Goal: Task Accomplishment & Management: Manage account settings

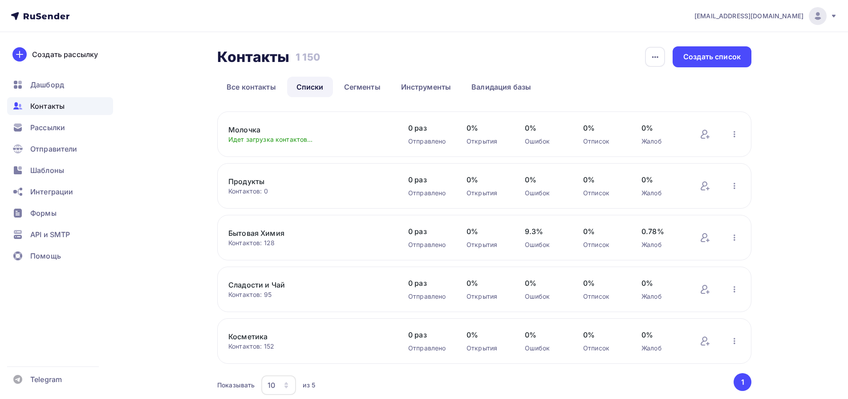
click at [250, 180] on link "Продукты" at bounding box center [303, 181] width 151 height 11
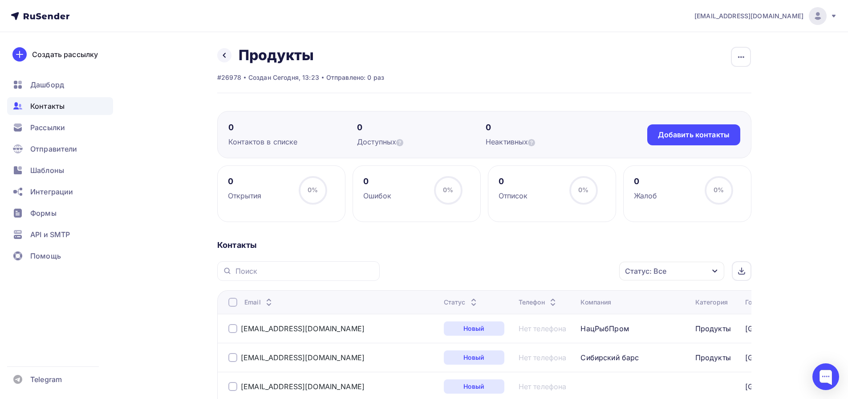
click at [57, 106] on span "Контакты" at bounding box center [47, 106] width 34 height 11
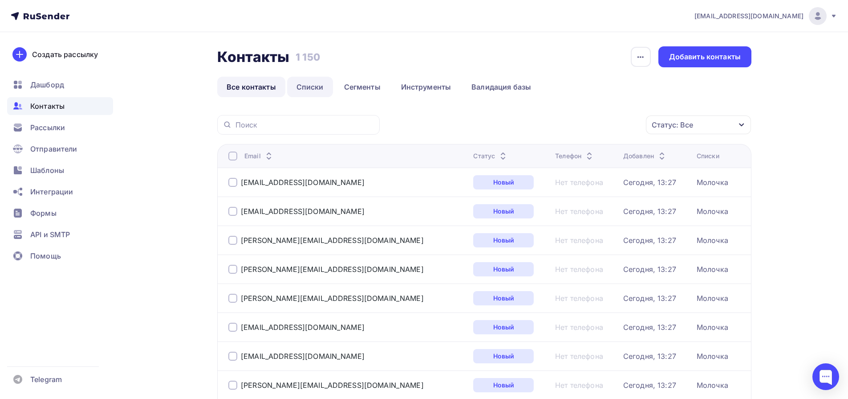
click at [300, 85] on link "Списки" at bounding box center [310, 87] width 46 height 20
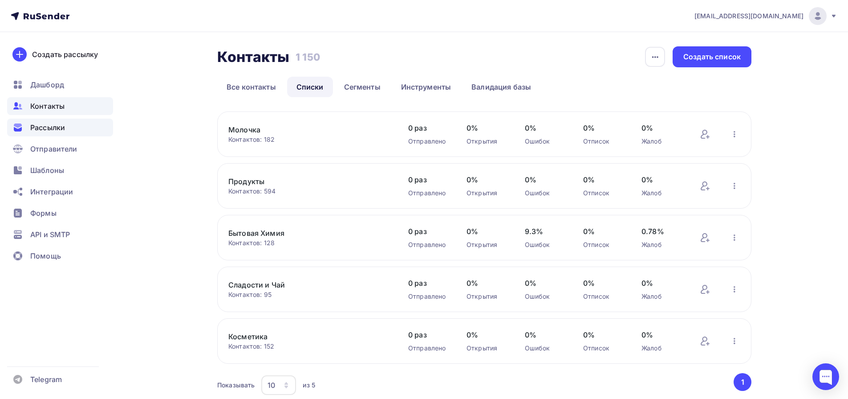
click at [50, 131] on span "Рассылки" at bounding box center [47, 127] width 35 height 11
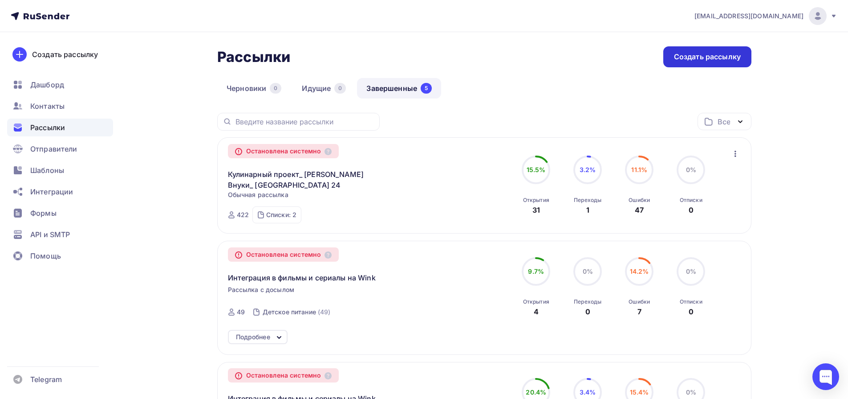
click at [690, 55] on div "Создать рассылку" at bounding box center [707, 57] width 67 height 10
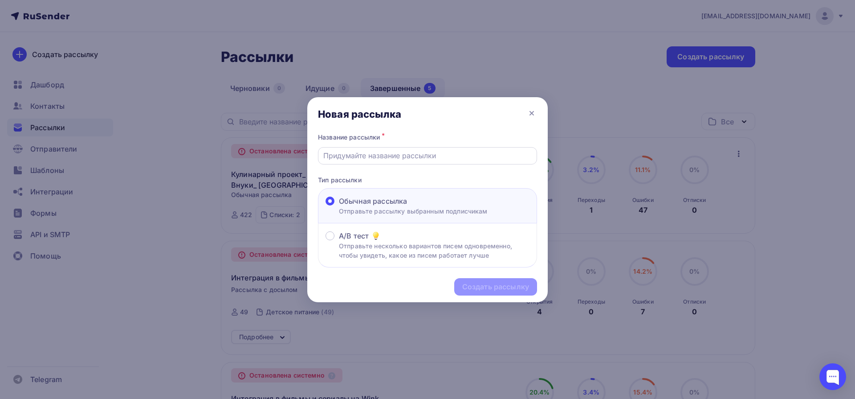
click at [379, 155] on input "text" at bounding box center [427, 155] width 209 height 11
type input "Интеграция в кулинарные программы на ТВ"
click at [486, 289] on div "Создать рассылку" at bounding box center [495, 286] width 67 height 10
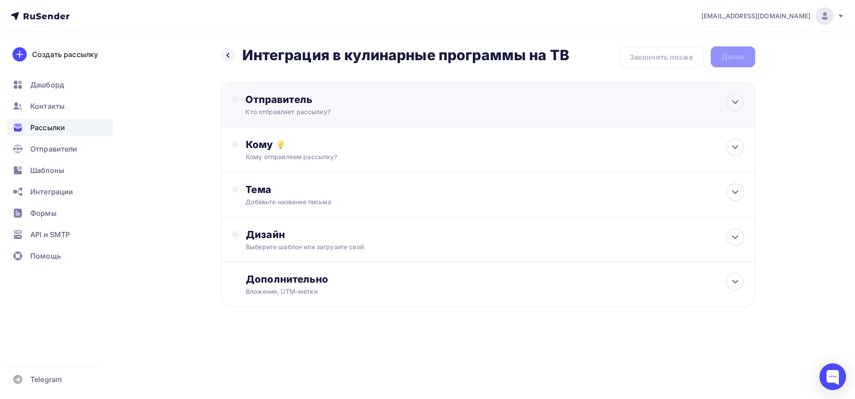
click at [349, 108] on div "Кто отправляет рассылку?" at bounding box center [332, 111] width 174 height 9
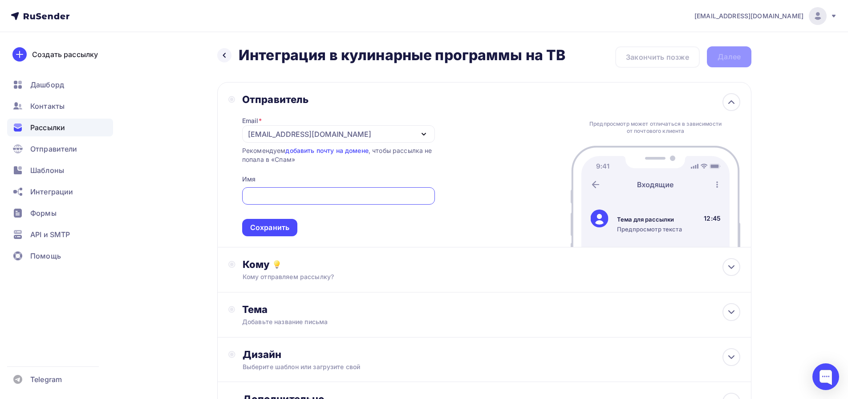
click at [285, 228] on div "Сохранить" at bounding box center [269, 227] width 39 height 10
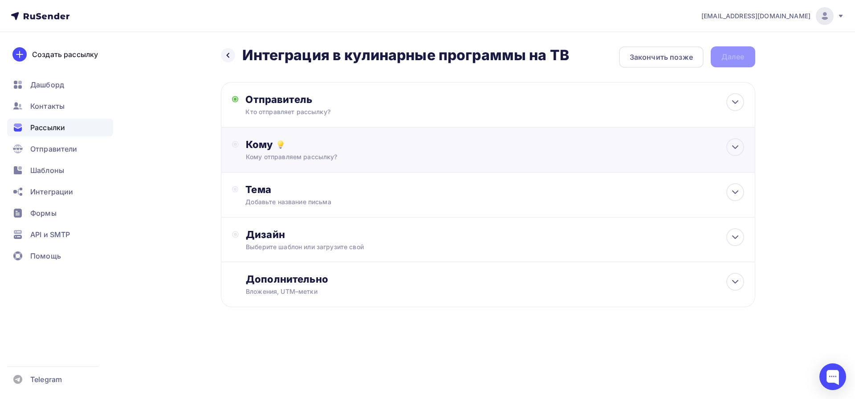
click at [296, 158] on div "Кому отправляем рассылку?" at bounding box center [470, 156] width 448 height 9
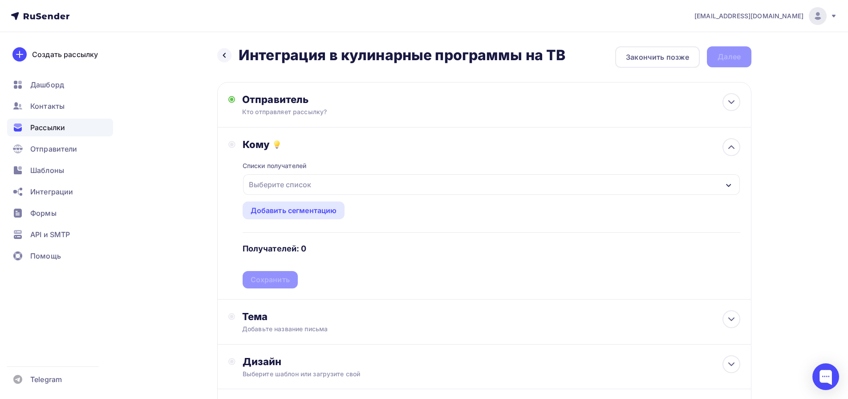
click at [309, 190] on div "Выберите список" at bounding box center [279, 184] width 69 height 16
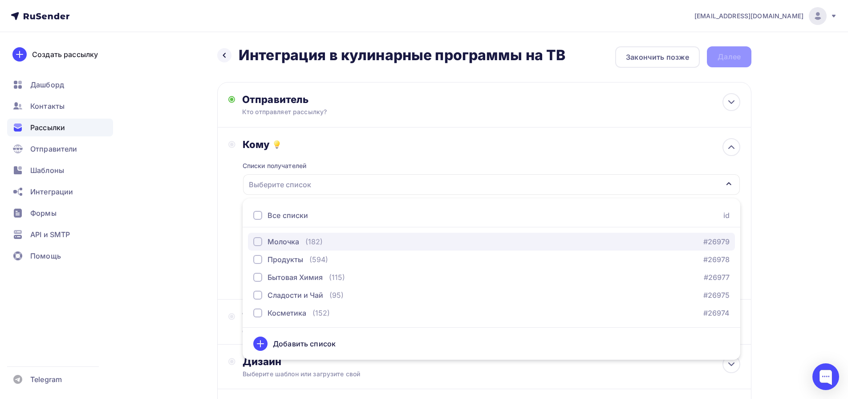
click at [294, 243] on div "Молочка" at bounding box center [284, 241] width 32 height 11
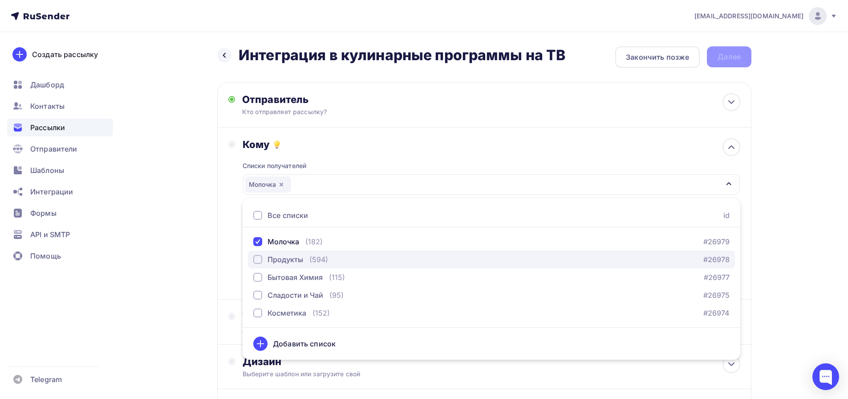
click at [301, 264] on button "Продукты (594) #26978" at bounding box center [491, 259] width 487 height 18
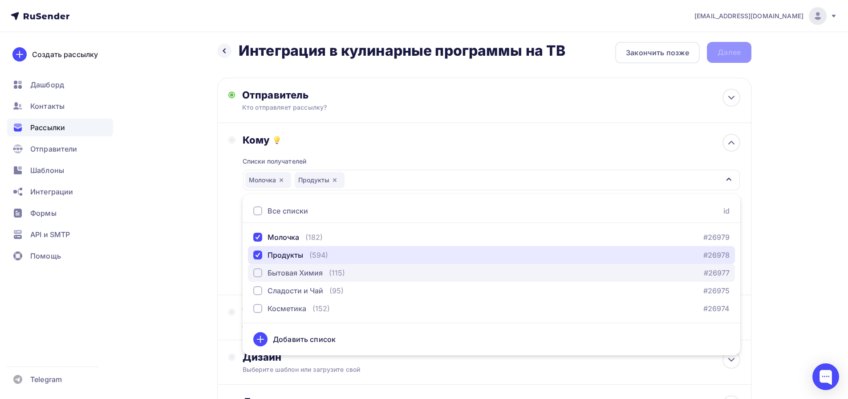
scroll to position [5, 0]
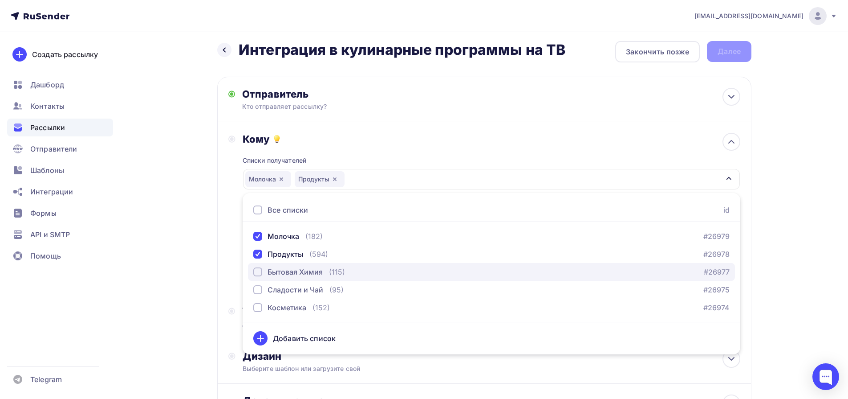
click at [312, 273] on div "Бытовая Химия" at bounding box center [295, 271] width 55 height 11
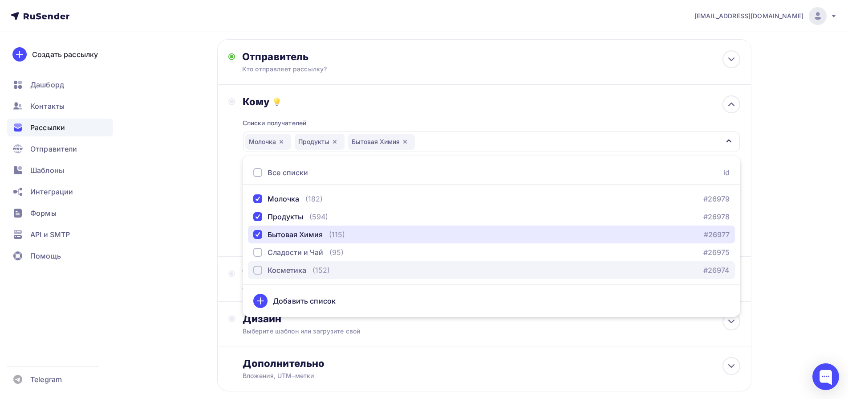
scroll to position [44, 0]
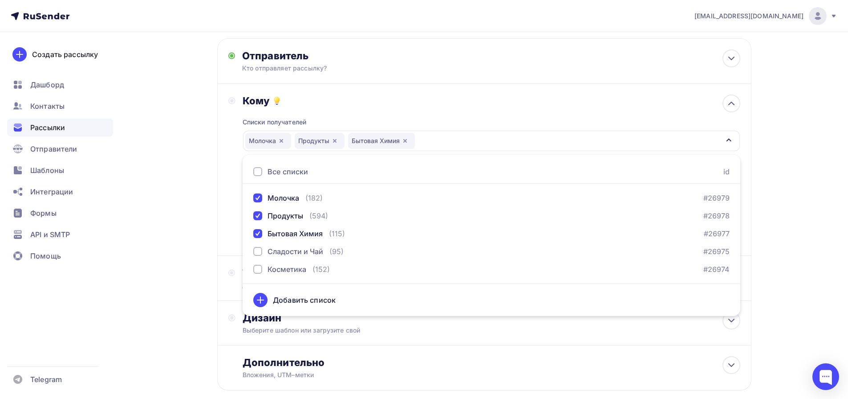
click at [796, 209] on div "vm@mediadiamond.ru Аккаунт Тарифы Выйти Создать рассылку Дашборд Контакты Рассы…" at bounding box center [424, 201] width 848 height 491
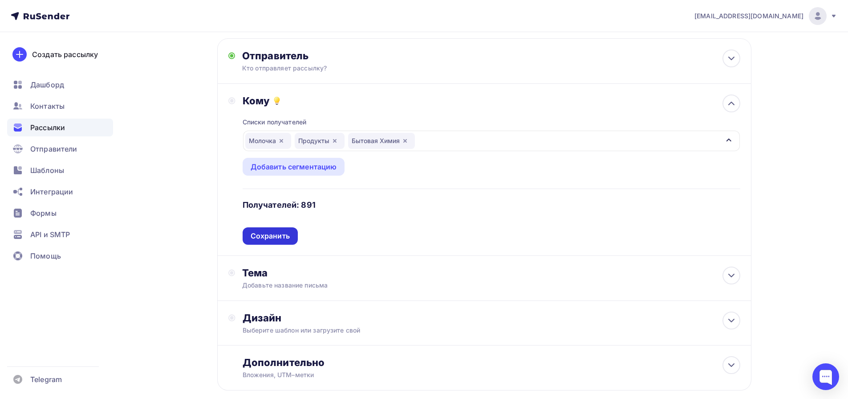
click at [288, 234] on div "Сохранить" at bounding box center [270, 236] width 39 height 10
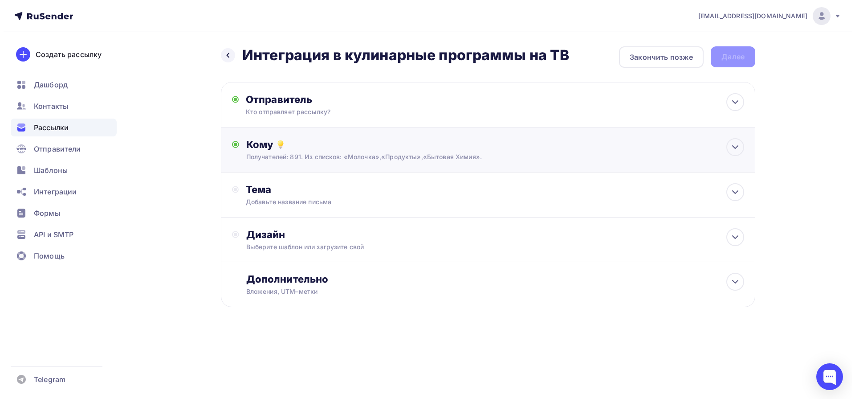
scroll to position [0, 0]
click at [273, 199] on div "Добавьте название письма" at bounding box center [324, 201] width 159 height 9
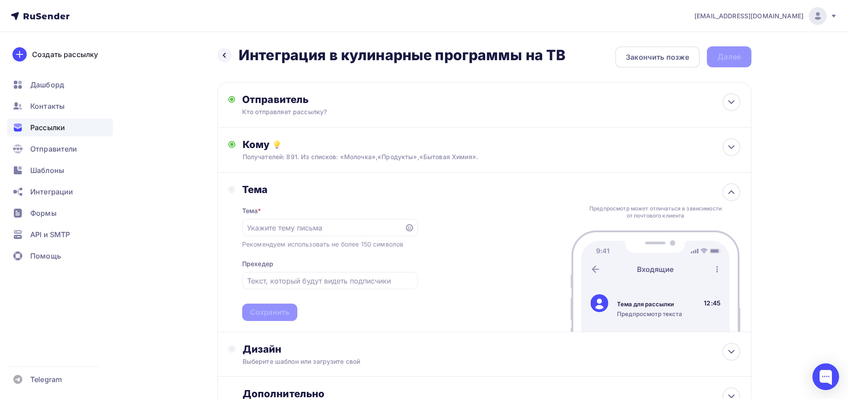
drag, startPoint x: 243, startPoint y: 54, endPoint x: 565, endPoint y: 57, distance: 322.0
click at [565, 57] on h2 "Интеграция в кулинарные программы на ТВ" at bounding box center [402, 55] width 327 height 18
copy h2 "Интеграция в кулинарные программы на ТВ"
click at [276, 231] on input "text" at bounding box center [323, 227] width 152 height 11
paste input "Интеграция в кулинарные программы на ТВ"
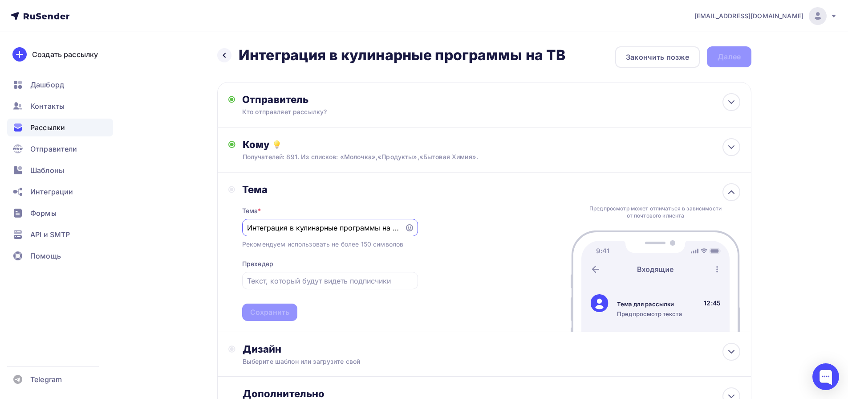
scroll to position [0, 3]
type input "Интеграция в кулинарные программы на ТВ"
click at [293, 282] on input "text" at bounding box center [330, 280] width 166 height 11
paste input "product placement"
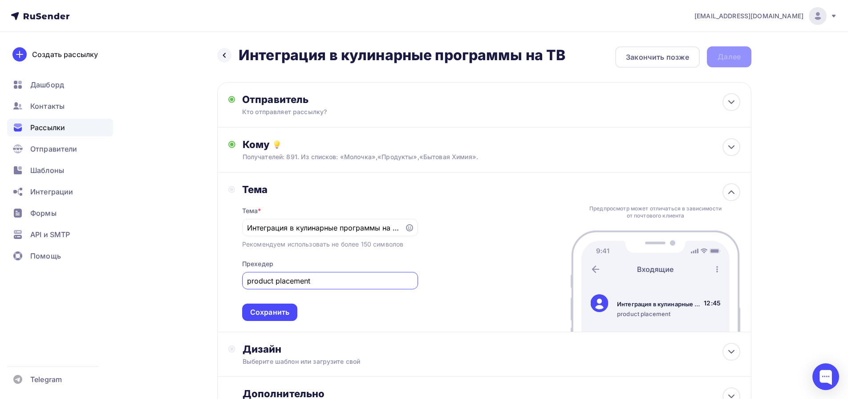
click at [252, 283] on input "product placement" at bounding box center [330, 280] width 166 height 11
click at [327, 279] on input "Product placement" at bounding box center [330, 280] width 166 height 11
type input "Product placement в кулинарные программы на ТВ"
click at [212, 275] on div "Назад Интеграция в кулинарные программы на ТВ Интеграция в кулинарные программы…" at bounding box center [424, 255] width 730 height 447
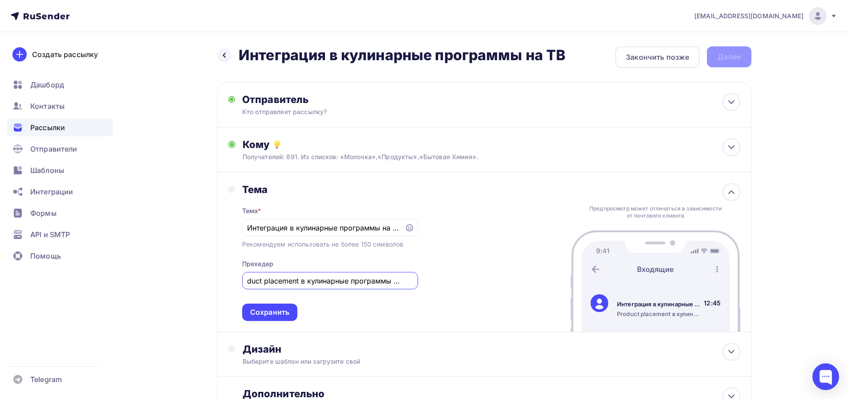
scroll to position [0, 0]
click at [284, 318] on div "Сохранить" at bounding box center [269, 311] width 55 height 17
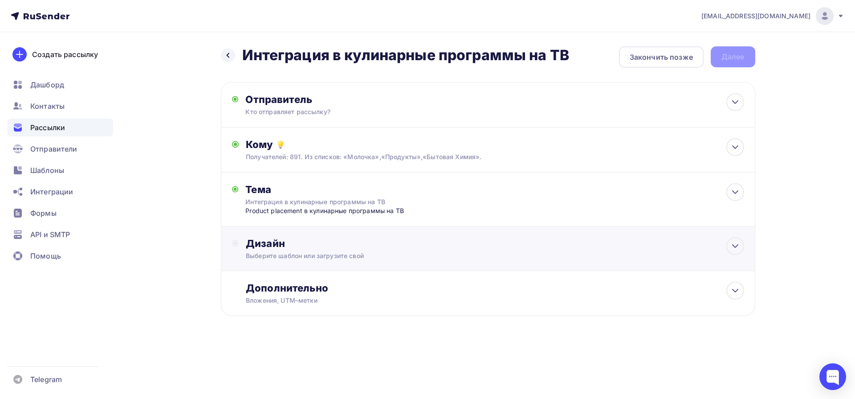
click at [315, 250] on div "Дизайн Выберите шаблон или загрузите свой" at bounding box center [495, 248] width 498 height 23
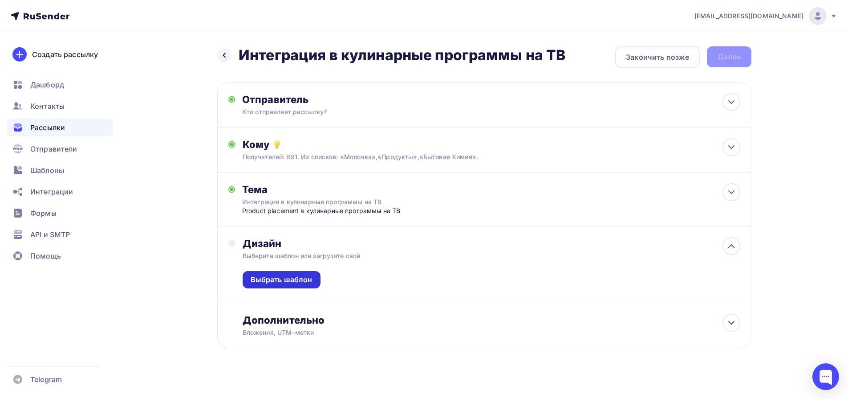
click at [305, 278] on div "Выбрать шаблон" at bounding box center [282, 279] width 62 height 10
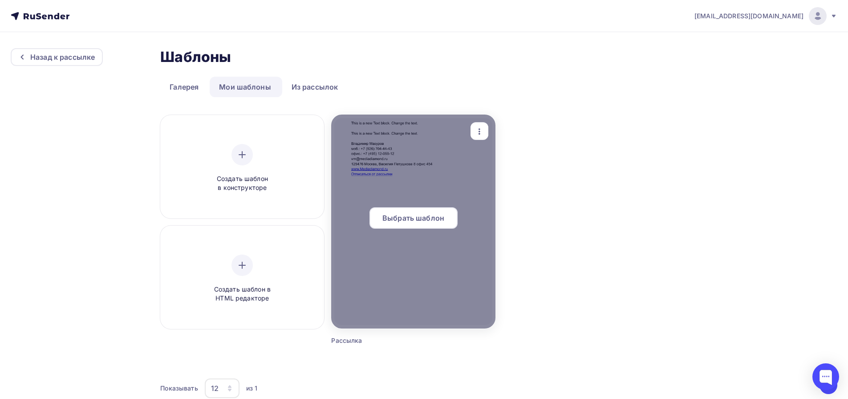
click at [424, 246] on div at bounding box center [413, 221] width 164 height 214
click at [419, 219] on span "Выбрать шаблон" at bounding box center [414, 217] width 62 height 11
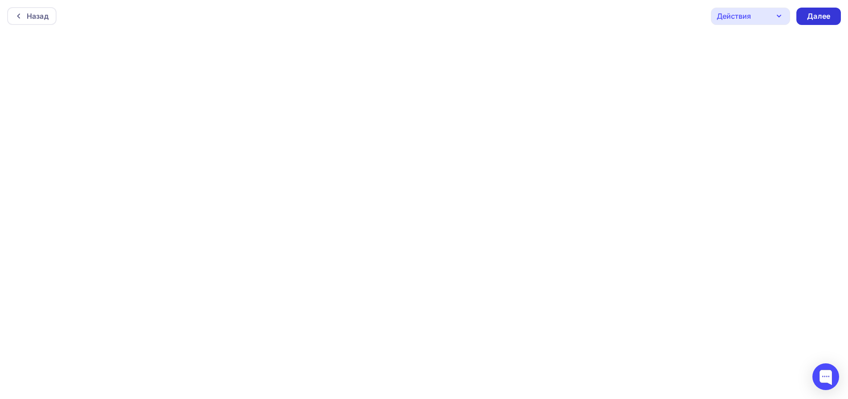
click at [812, 18] on div "Далее" at bounding box center [818, 16] width 23 height 10
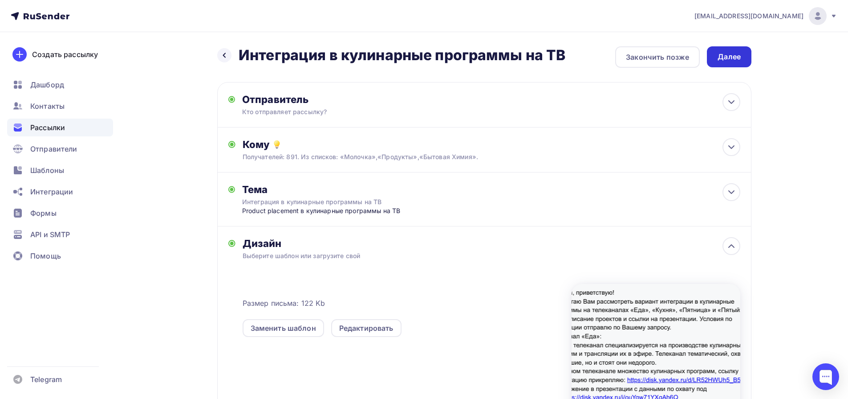
click at [733, 57] on div "Далее" at bounding box center [729, 57] width 23 height 10
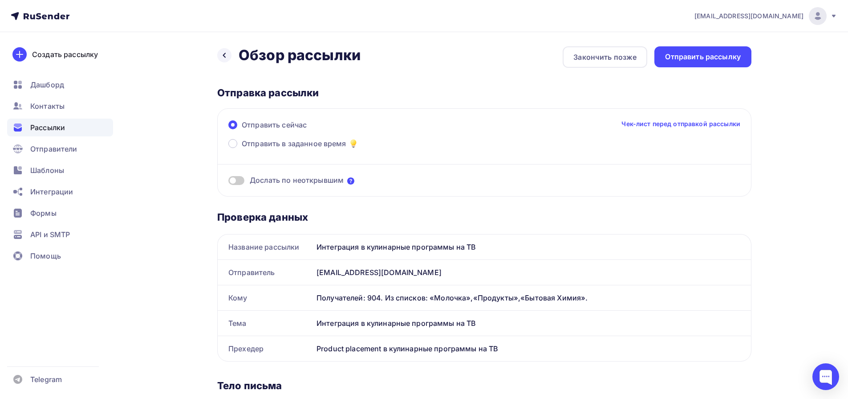
click at [351, 182] on icon at bounding box center [350, 180] width 7 height 7
click at [316, 180] on span "Дослать по неоткрывшим" at bounding box center [297, 180] width 94 height 10
click at [239, 181] on span at bounding box center [236, 180] width 16 height 9
click at [228, 182] on input "checkbox" at bounding box center [228, 182] width 0 height 0
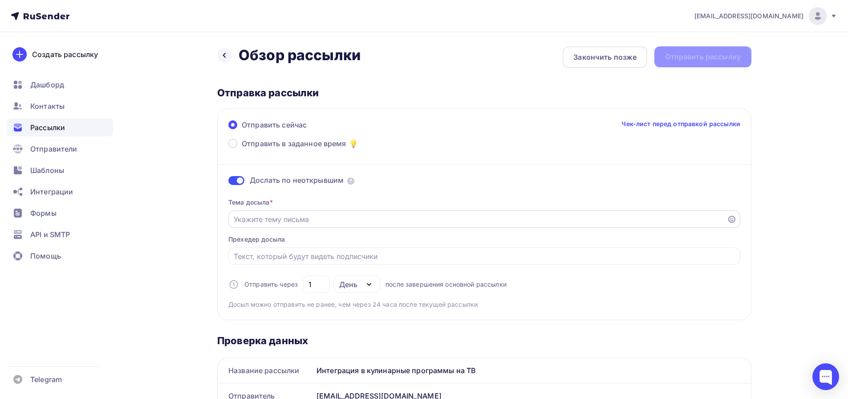
click at [289, 221] on input "Отправить в заданное время" at bounding box center [478, 219] width 489 height 11
type input "Популярные кулинарные шоу на ТВ"
click at [301, 257] on input "Отправить в заданное время" at bounding box center [485, 256] width 502 height 11
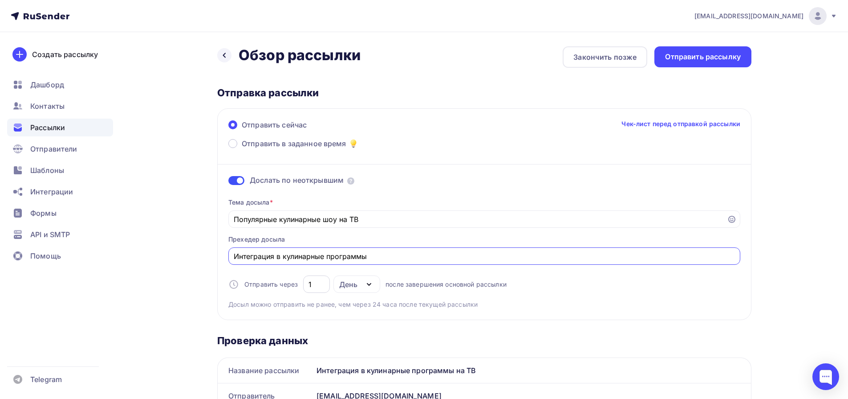
type input "Интеграция в кулинарные программы"
click at [321, 287] on input "1" at bounding box center [317, 284] width 16 height 11
type input "2"
click at [383, 334] on div "Проверка данных" at bounding box center [484, 340] width 534 height 12
click at [697, 61] on div "Отправить рассылку" at bounding box center [703, 57] width 76 height 10
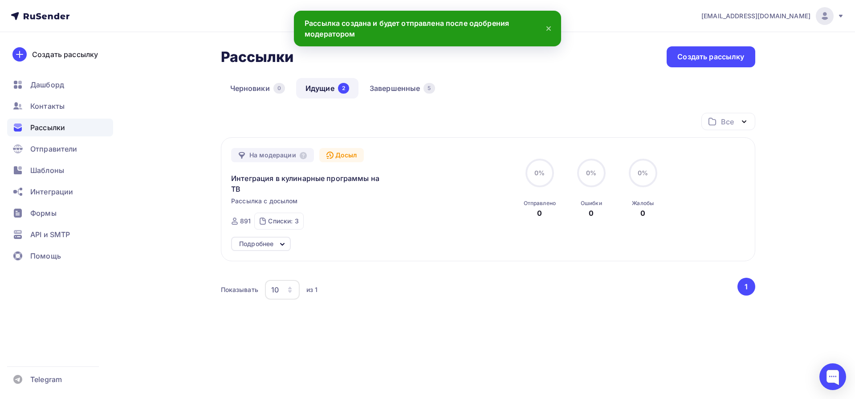
click at [323, 88] on link "Идущие 2" at bounding box center [327, 88] width 62 height 20
click at [248, 92] on link "Черновики 0" at bounding box center [257, 88] width 73 height 20
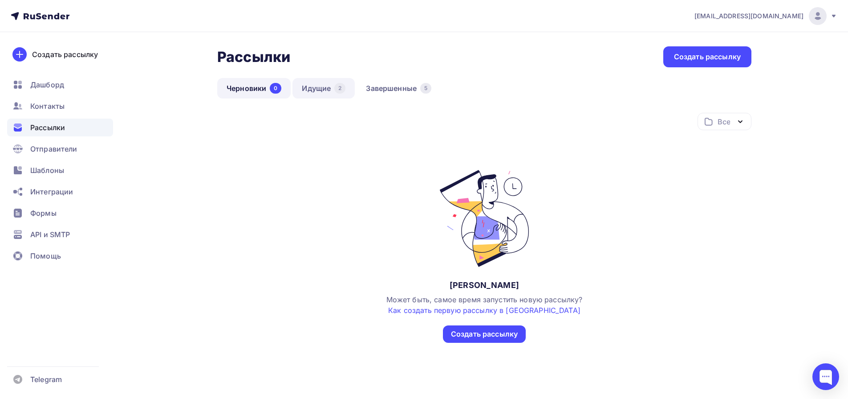
click at [312, 91] on link "Идущие 2" at bounding box center [324, 88] width 62 height 20
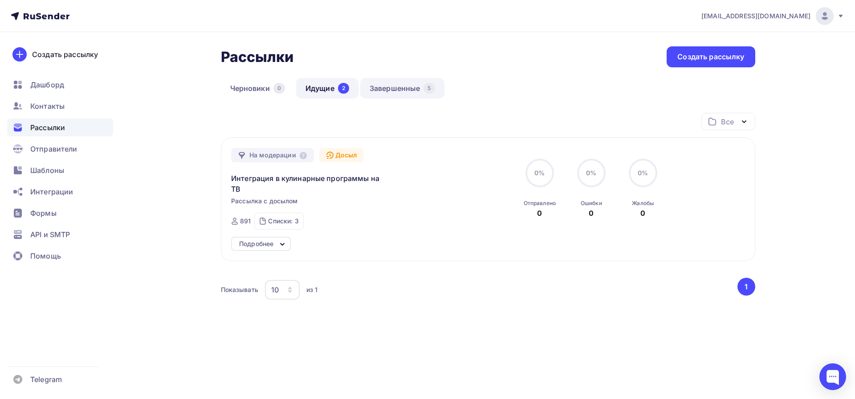
click at [387, 89] on link "Завершенные 5" at bounding box center [402, 88] width 84 height 20
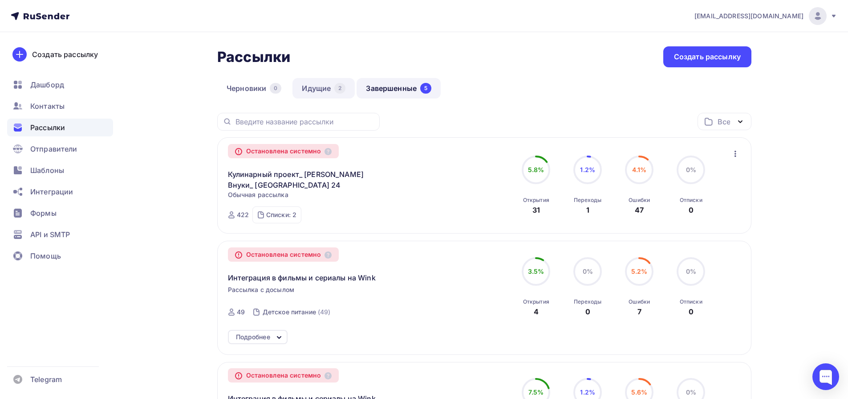
click at [321, 89] on link "Идущие 2" at bounding box center [324, 88] width 62 height 20
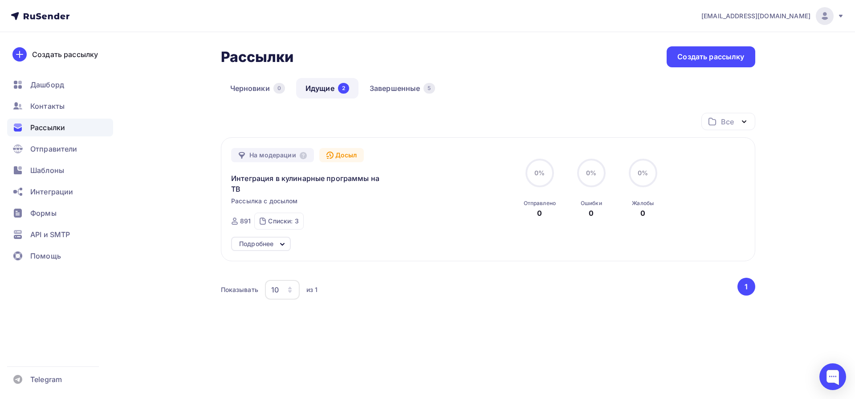
click at [41, 128] on span "Рассылки" at bounding box center [47, 127] width 35 height 11
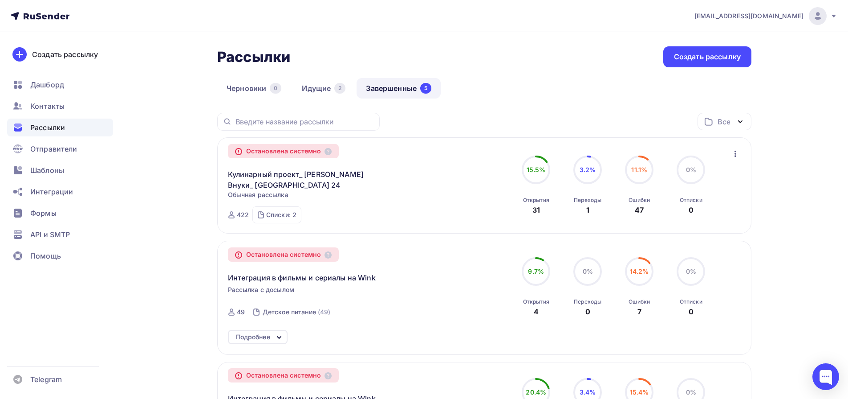
click at [386, 90] on link "Завершенные 5" at bounding box center [399, 88] width 84 height 20
click at [324, 92] on link "Идущие 2" at bounding box center [324, 88] width 62 height 20
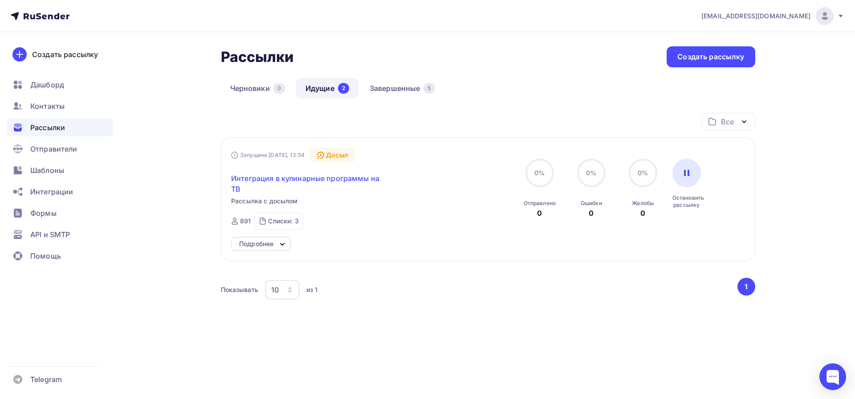
click at [347, 180] on span "Интеграция в кулинарные программы на ТВ" at bounding box center [307, 183] width 153 height 21
click at [283, 243] on icon at bounding box center [282, 244] width 11 height 11
click at [283, 247] on icon at bounding box center [282, 244] width 11 height 11
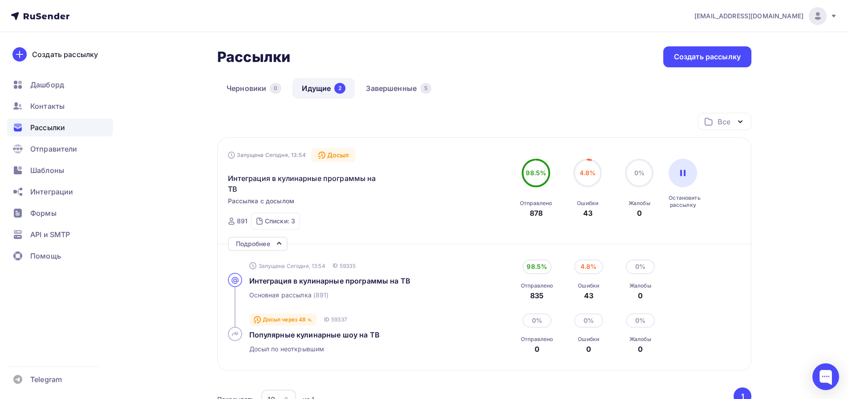
click at [586, 172] on span "4.8%" at bounding box center [588, 173] width 16 height 8
click at [588, 161] on circle at bounding box center [587, 172] width 27 height 27
drag, startPoint x: 587, startPoint y: 194, endPoint x: 586, endPoint y: 205, distance: 11.6
click at [586, 195] on div "Ошибки 43" at bounding box center [587, 206] width 21 height 24
click at [586, 205] on div "Ошибки" at bounding box center [587, 203] width 21 height 7
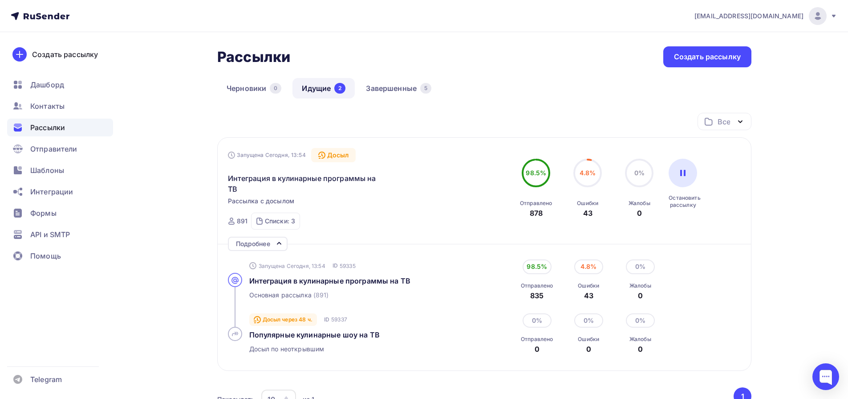
click at [582, 222] on div "Запущена Сегодня, 13:54 Досыл Интеграция в кулинарные программы на ТВ Рассылка …" at bounding box center [484, 188] width 513 height 81
click at [587, 263] on div "4.8%" at bounding box center [588, 266] width 29 height 14
click at [588, 292] on div "43" at bounding box center [588, 295] width 21 height 11
click at [384, 87] on link "Завершенные 5" at bounding box center [399, 88] width 84 height 20
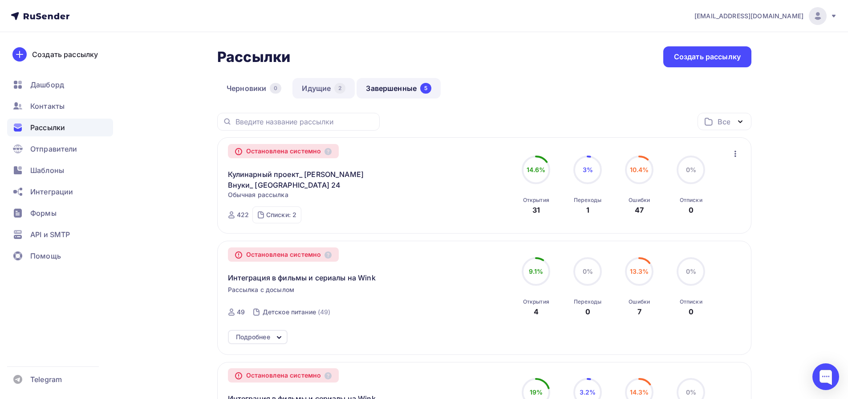
click at [318, 89] on link "Идущие 2" at bounding box center [324, 88] width 62 height 20
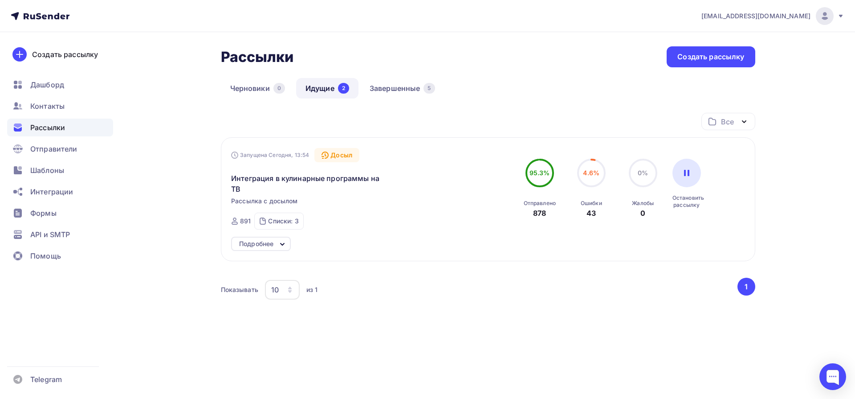
click at [278, 248] on icon at bounding box center [282, 244] width 11 height 11
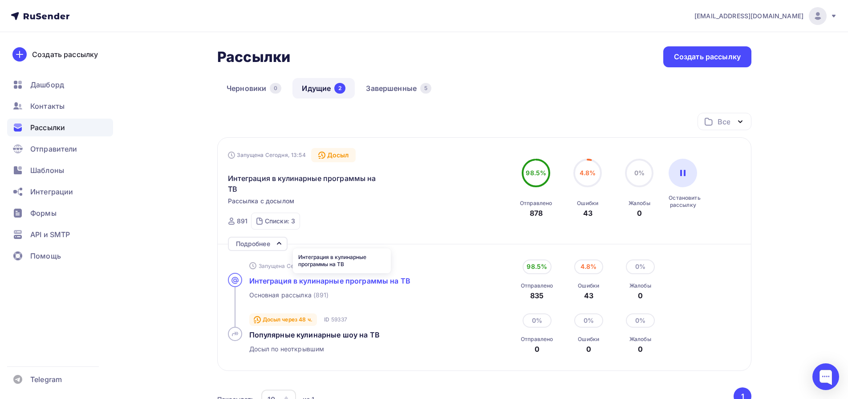
click at [263, 279] on span "Интеграция в кулинарные программы на ТВ" at bounding box center [329, 280] width 161 height 9
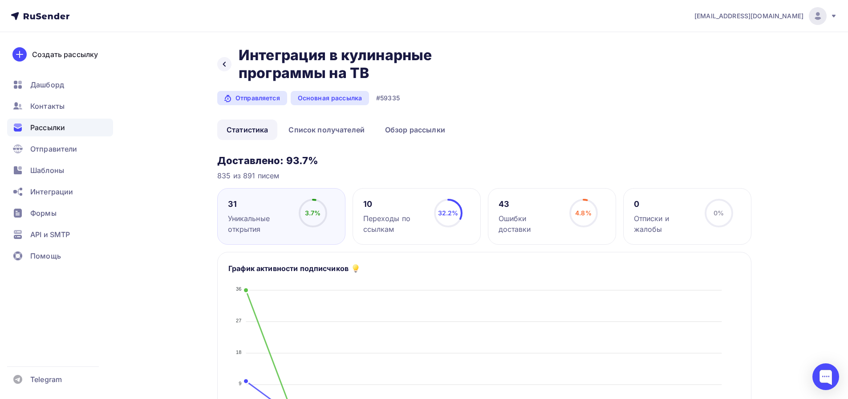
click at [525, 222] on div "Ошибки доставки" at bounding box center [530, 223] width 63 height 21
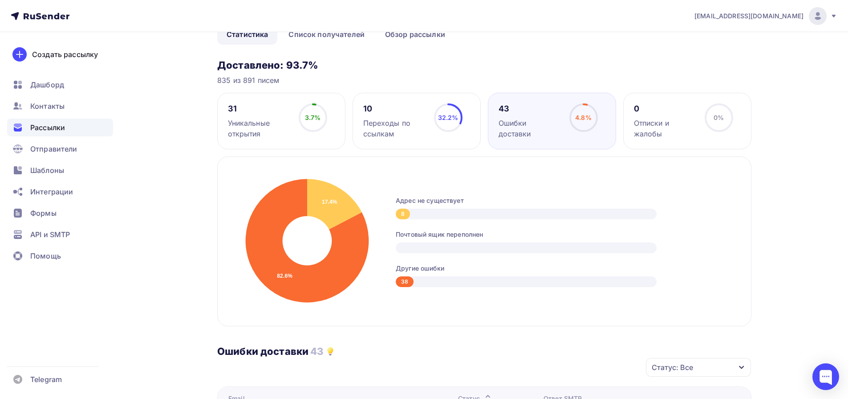
scroll to position [183, 0]
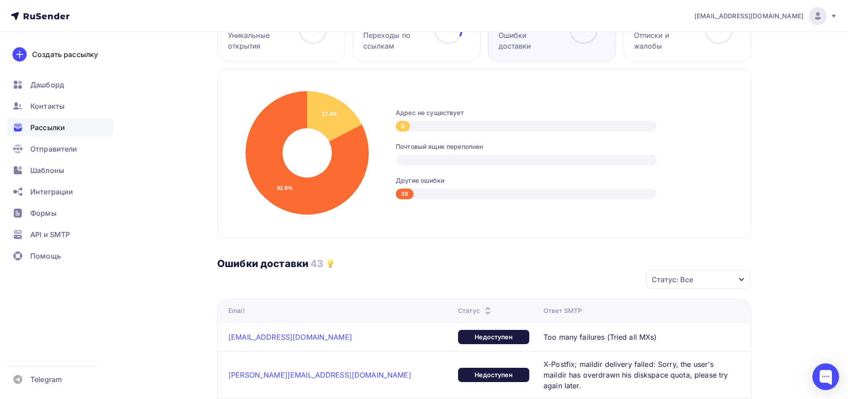
click at [408, 192] on div "38" at bounding box center [405, 193] width 18 height 11
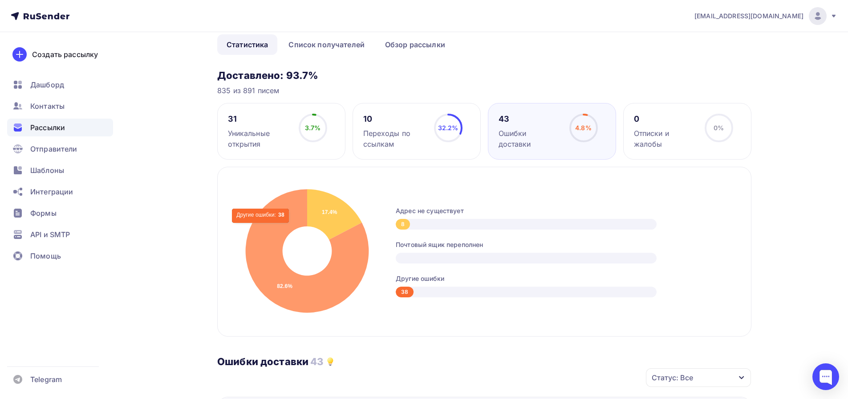
scroll to position [81, 0]
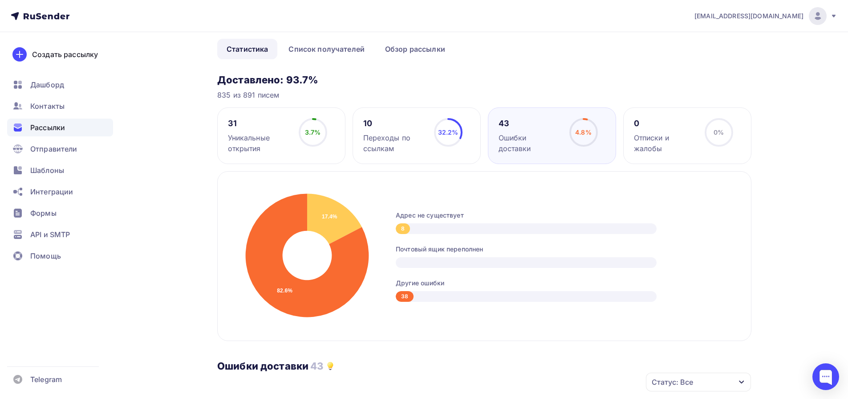
click at [270, 140] on div "Уникальные открытия" at bounding box center [259, 142] width 63 height 21
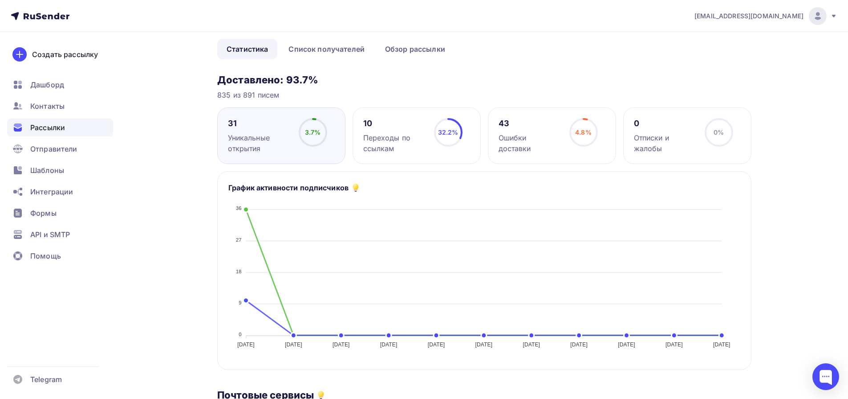
click at [386, 143] on div "Переходы по ссылкам" at bounding box center [394, 142] width 63 height 21
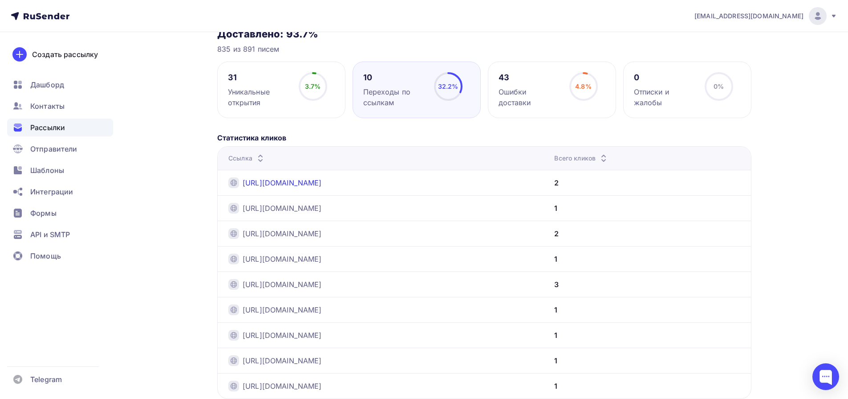
scroll to position [162, 0]
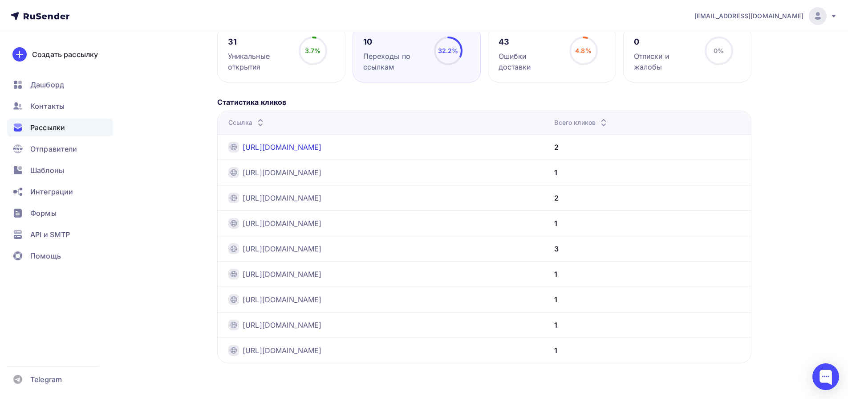
click at [322, 148] on link "https://disk.yandex.ru/d/LR52HWUh5_B5qg" at bounding box center [282, 147] width 79 height 11
click at [322, 250] on link "https://disk.yandex.ru/i/IYqIKvQceG0WQg" at bounding box center [282, 248] width 79 height 11
click at [45, 130] on span "Рассылки" at bounding box center [47, 127] width 35 height 11
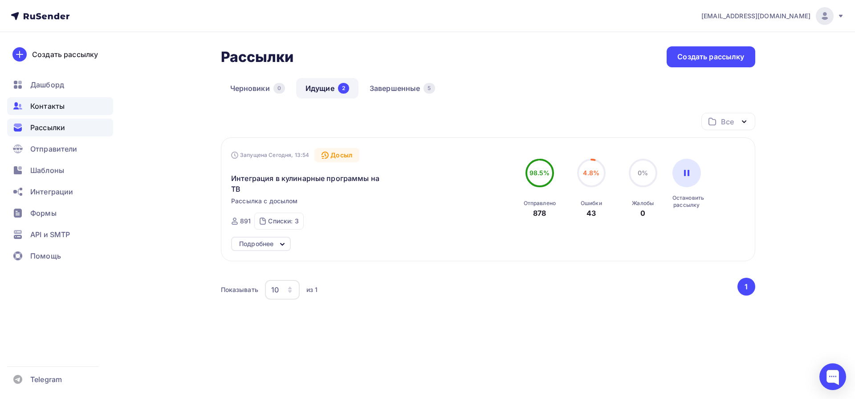
click at [49, 101] on span "Контакты" at bounding box center [47, 106] width 34 height 11
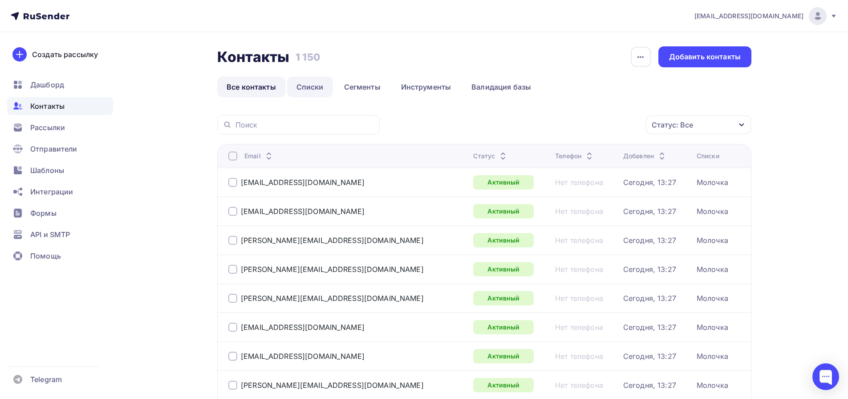
click at [310, 90] on link "Списки" at bounding box center [310, 87] width 46 height 20
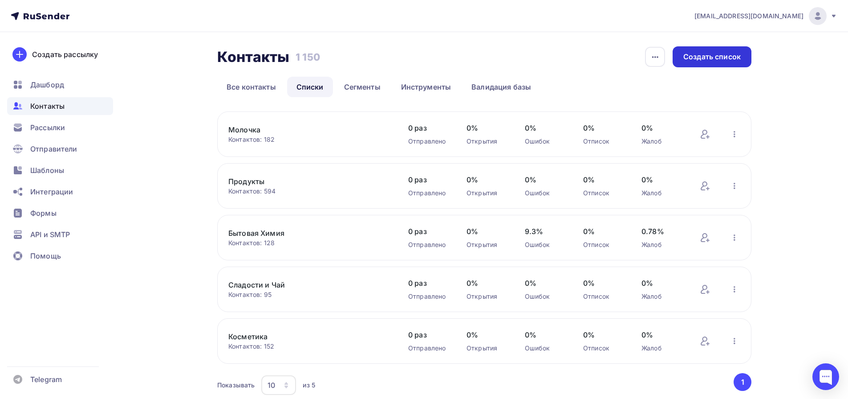
click at [701, 61] on div "Создать список" at bounding box center [712, 56] width 79 height 21
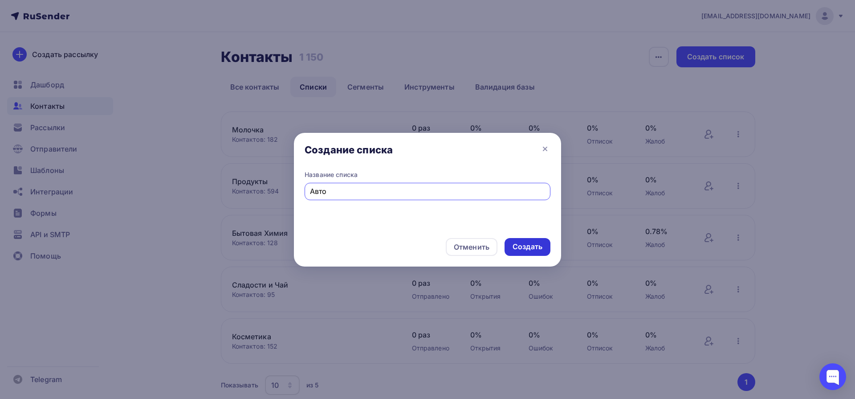
type input "Авто"
click at [542, 245] on div "Создать" at bounding box center [528, 246] width 30 height 10
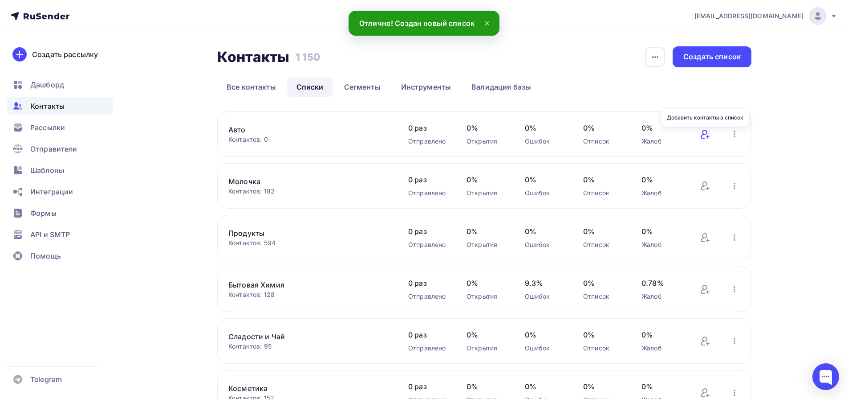
click at [709, 137] on icon at bounding box center [705, 134] width 11 height 11
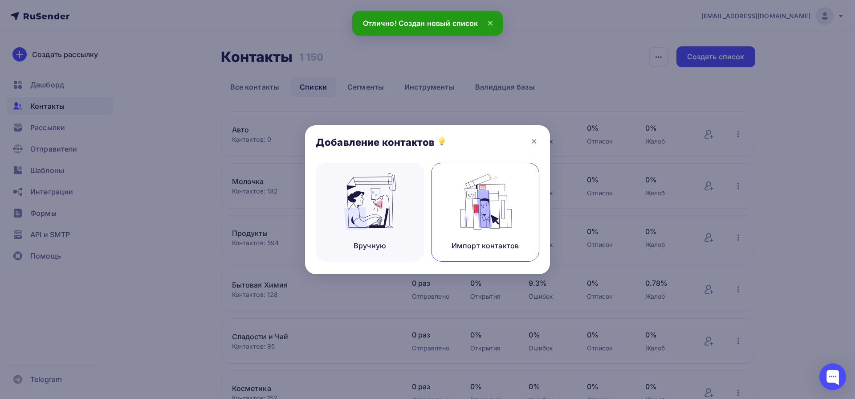
click at [493, 216] on img at bounding box center [486, 201] width 60 height 56
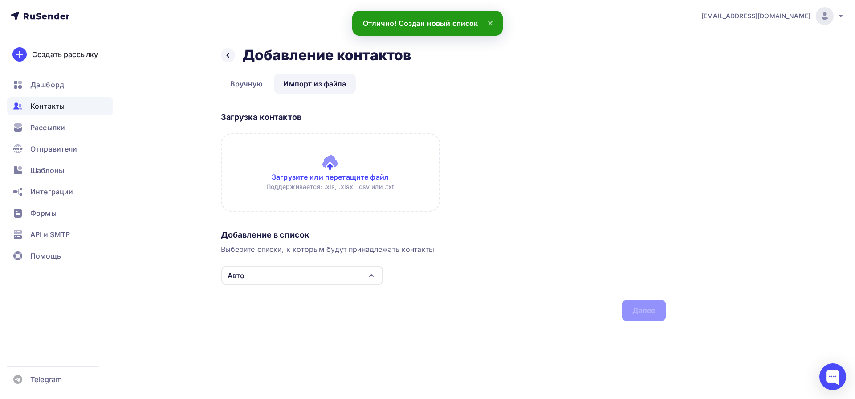
click at [313, 195] on input "file" at bounding box center [330, 172] width 219 height 78
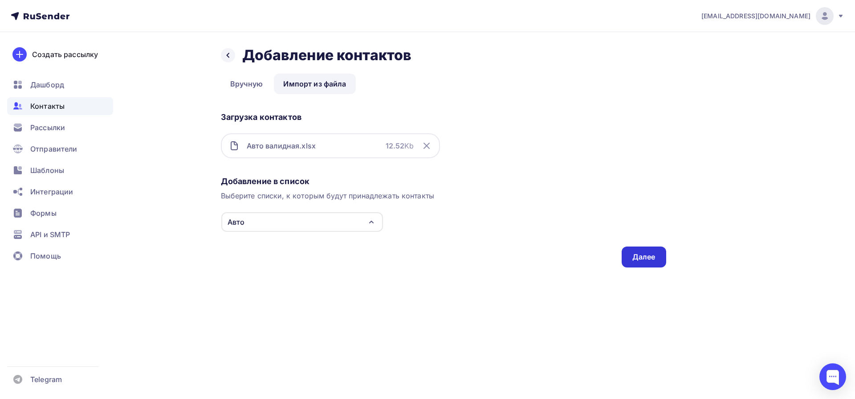
click at [650, 257] on div "Далее" at bounding box center [643, 257] width 23 height 10
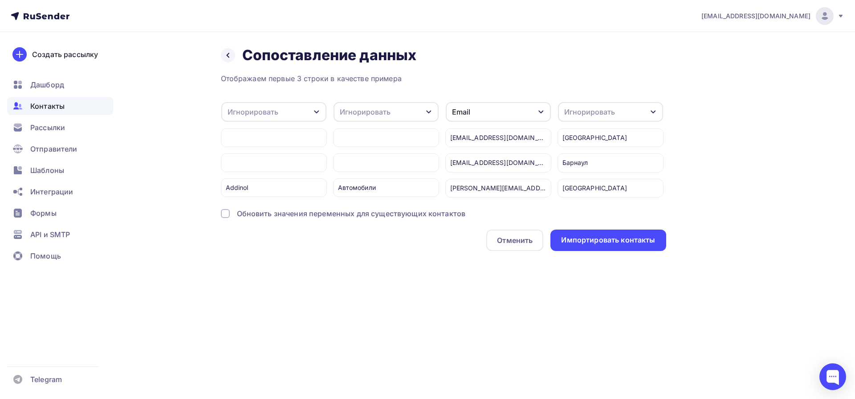
click at [279, 114] on div "Игнорировать" at bounding box center [273, 112] width 105 height 20
click at [257, 214] on div "Создать поле" at bounding box center [259, 203] width 62 height 22
type input "Компания"
click at [243, 229] on div "Отображаем первые 3 строки в качестве примера Игнорировать Игнорировать Имя Тел…" at bounding box center [443, 162] width 445 height 178
click at [365, 115] on div "Игнорировать" at bounding box center [365, 111] width 51 height 11
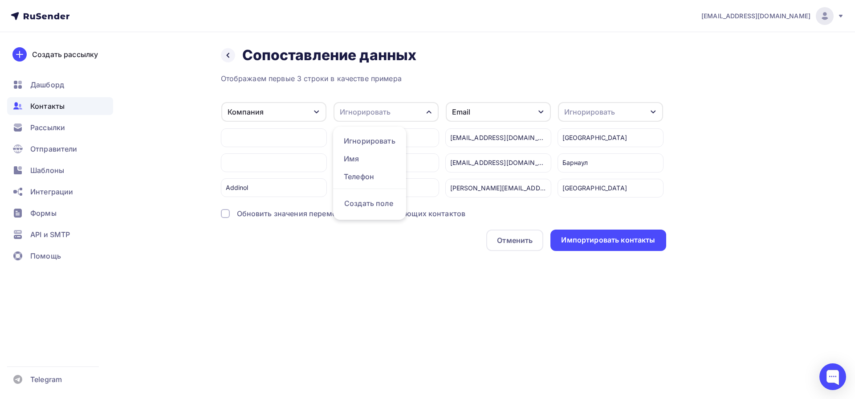
click at [381, 210] on div "Создать поле" at bounding box center [369, 203] width 62 height 22
type input "Категория"
click at [375, 234] on div "Отображаем первые 3 строки в качестве примера Компания Игнорировать Имя Телефон…" at bounding box center [443, 162] width 445 height 178
click at [582, 113] on div "Игнорировать" at bounding box center [589, 111] width 51 height 11
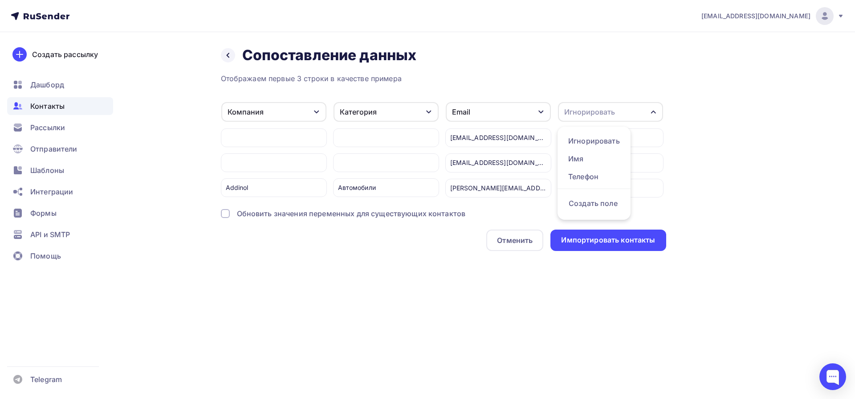
click at [651, 188] on div "Санкт-Петербург" at bounding box center [611, 188] width 106 height 19
click at [631, 191] on div "Санкт-Петербург" at bounding box center [611, 188] width 106 height 19
click at [615, 109] on div "Игнорировать" at bounding box center [610, 112] width 105 height 20
click at [585, 208] on div "Создать поле" at bounding box center [594, 203] width 62 height 22
type input "Город"
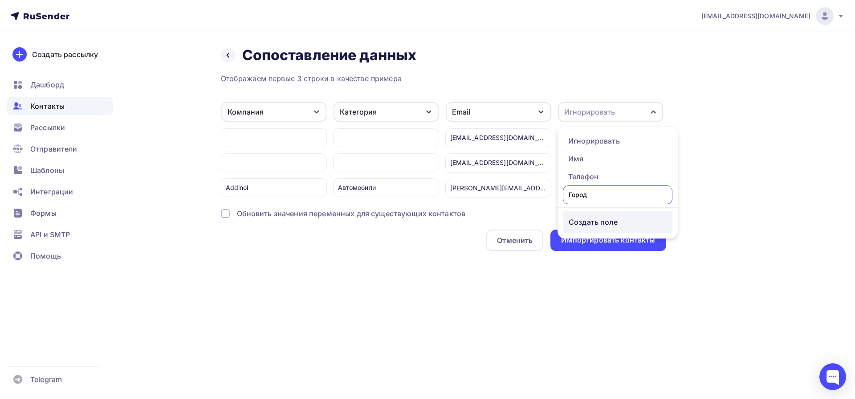
click at [594, 226] on ul "Игнорировать Имя Телефон Город Создать поле" at bounding box center [618, 182] width 120 height 112
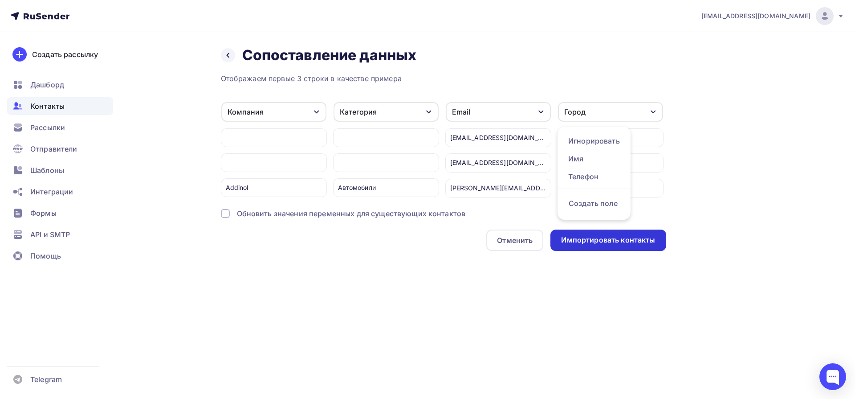
click at [588, 244] on div "Импортировать контакты" at bounding box center [608, 240] width 94 height 10
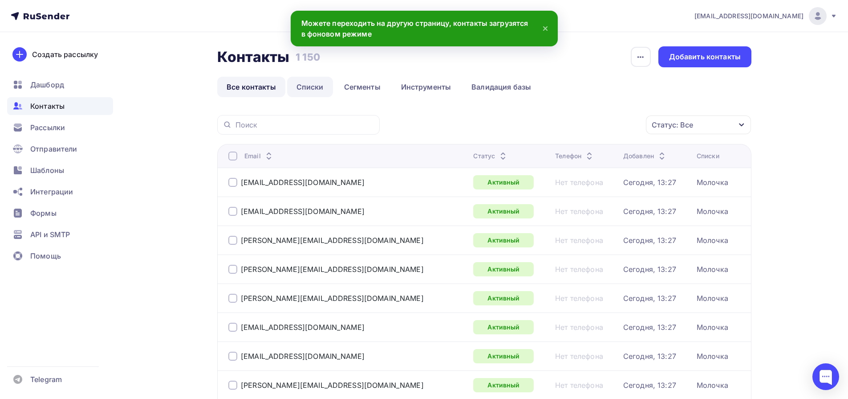
click at [309, 88] on link "Списки" at bounding box center [310, 87] width 46 height 20
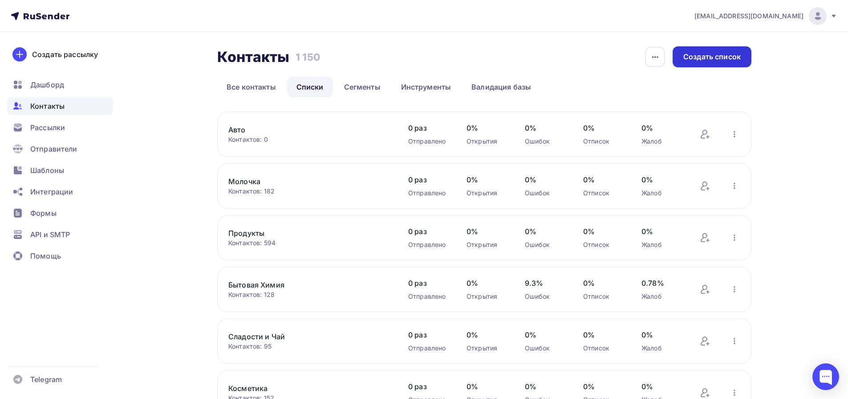
click at [724, 57] on div "Создать список" at bounding box center [712, 57] width 57 height 10
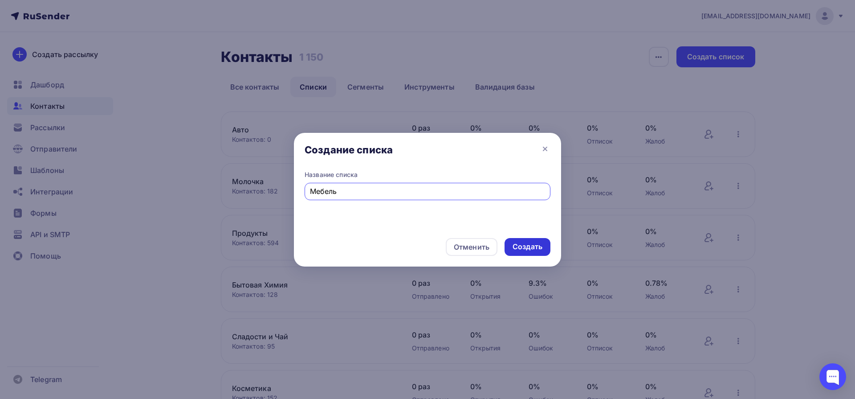
type input "Мебель"
click at [538, 245] on div "Создать" at bounding box center [528, 246] width 30 height 10
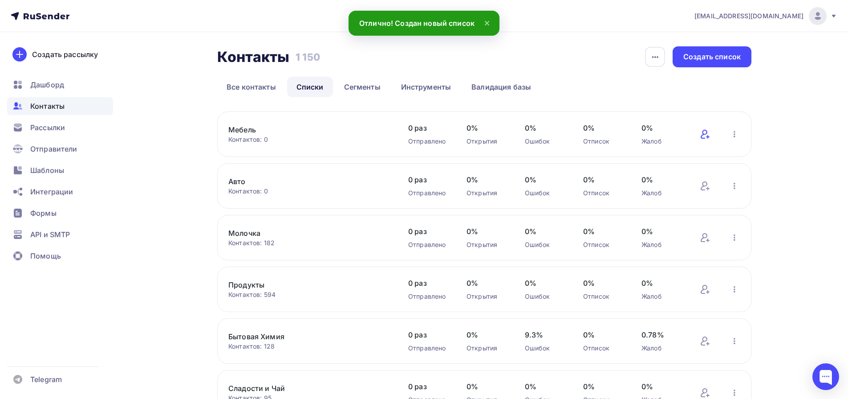
click at [702, 134] on icon at bounding box center [705, 134] width 11 height 11
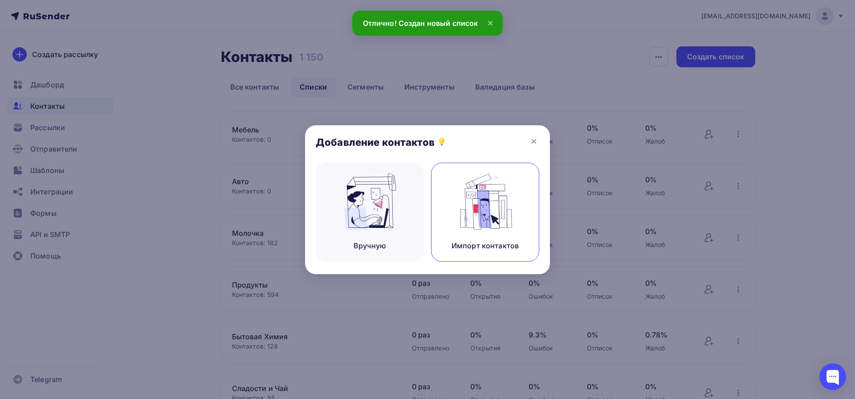
click at [457, 216] on img at bounding box center [486, 201] width 60 height 56
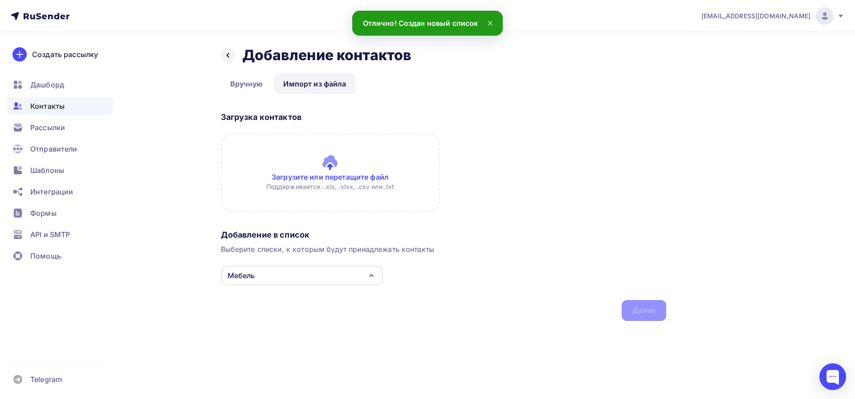
click at [320, 158] on input "file" at bounding box center [330, 172] width 219 height 78
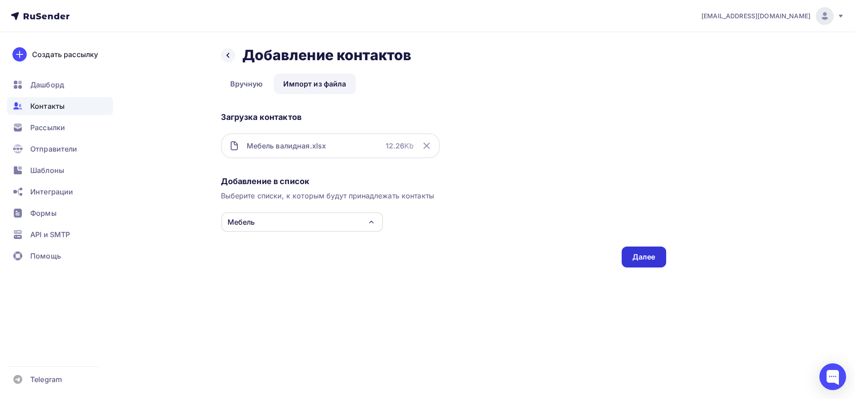
click at [648, 258] on div "Далее" at bounding box center [643, 257] width 23 height 10
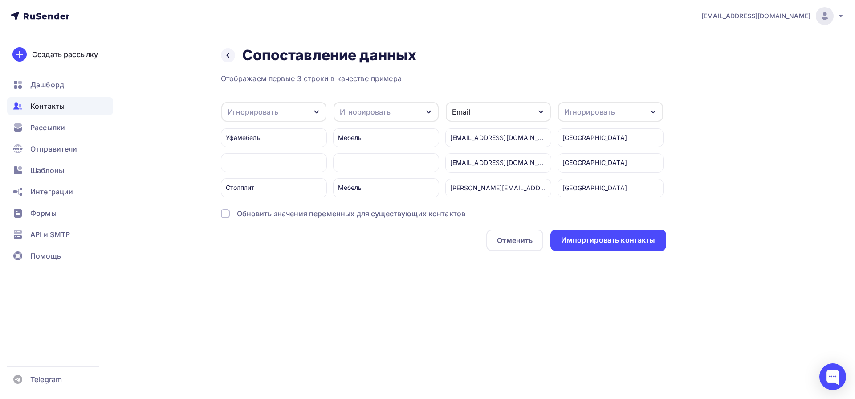
click at [277, 108] on div "Игнорировать" at bounding box center [273, 112] width 105 height 20
click at [265, 205] on div "Создать поле" at bounding box center [259, 203] width 62 height 22
type input "Компания"
click at [263, 227] on div "Отображаем первые 3 строки в качестве примера Игнорировать Игнорировать Имя Тел…" at bounding box center [443, 162] width 445 height 178
click at [358, 110] on div "Игнорировать" at bounding box center [365, 111] width 51 height 11
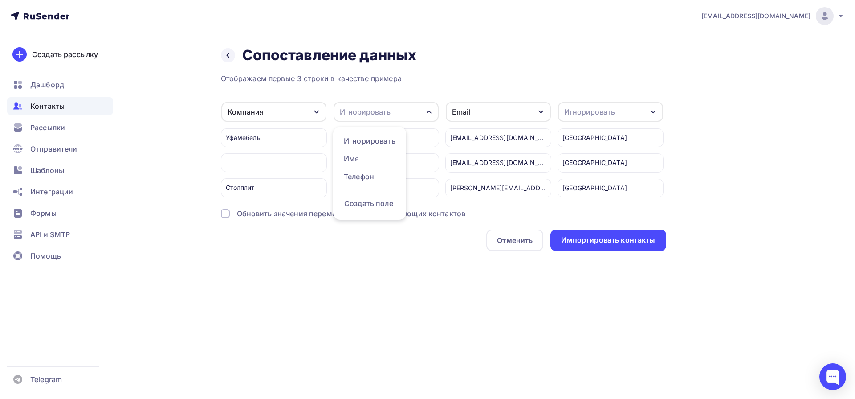
click at [359, 114] on div "Игнорировать" at bounding box center [365, 111] width 51 height 11
click at [367, 205] on div "Создать поле" at bounding box center [369, 203] width 62 height 22
type input "Категория"
click at [371, 228] on div "Отображаем первые 3 строки в качестве примера Компания Игнорировать Имя Телефон…" at bounding box center [443, 162] width 445 height 178
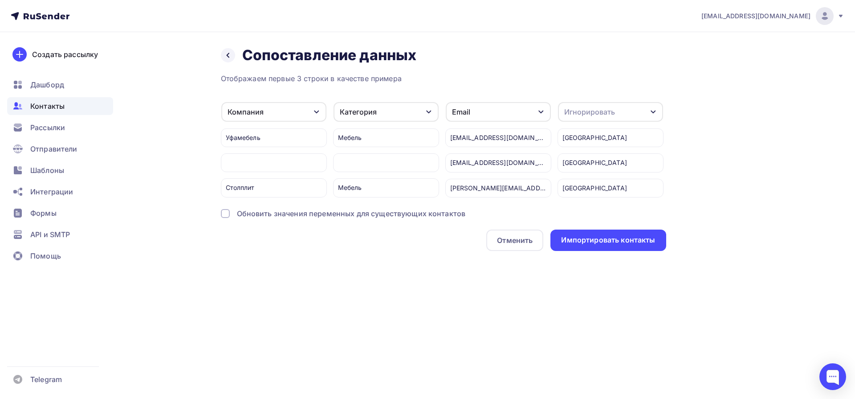
click at [588, 106] on div "Игнорировать" at bounding box center [589, 111] width 51 height 11
click at [593, 211] on div "Создать поле" at bounding box center [594, 203] width 62 height 22
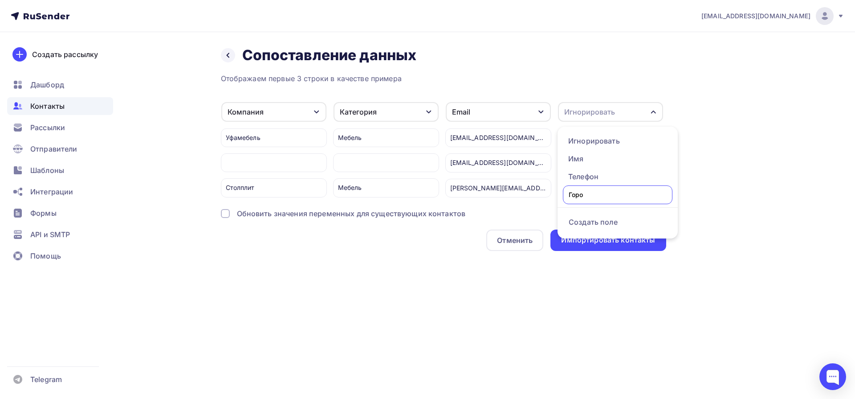
type input "Город"
click at [608, 229] on div "Отображаем первые 3 строки в качестве примера Компания Игнорировать Имя Телефон…" at bounding box center [443, 162] width 445 height 178
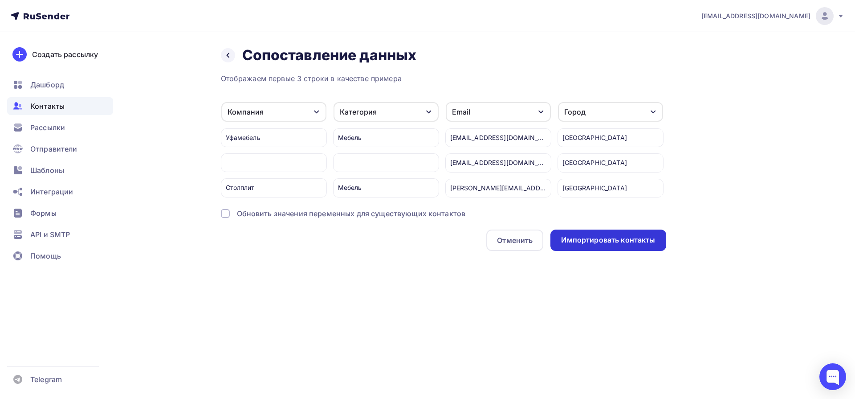
click at [585, 245] on div "Импортировать контакты" at bounding box center [608, 240] width 94 height 10
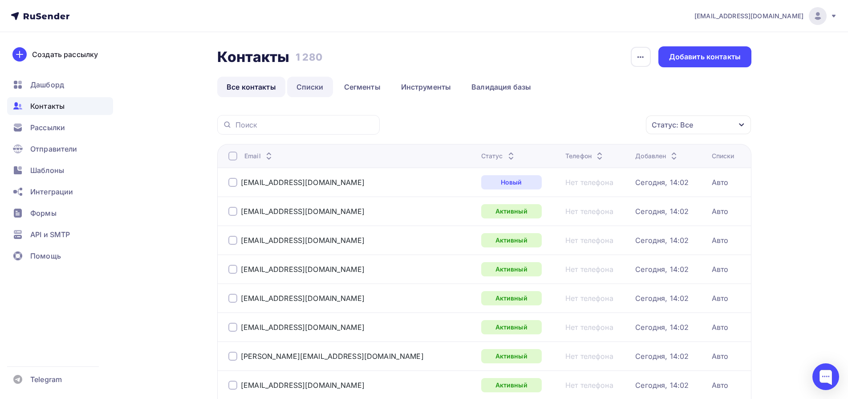
click at [297, 88] on link "Списки" at bounding box center [310, 87] width 46 height 20
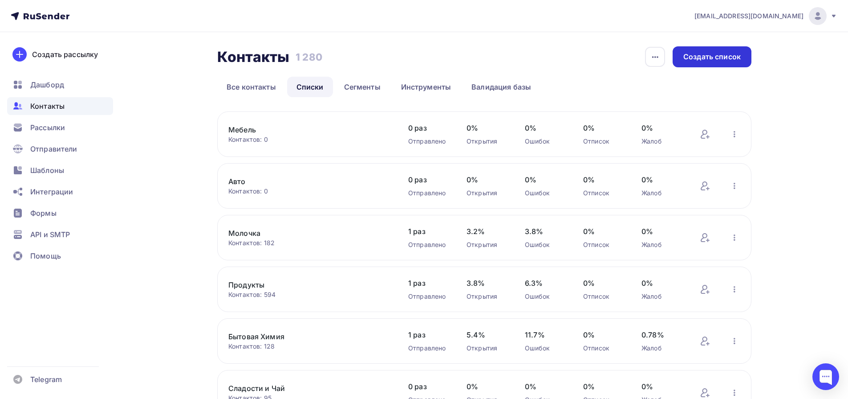
click at [705, 58] on div "Создать список" at bounding box center [712, 57] width 57 height 10
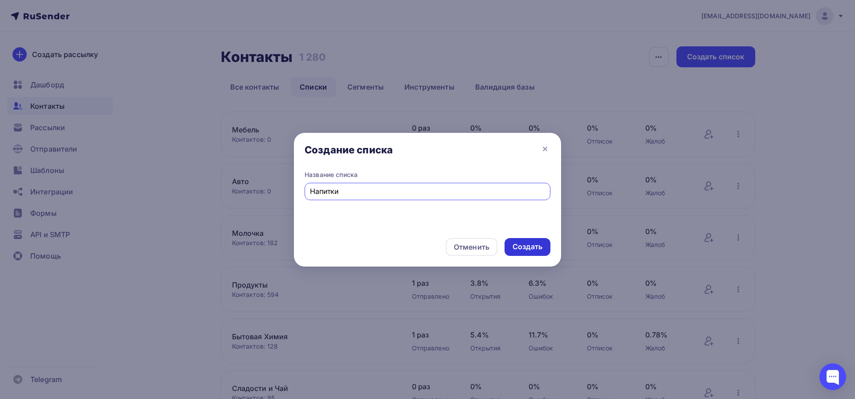
type input "Напитки"
click at [541, 244] on div "Создать" at bounding box center [528, 246] width 30 height 10
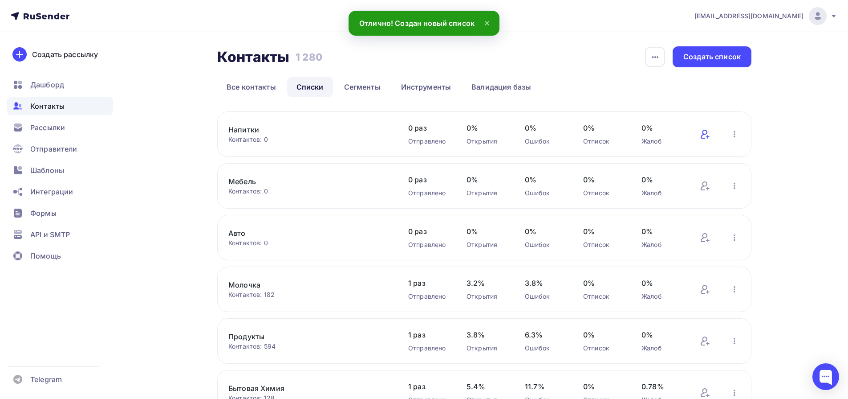
click at [702, 134] on icon at bounding box center [705, 134] width 11 height 11
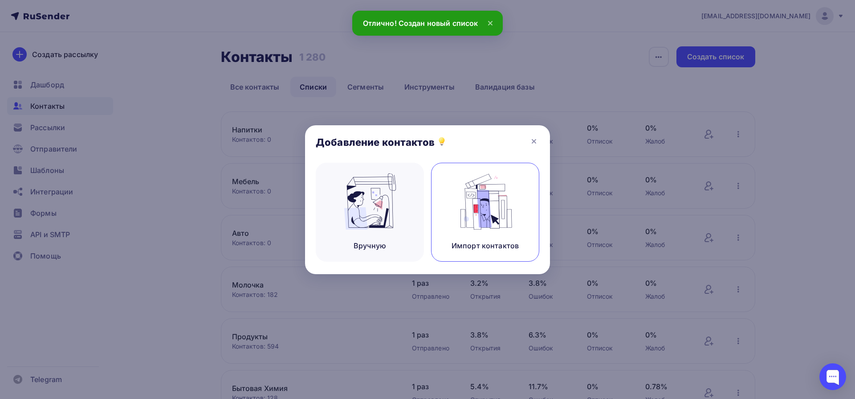
click at [478, 215] on img at bounding box center [486, 201] width 60 height 56
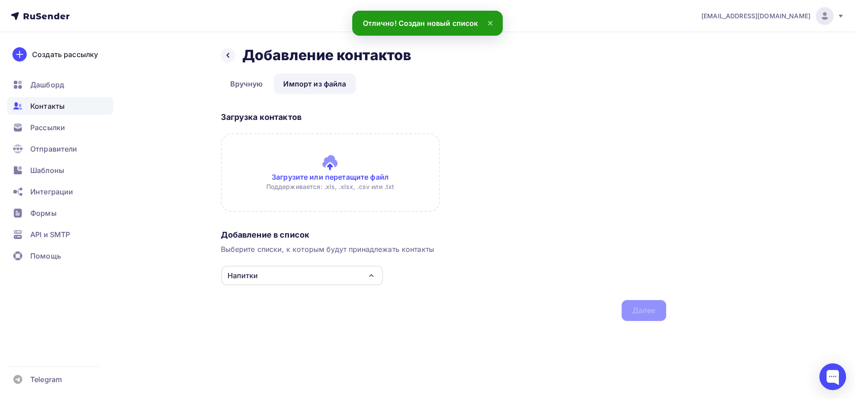
click at [311, 155] on input "file" at bounding box center [330, 172] width 219 height 78
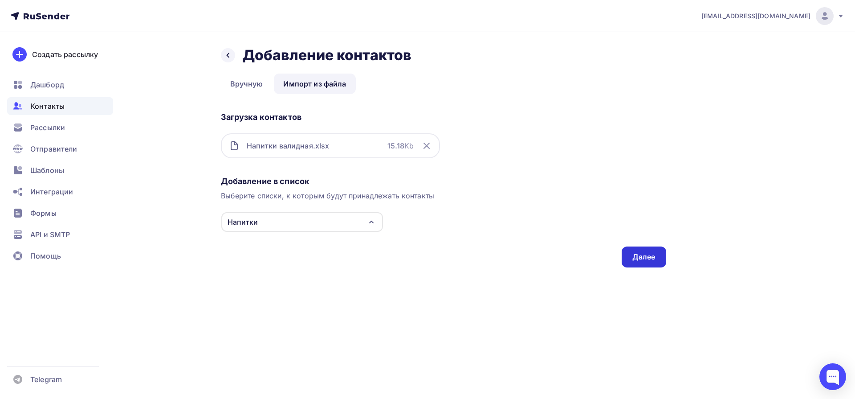
click at [664, 248] on div "Далее" at bounding box center [644, 256] width 45 height 21
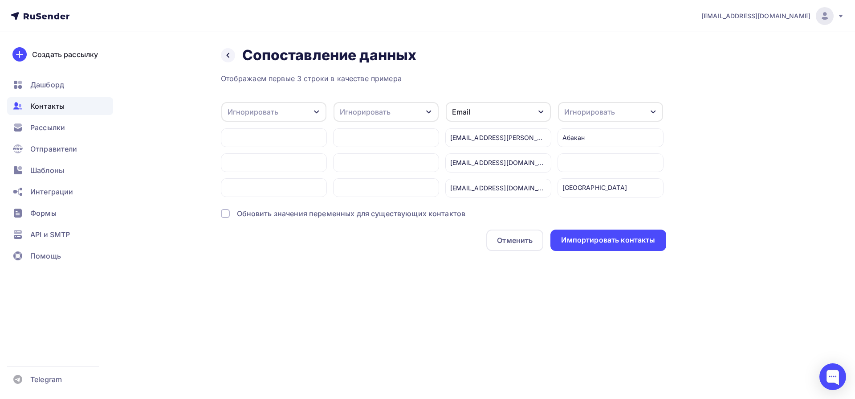
click at [305, 112] on div "Игнорировать" at bounding box center [273, 112] width 105 height 20
click at [260, 212] on div "Создать поле" at bounding box center [259, 203] width 62 height 22
type input "Компания"
click at [251, 228] on div "Отображаем первые 3 строки в качестве примера Игнорировать Игнорировать Имя Тел…" at bounding box center [443, 162] width 445 height 178
click at [368, 112] on div "Игнорировать" at bounding box center [365, 111] width 51 height 11
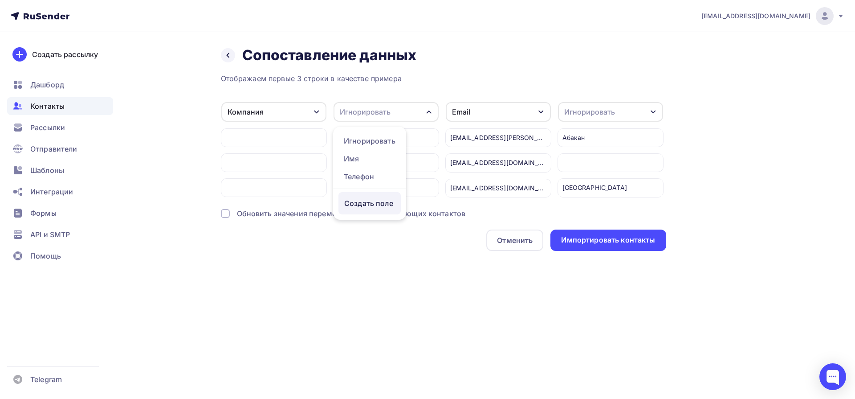
click at [381, 208] on div "Создать поле" at bounding box center [369, 203] width 62 height 22
type input "Категория"
click at [403, 232] on div "Отображаем первые 3 строки в качестве примера Компания Игнорировать Имя Телефон…" at bounding box center [443, 162] width 445 height 178
click at [568, 105] on div "Игнорировать" at bounding box center [610, 112] width 105 height 20
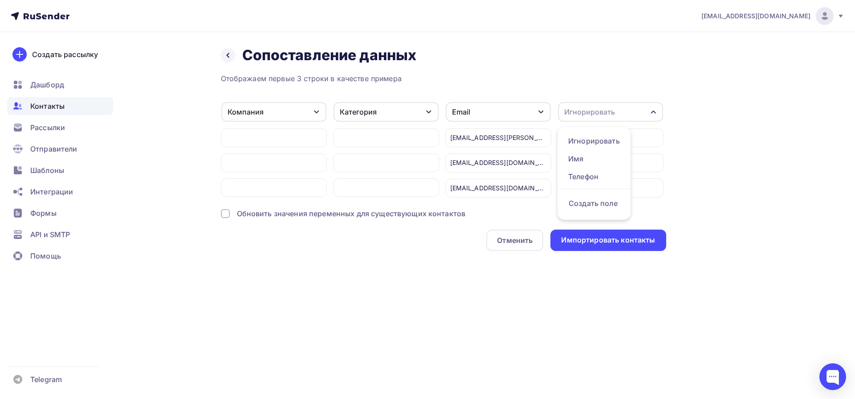
click at [602, 207] on div "Создать поле" at bounding box center [594, 203] width 62 height 22
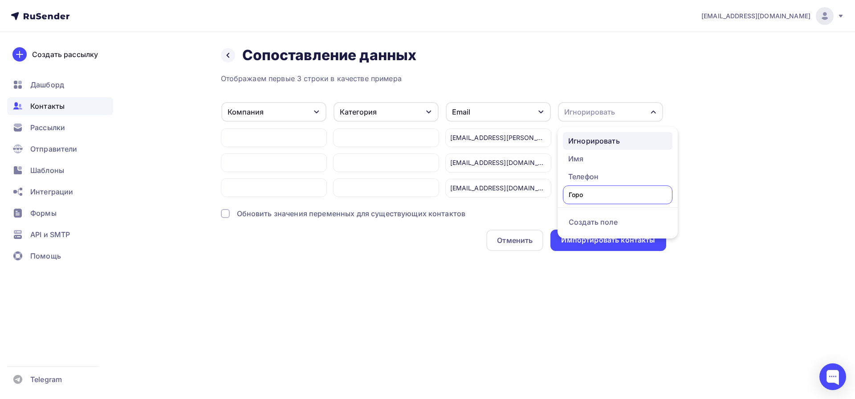
type input "Город"
click at [623, 227] on div "Отображаем первые 3 строки в качестве примера Компания Игнорировать Имя Телефон…" at bounding box center [443, 162] width 445 height 178
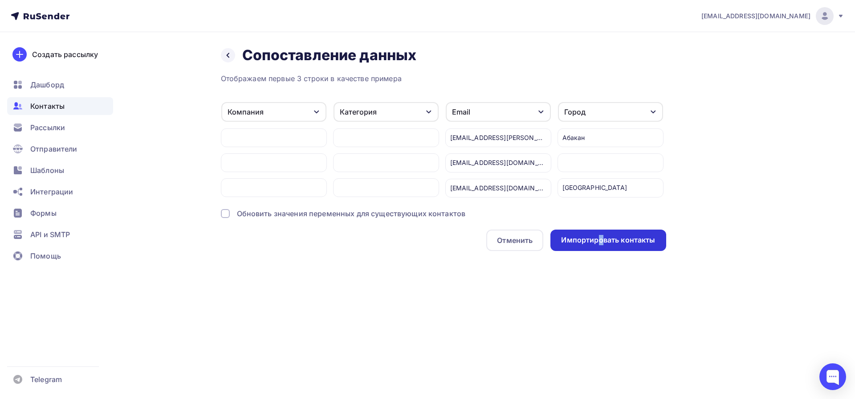
click at [602, 243] on div "Импортировать контакты" at bounding box center [608, 240] width 94 height 10
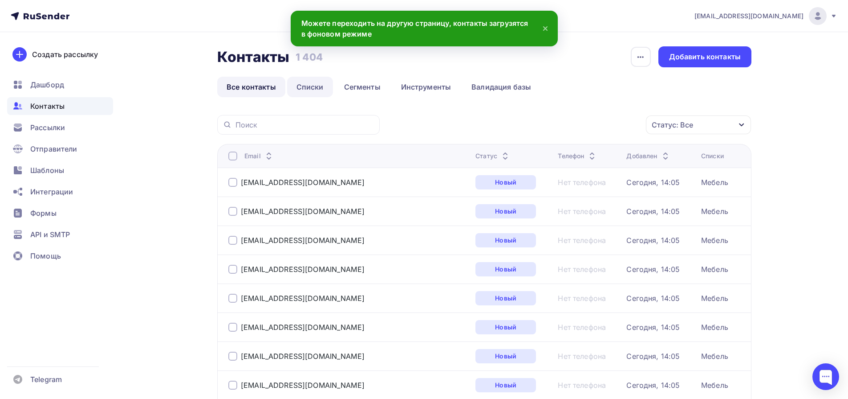
click at [315, 89] on link "Списки" at bounding box center [310, 87] width 46 height 20
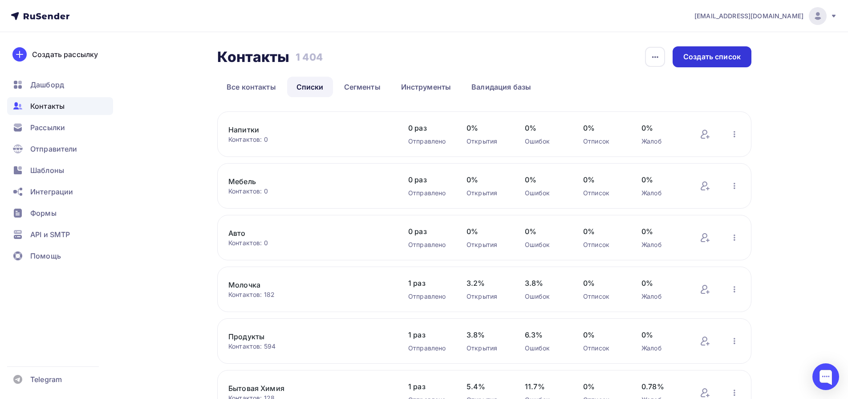
click at [716, 57] on div "Создать список" at bounding box center [712, 57] width 57 height 10
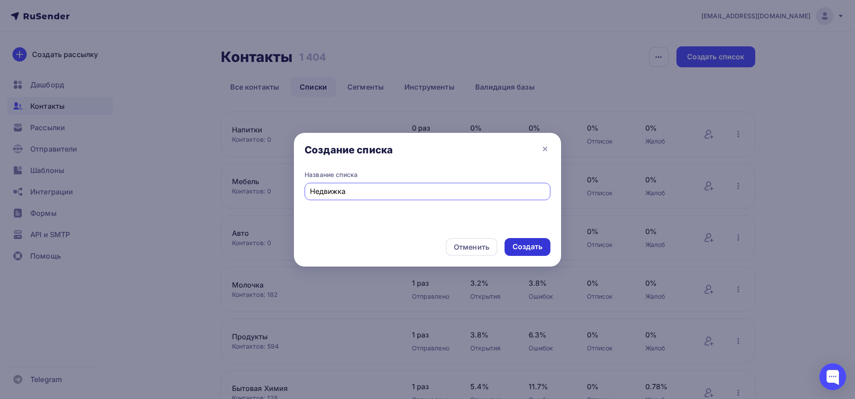
type input "Недвижка"
click at [543, 244] on div "Создать" at bounding box center [528, 247] width 46 height 18
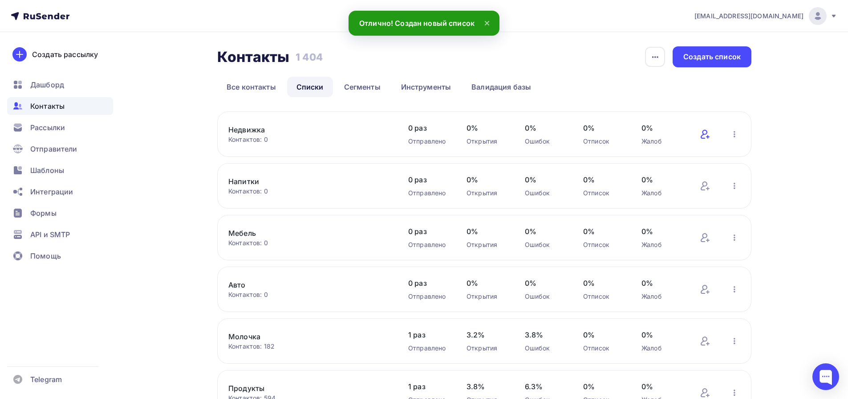
click at [707, 134] on icon at bounding box center [705, 134] width 11 height 11
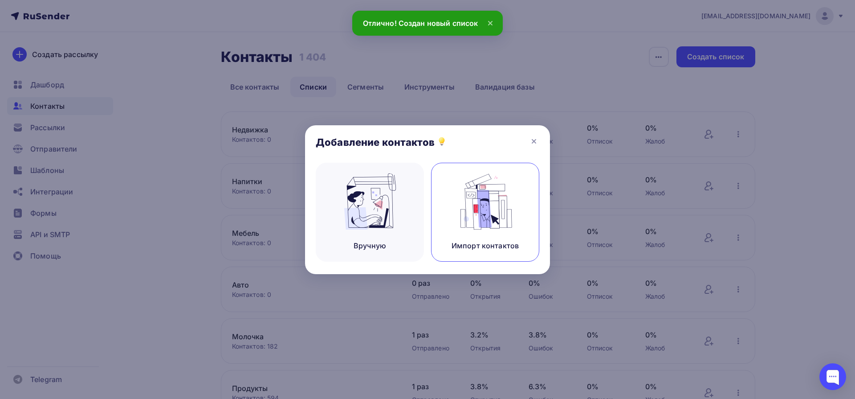
click at [486, 223] on img at bounding box center [486, 201] width 60 height 56
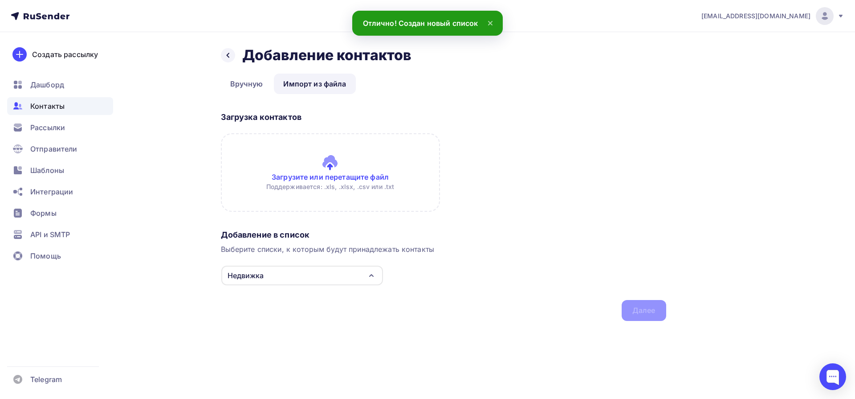
click at [328, 170] on input "file" at bounding box center [330, 172] width 219 height 78
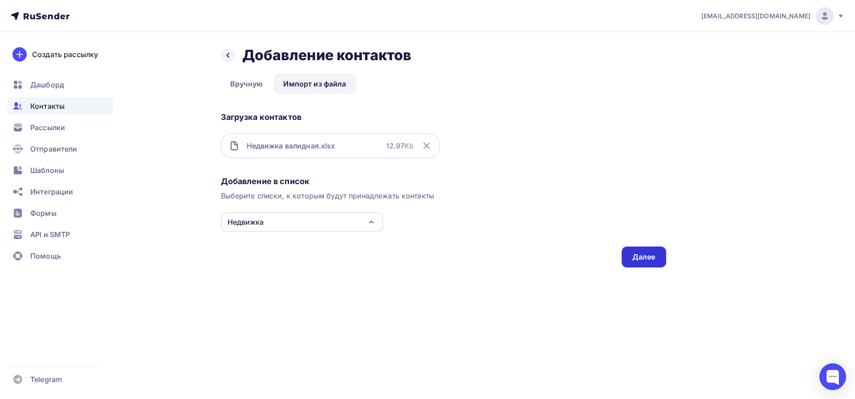
click at [637, 254] on div "Далее" at bounding box center [643, 257] width 23 height 10
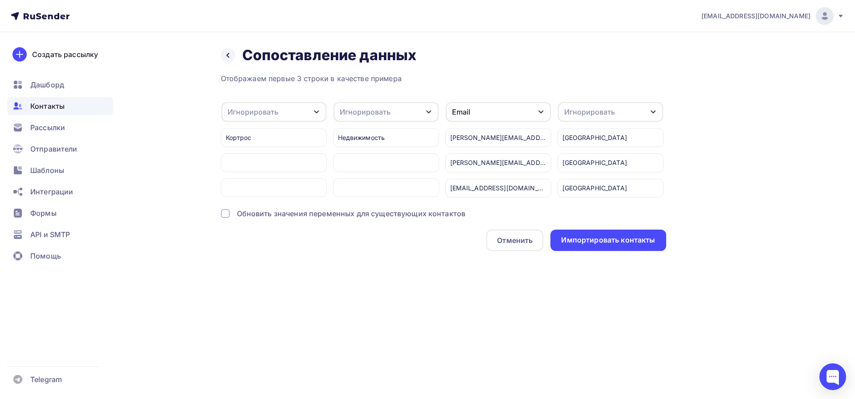
click at [257, 110] on div "Игнорировать" at bounding box center [253, 111] width 51 height 11
click at [267, 206] on div "Создать поле" at bounding box center [259, 203] width 62 height 22
click at [232, 194] on input "компания" at bounding box center [283, 194] width 110 height 19
type input "Компания"
click at [265, 231] on div "Отображаем первые 3 строки в качестве примера Игнорировать Игнорировать Имя Тел…" at bounding box center [443, 162] width 445 height 178
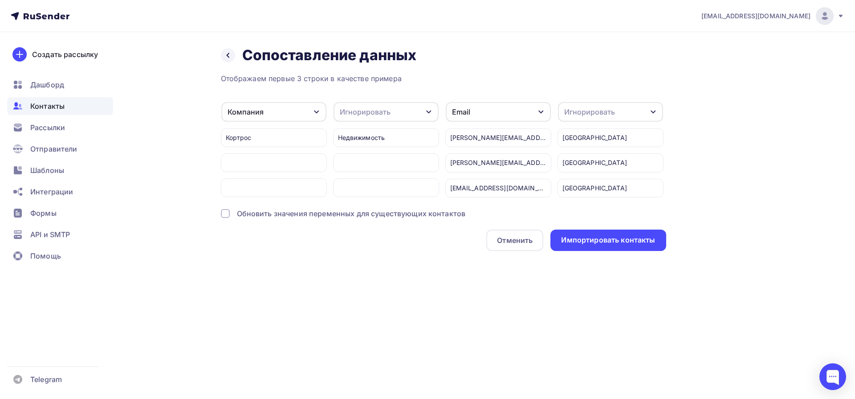
click at [370, 105] on div "Игнорировать" at bounding box center [386, 112] width 105 height 20
click at [357, 206] on div "Создать поле" at bounding box center [369, 203] width 62 height 22
type input "Категория"
drag, startPoint x: 370, startPoint y: 229, endPoint x: 378, endPoint y: 221, distance: 11.4
click at [370, 229] on div "Отображаем первые 3 строки в качестве примера Компания Игнорировать Имя Телефон…" at bounding box center [443, 162] width 445 height 178
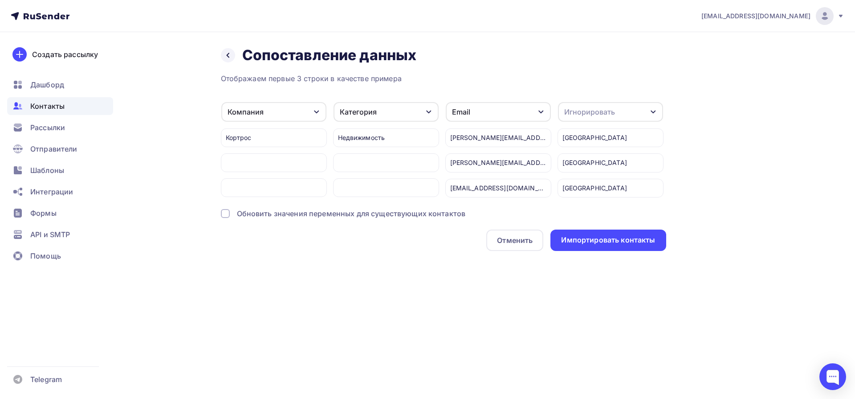
click at [572, 118] on div "Игнорировать" at bounding box center [610, 112] width 105 height 20
click at [593, 204] on div "Создать поле" at bounding box center [594, 203] width 62 height 22
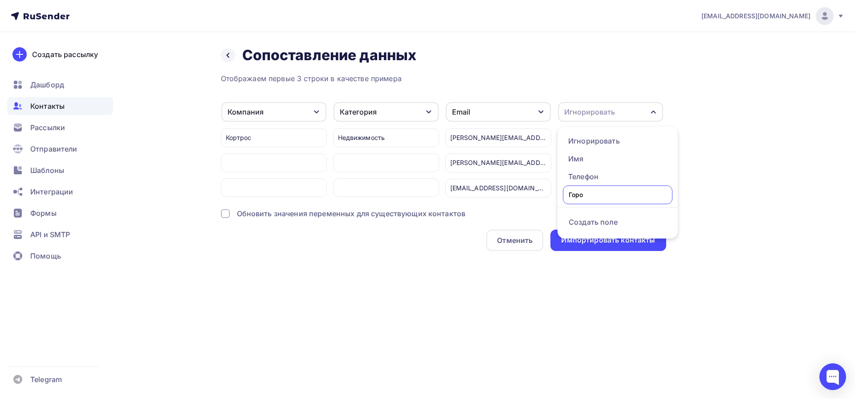
type input "Город"
click at [609, 224] on ul "Игнорировать Имя Телефон Город Создать поле" at bounding box center [618, 182] width 120 height 112
click at [623, 289] on div "vm@mediadiamond.ru Аккаунт Тарифы Выйти Создать рассылку Дашборд Контакты Рассы…" at bounding box center [427, 199] width 855 height 399
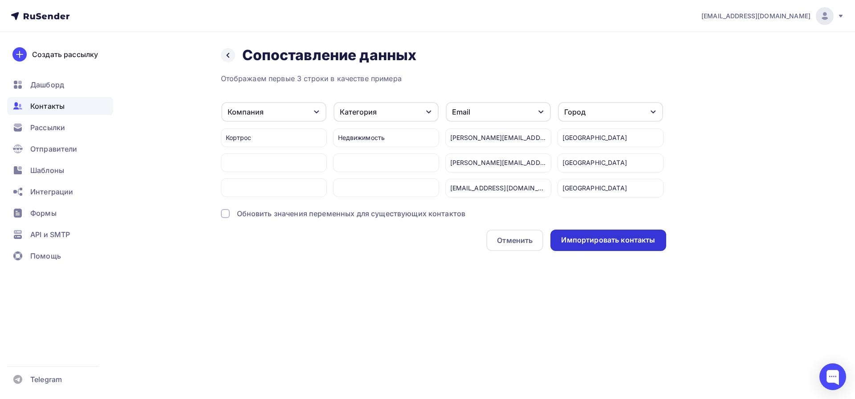
click at [613, 248] on div "Импортировать контакты" at bounding box center [607, 239] width 115 height 21
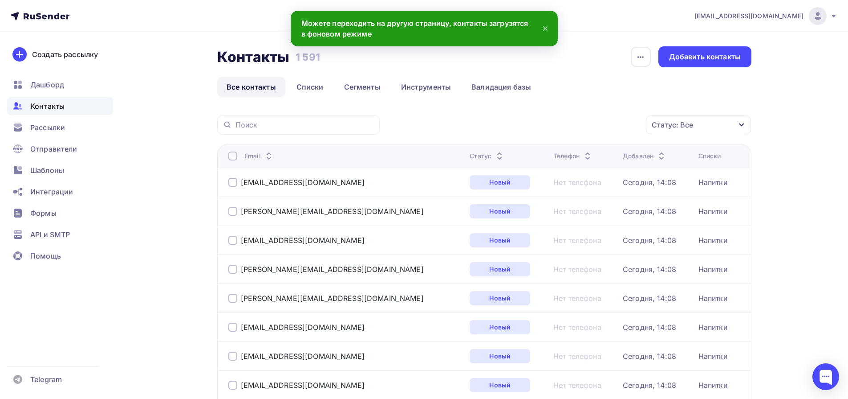
click at [69, 106] on div "Контакты" at bounding box center [60, 106] width 106 height 18
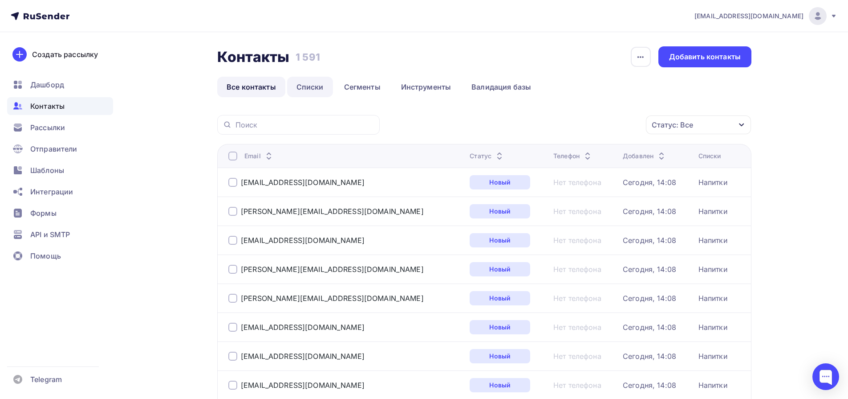
click at [312, 88] on link "Списки" at bounding box center [310, 87] width 46 height 20
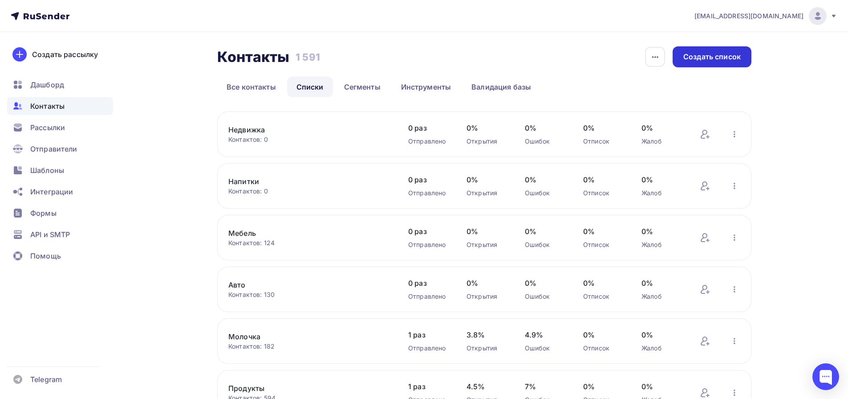
click at [693, 57] on div "Создать список" at bounding box center [712, 57] width 57 height 10
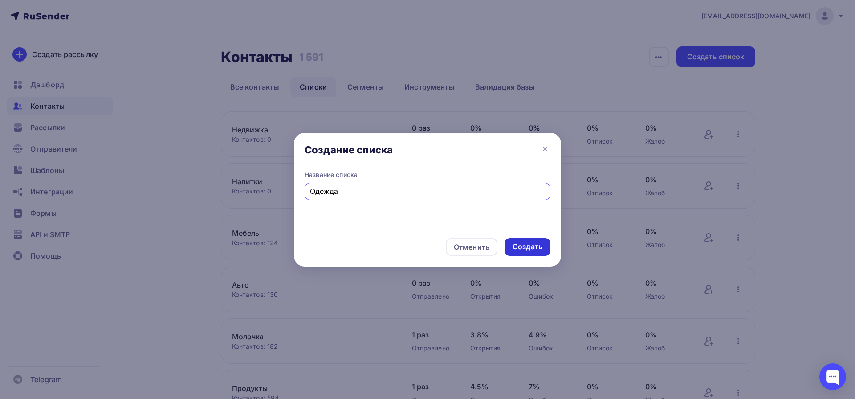
type input "Одежда"
click at [527, 250] on div "Создать" at bounding box center [528, 246] width 30 height 10
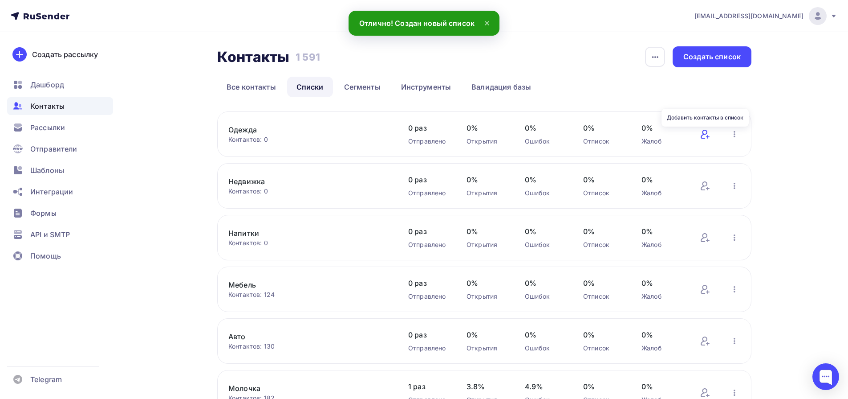
click at [704, 136] on icon at bounding box center [705, 134] width 11 height 11
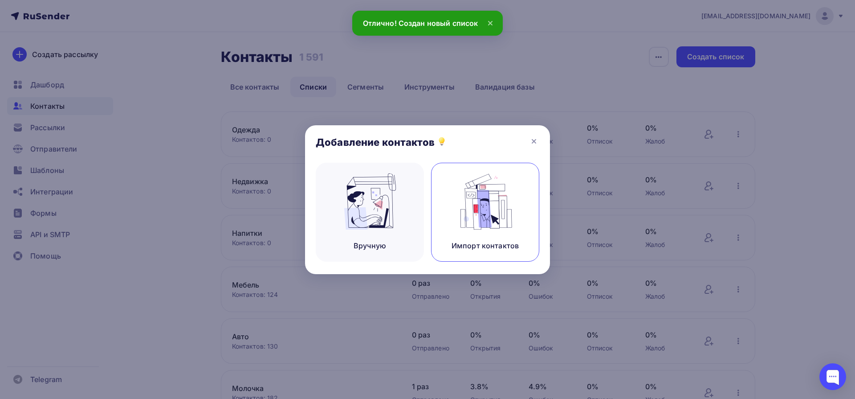
click at [491, 226] on img at bounding box center [486, 201] width 60 height 56
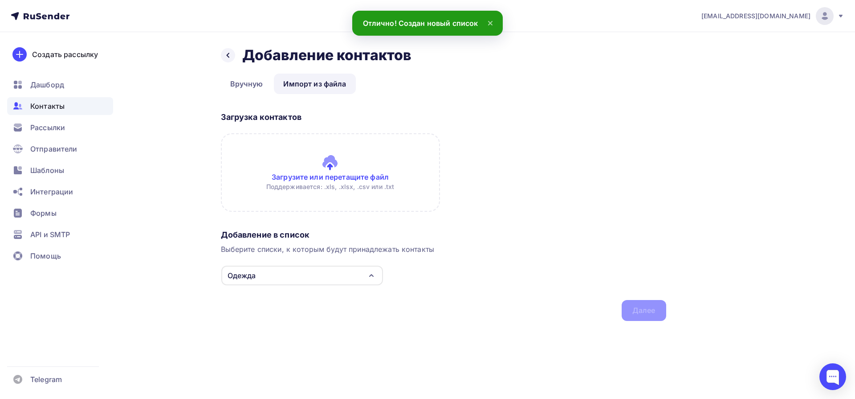
click at [314, 163] on input "file" at bounding box center [330, 172] width 219 height 78
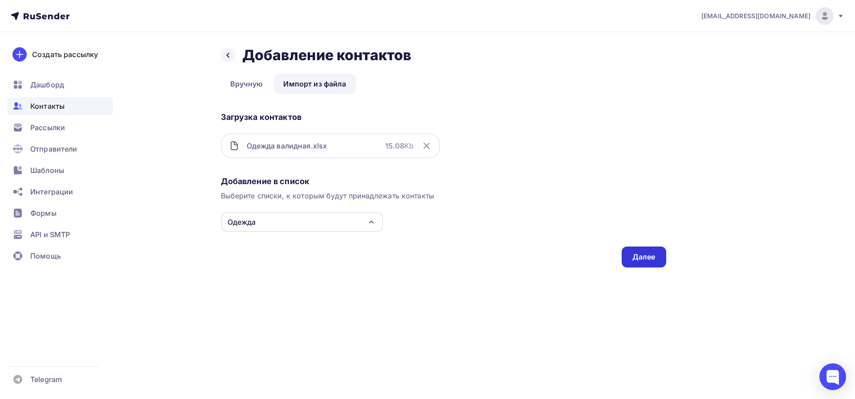
click at [656, 258] on div "Далее" at bounding box center [644, 256] width 45 height 21
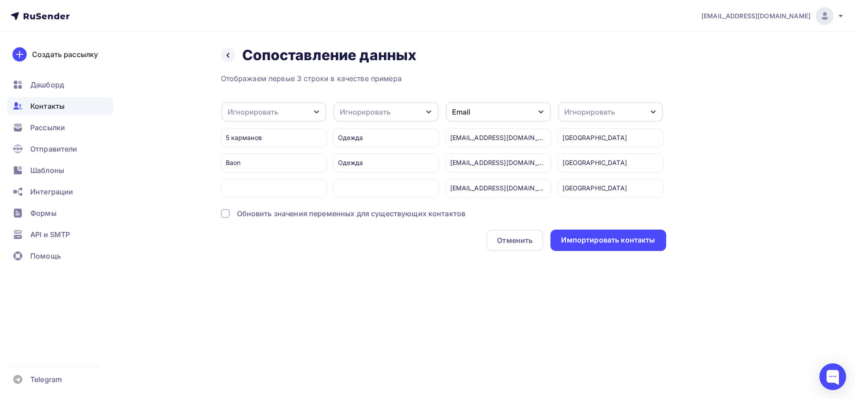
click at [280, 111] on div "Игнорировать" at bounding box center [273, 112] width 105 height 20
click at [267, 214] on div "Создать поле" at bounding box center [259, 203] width 62 height 22
type input "Компания"
drag, startPoint x: 265, startPoint y: 231, endPoint x: 298, endPoint y: 219, distance: 35.3
click at [265, 231] on div "Отображаем первые 3 строки в качестве примера Игнорировать Игнорировать Имя Тел…" at bounding box center [443, 162] width 445 height 178
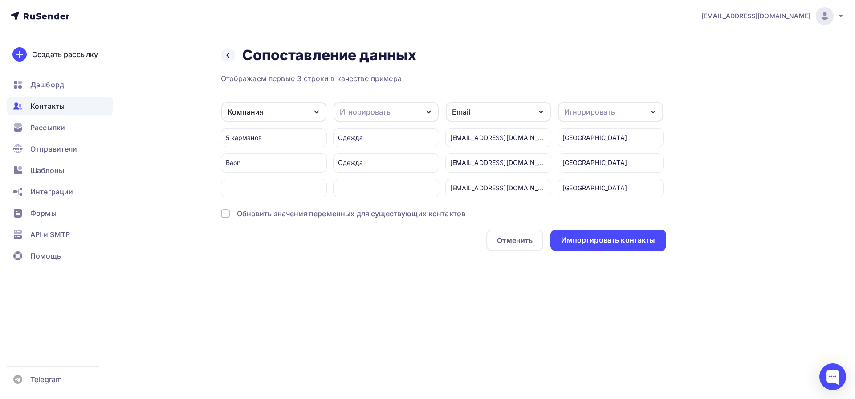
click at [362, 110] on div "Игнорировать" at bounding box center [365, 111] width 51 height 11
click at [375, 207] on div "Создать поле" at bounding box center [369, 203] width 62 height 22
type input "О"
type input "Категория"
drag, startPoint x: 369, startPoint y: 231, endPoint x: 414, endPoint y: 191, distance: 59.9
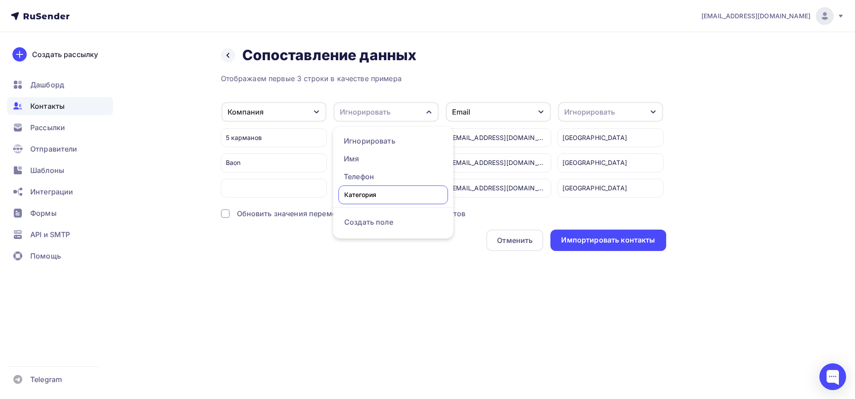
click at [369, 231] on div "Отображаем первые 3 строки в качестве примера Компания Игнорировать Имя Телефон…" at bounding box center [443, 162] width 445 height 178
click at [601, 103] on div "Игнорировать" at bounding box center [610, 112] width 105 height 20
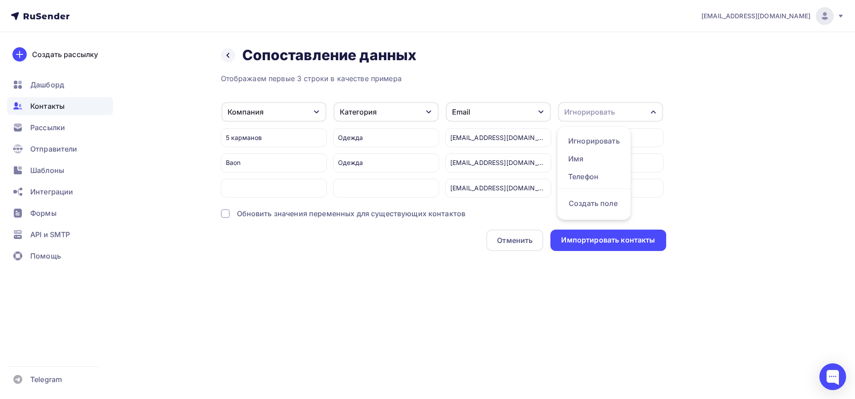
click at [600, 205] on div "Создать поле" at bounding box center [594, 203] width 62 height 22
type input "Город"
click at [602, 230] on div "Отображаем первые 3 строки в качестве примера Компания Игнорировать Имя Телефон…" at bounding box center [443, 162] width 445 height 178
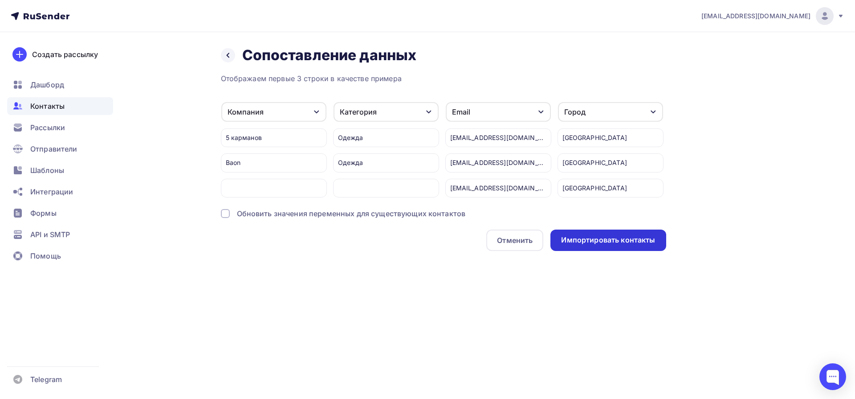
click at [590, 244] on div "Импортировать контакты" at bounding box center [608, 240] width 94 height 10
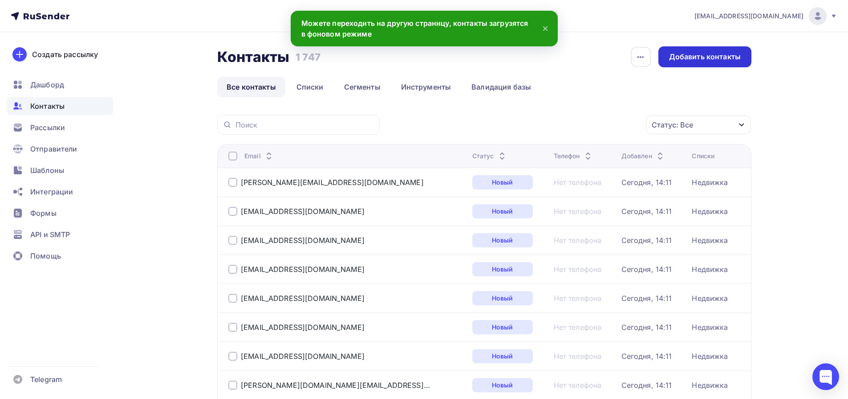
click at [721, 54] on div "Добавить контакты" at bounding box center [705, 57] width 72 height 10
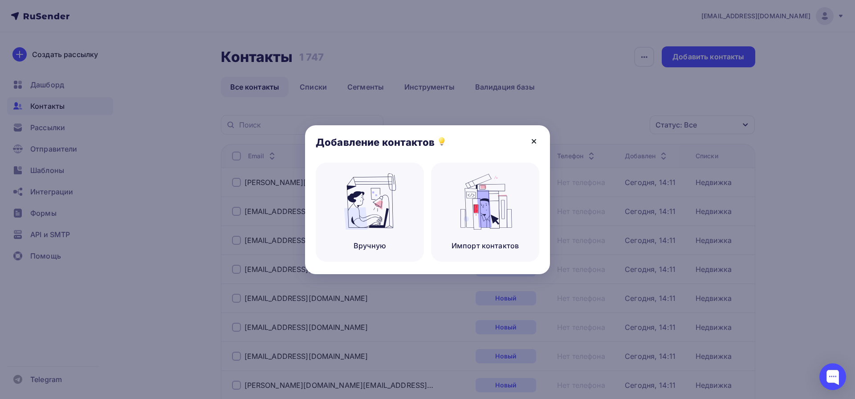
click at [535, 144] on icon at bounding box center [534, 141] width 11 height 11
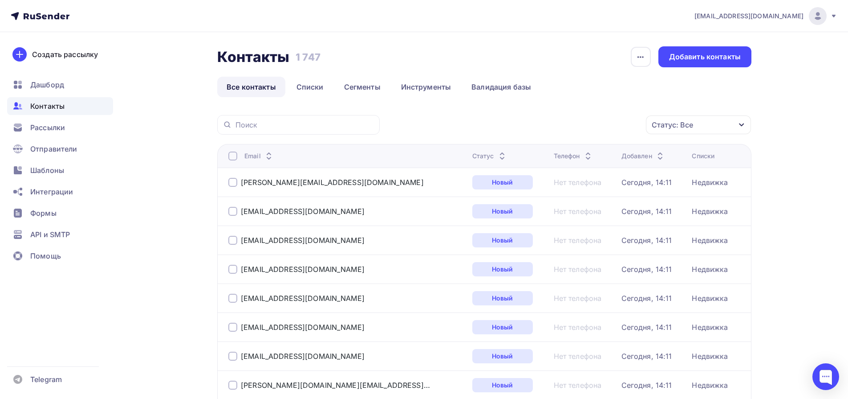
click at [315, 86] on link "Списки" at bounding box center [310, 87] width 46 height 20
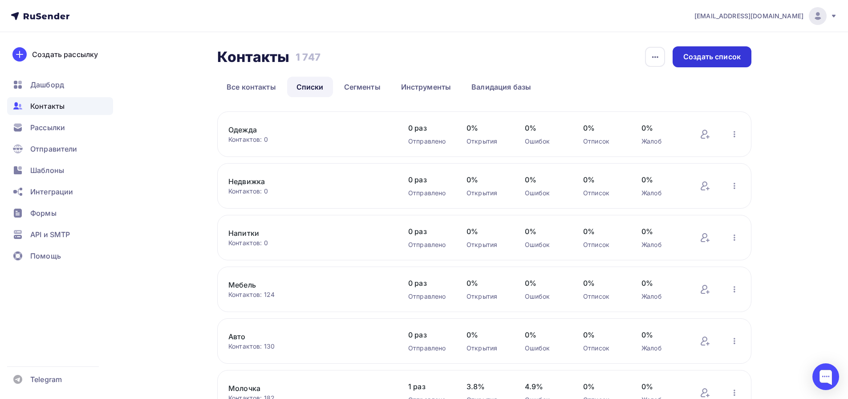
click at [696, 59] on div "Создать список" at bounding box center [712, 57] width 57 height 10
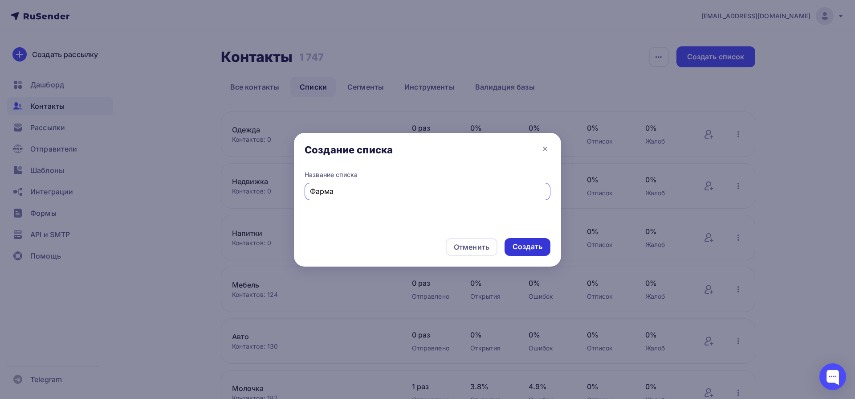
type input "Фарма"
click at [518, 253] on div "Создать" at bounding box center [528, 247] width 46 height 18
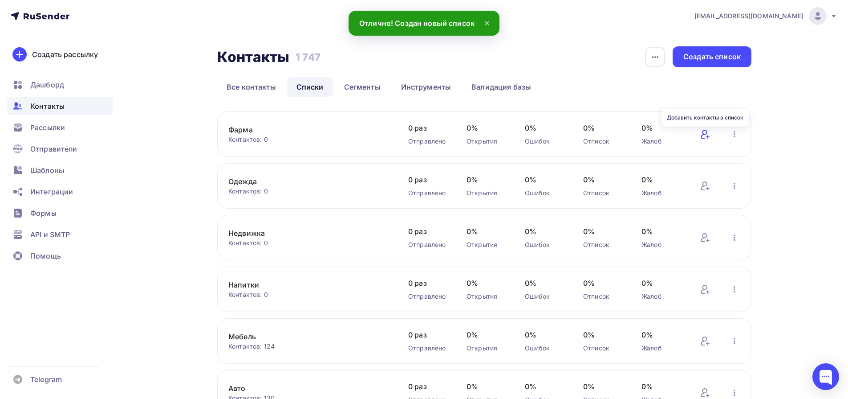
click at [700, 135] on icon at bounding box center [705, 134] width 11 height 11
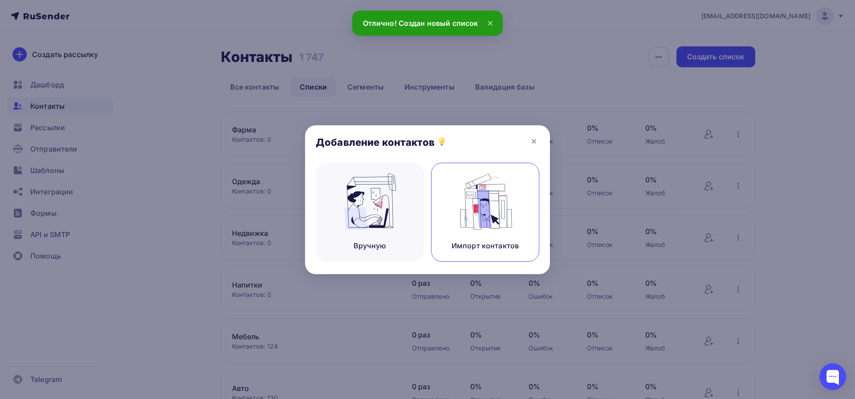
click at [484, 213] on img at bounding box center [486, 201] width 60 height 56
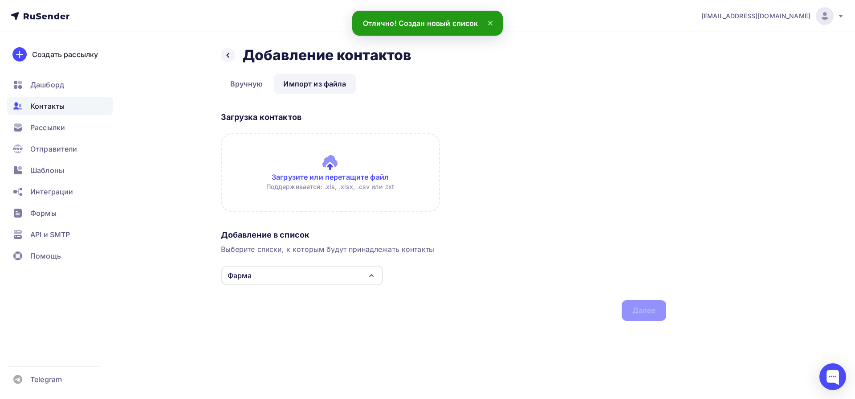
click at [335, 160] on input "file" at bounding box center [330, 172] width 219 height 78
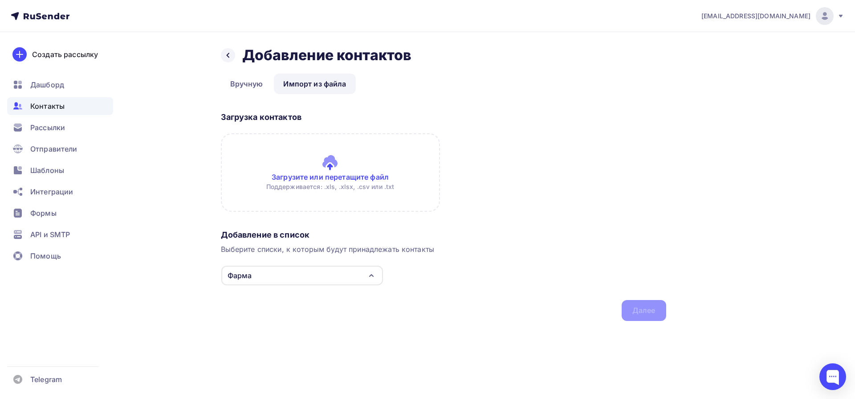
click at [331, 160] on input "file" at bounding box center [330, 172] width 219 height 78
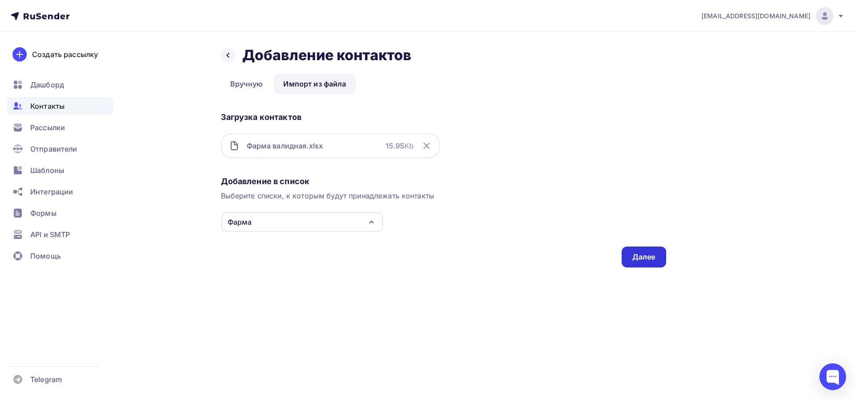
click at [643, 261] on div "Далее" at bounding box center [643, 257] width 23 height 10
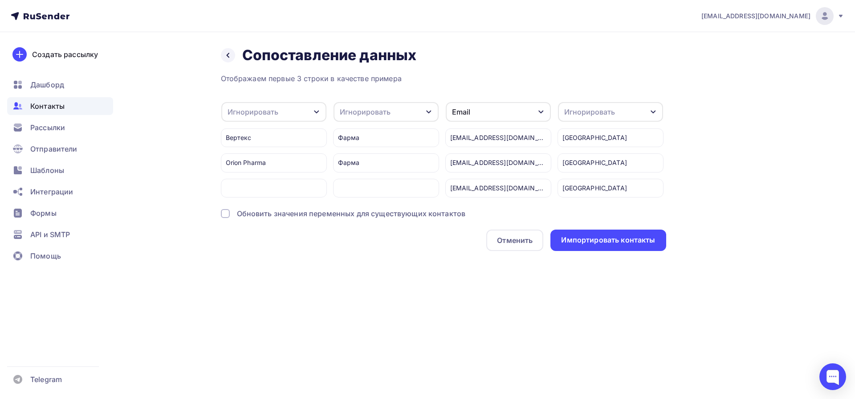
click at [256, 111] on div "Игнорировать" at bounding box center [253, 111] width 51 height 11
click at [266, 206] on div "Создать поле" at bounding box center [259, 203] width 62 height 22
type input "Компания"
click at [263, 226] on div "Отображаем первые 3 строки в качестве примера Игнорировать Игнорировать Имя Тел…" at bounding box center [443, 162] width 445 height 178
click at [375, 107] on div "Игнорировать" at bounding box center [365, 111] width 51 height 11
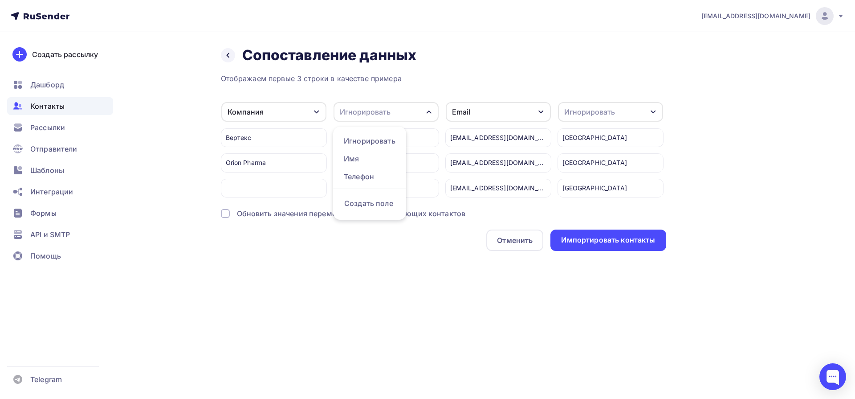
click at [376, 208] on div "Создать поле" at bounding box center [369, 203] width 62 height 22
type input "Категория"
click at [376, 231] on div "Отображаем первые 3 строки в качестве примера Компания Игнорировать Имя Телефон…" at bounding box center [443, 162] width 445 height 178
click at [607, 108] on div "Игнорировать" at bounding box center [589, 111] width 51 height 11
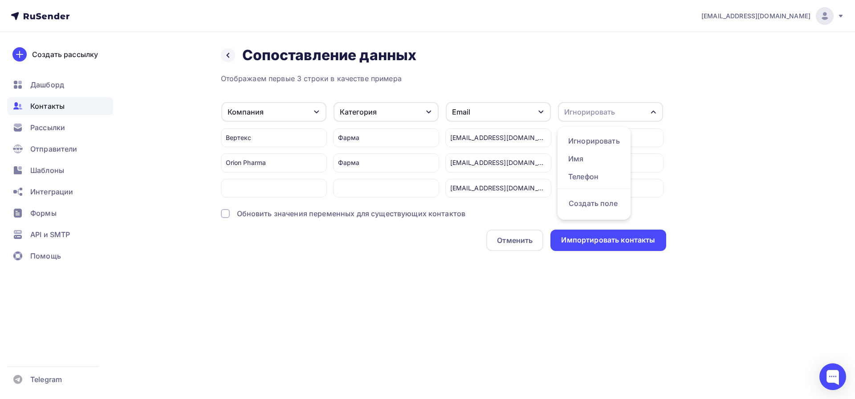
click at [610, 205] on div "Создать поле" at bounding box center [594, 203] width 62 height 22
type input "Город"
click at [642, 219] on div "Отображаем первые 3 строки в качестве примера Компания Игнорировать Имя Телефон…" at bounding box center [443, 162] width 445 height 178
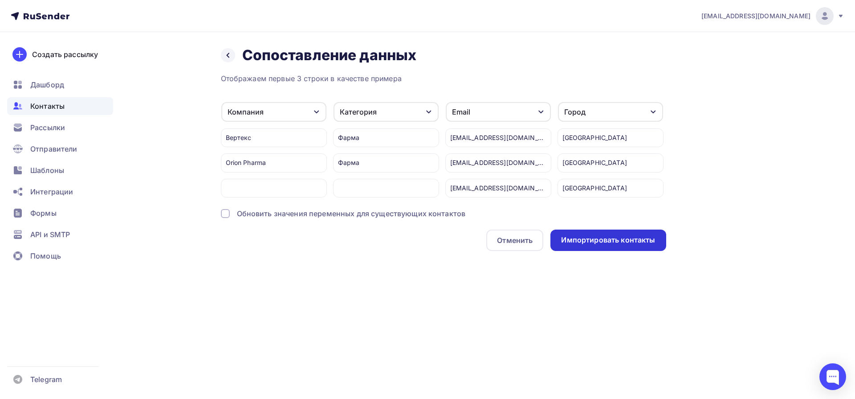
click at [623, 240] on div "Импортировать контакты" at bounding box center [608, 240] width 94 height 10
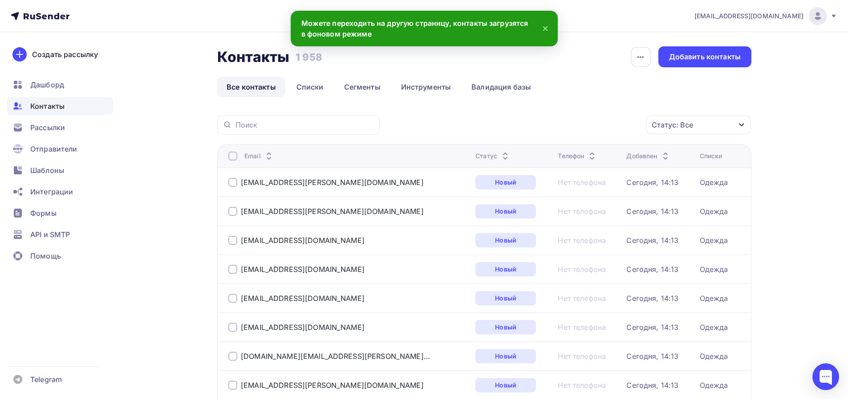
click at [74, 109] on div "Контакты" at bounding box center [60, 106] width 106 height 18
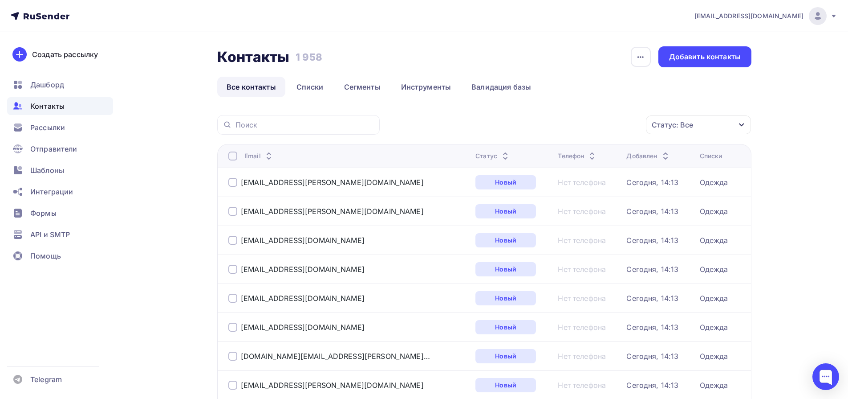
click at [51, 106] on span "Контакты" at bounding box center [47, 106] width 34 height 11
click at [297, 93] on link "Списки" at bounding box center [310, 87] width 46 height 20
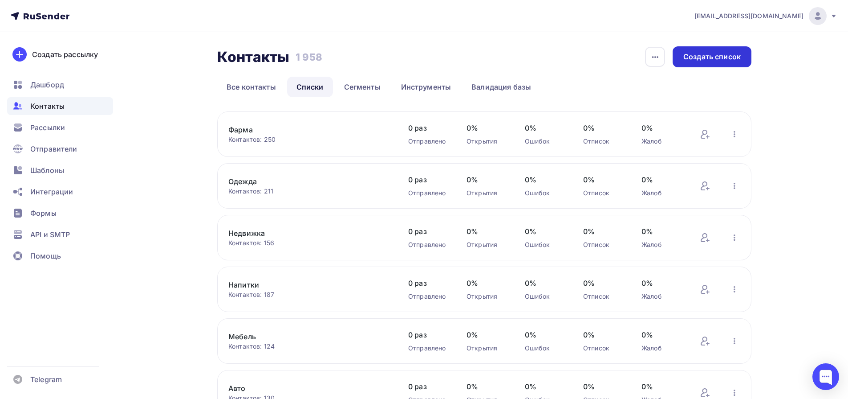
click at [700, 60] on div "Создать список" at bounding box center [712, 57] width 57 height 10
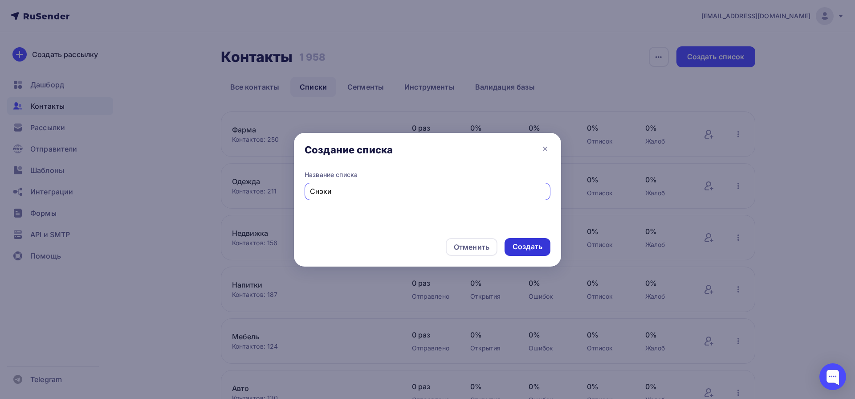
type input "Снэки"
click at [519, 249] on div "Создать" at bounding box center [528, 246] width 30 height 10
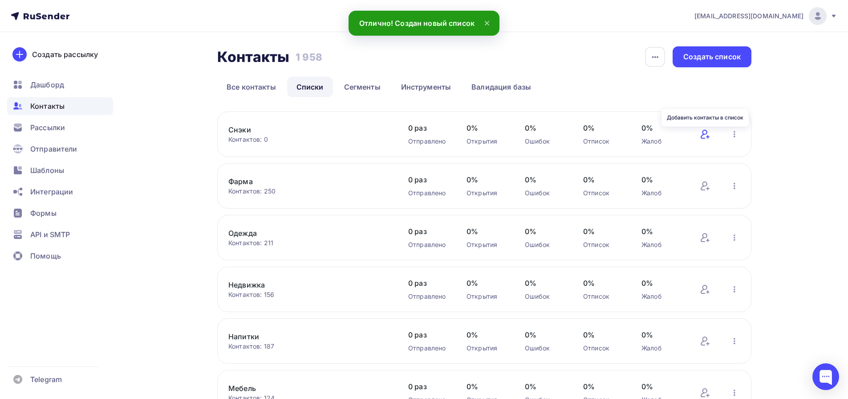
click at [707, 135] on icon at bounding box center [705, 134] width 11 height 11
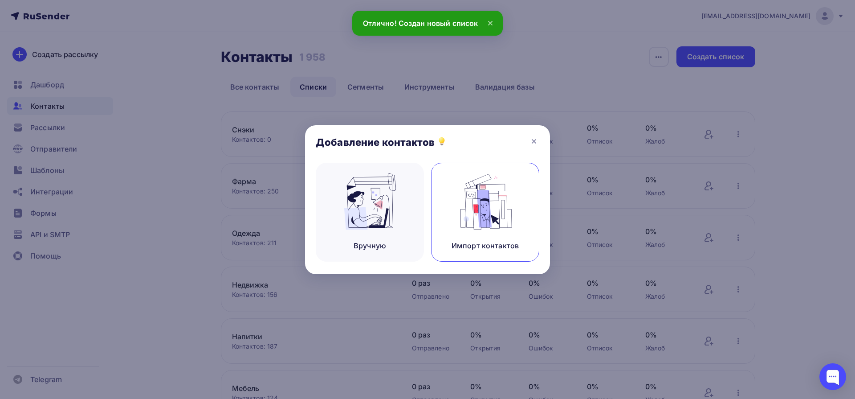
click at [457, 207] on img at bounding box center [486, 201] width 60 height 56
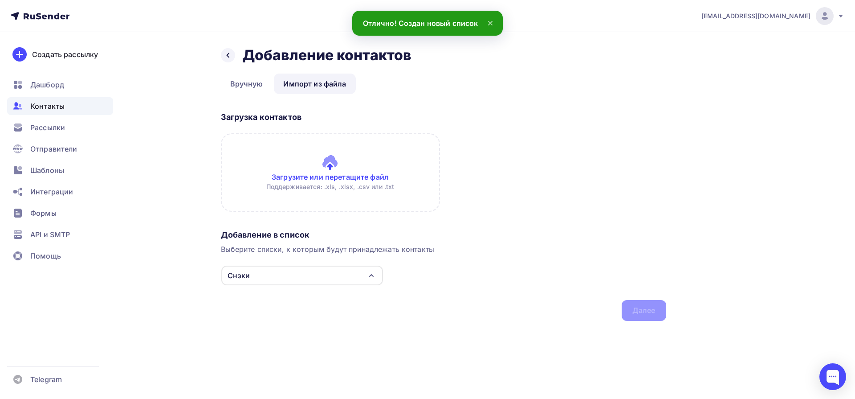
click at [306, 170] on input "file" at bounding box center [330, 172] width 219 height 78
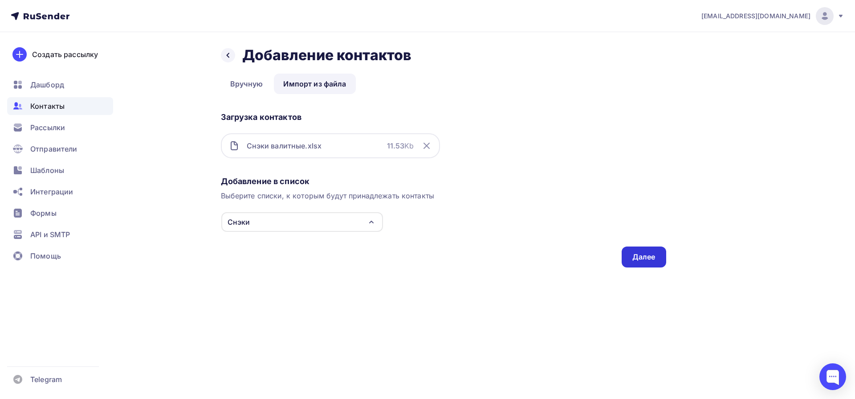
click at [653, 255] on div "Далее" at bounding box center [643, 257] width 23 height 10
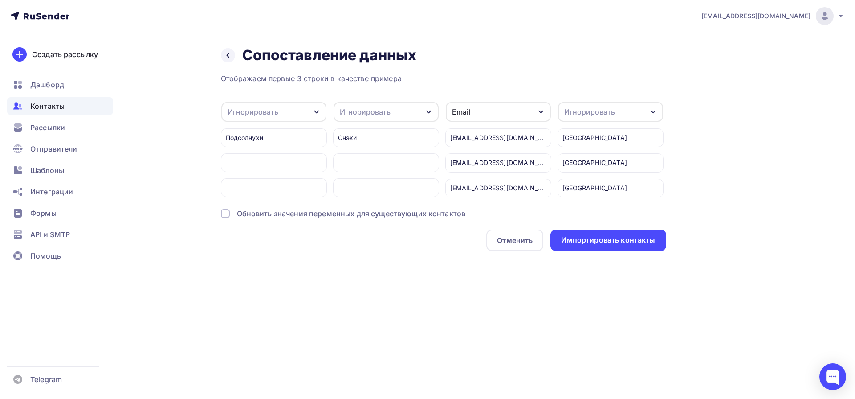
click at [257, 115] on div "Игнорировать" at bounding box center [253, 111] width 51 height 11
click at [265, 214] on div "Создать поле" at bounding box center [259, 203] width 62 height 22
drag, startPoint x: 233, startPoint y: 195, endPoint x: 237, endPoint y: 199, distance: 5.4
click at [237, 199] on input "компания" at bounding box center [283, 194] width 110 height 19
type input "Компания"
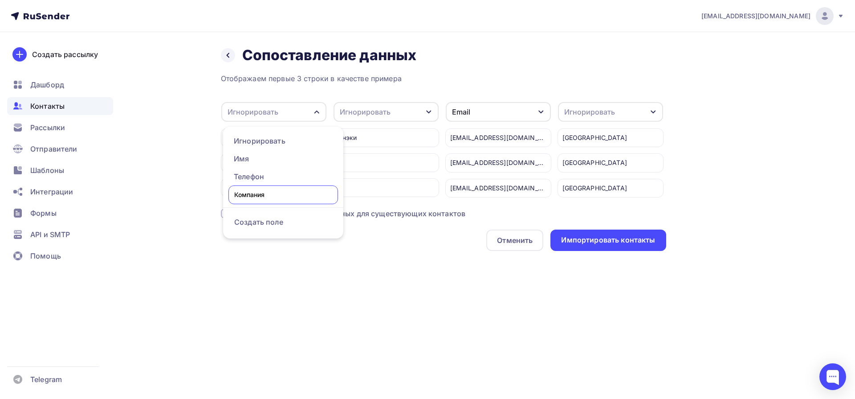
click at [267, 228] on div "Отображаем первые 3 строки в качестве примера Игнорировать Игнорировать Имя Тел…" at bounding box center [443, 162] width 445 height 178
click at [370, 115] on div "Игнорировать" at bounding box center [365, 111] width 51 height 11
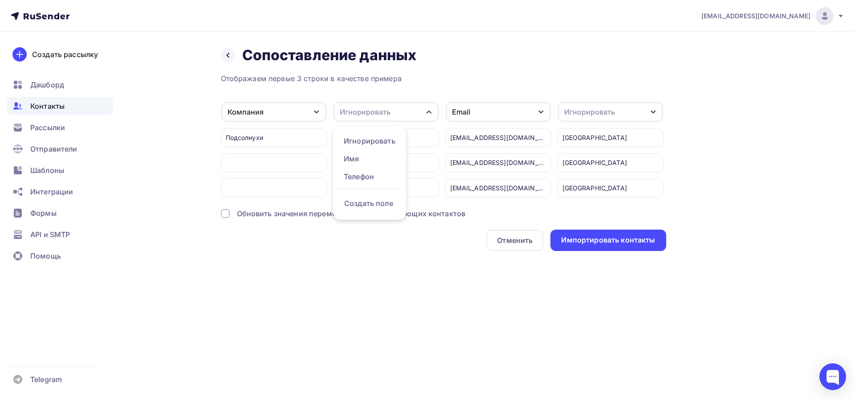
click at [377, 206] on div "Создать поле" at bounding box center [369, 203] width 62 height 22
type input "Категория"
click at [362, 230] on div "Отображаем первые 3 строки в качестве примера Компания Игнорировать Имя Телефон…" at bounding box center [443, 162] width 445 height 178
click at [582, 111] on div "Игнорировать" at bounding box center [589, 111] width 51 height 11
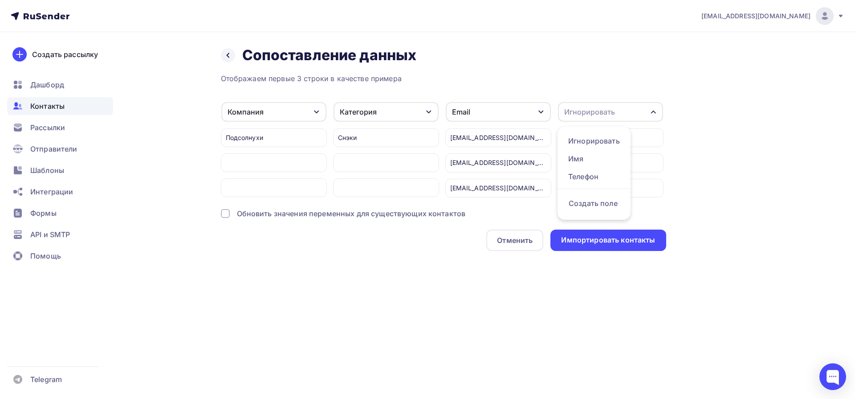
click at [598, 208] on div "Создать поле" at bounding box center [594, 203] width 62 height 22
type input "Город"
click at [624, 232] on div "Отображаем первые 3 строки в качестве примера Компания Игнорировать Имя Телефон…" at bounding box center [443, 162] width 445 height 178
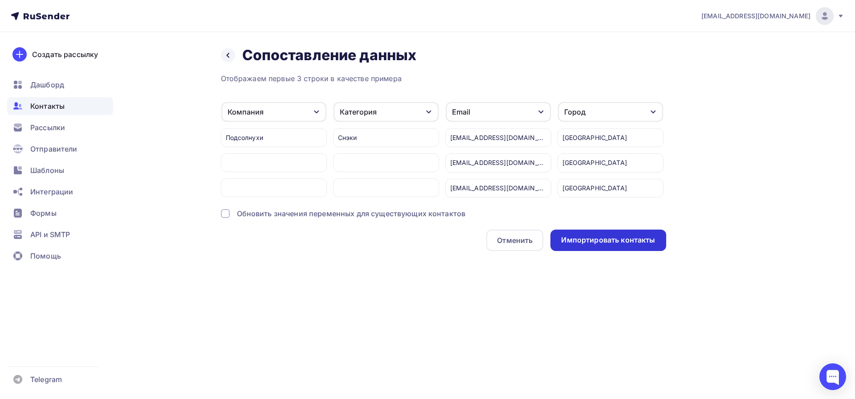
click at [611, 238] on div "Импортировать контакты" at bounding box center [608, 240] width 94 height 10
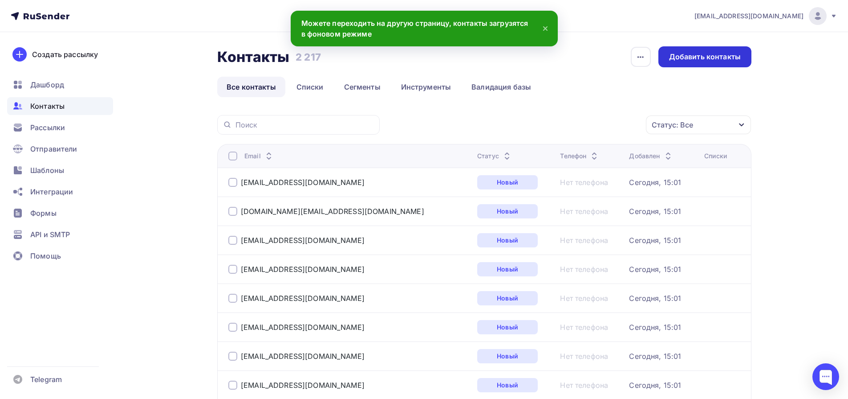
click at [721, 60] on div "Добавить контакты" at bounding box center [705, 57] width 72 height 10
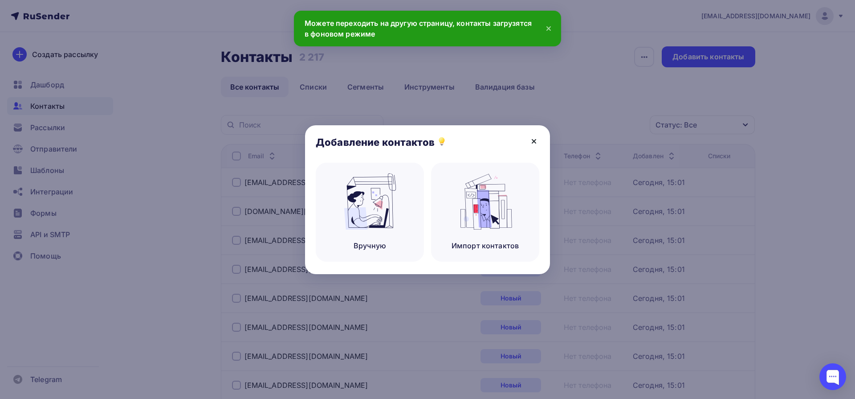
click at [532, 141] on icon at bounding box center [534, 141] width 11 height 11
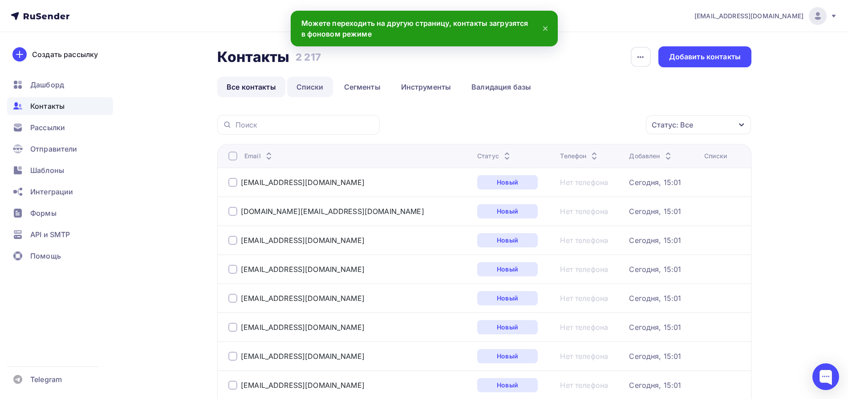
click at [315, 86] on link "Списки" at bounding box center [310, 87] width 46 height 20
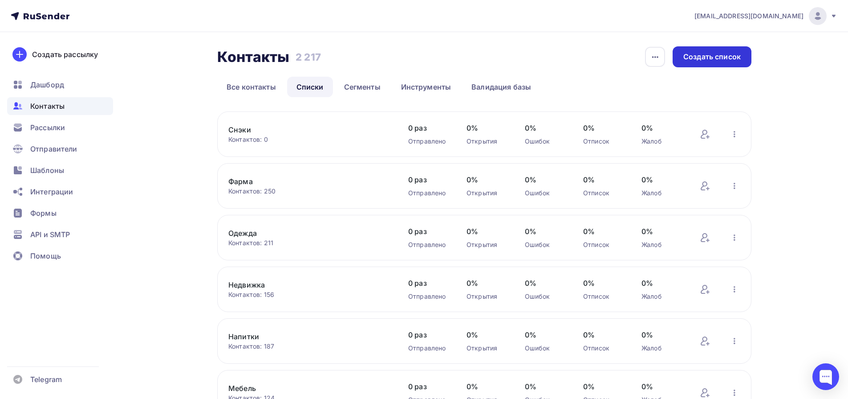
click at [700, 61] on div "Создать список" at bounding box center [712, 57] width 57 height 10
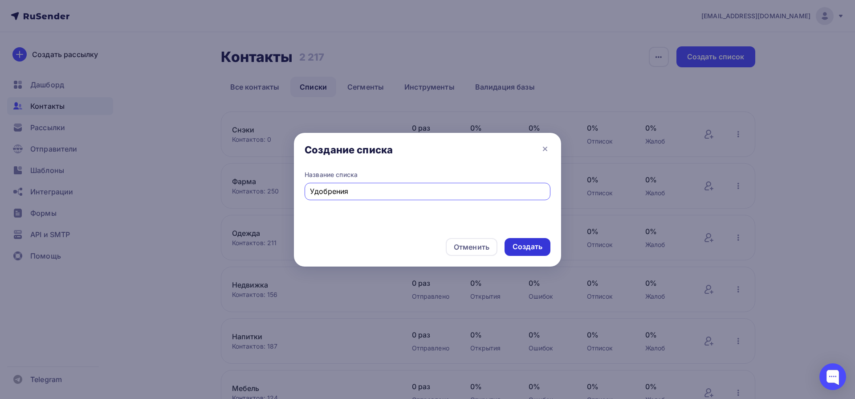
type input "Удобрения"
click at [513, 245] on div "Создать" at bounding box center [528, 246] width 30 height 10
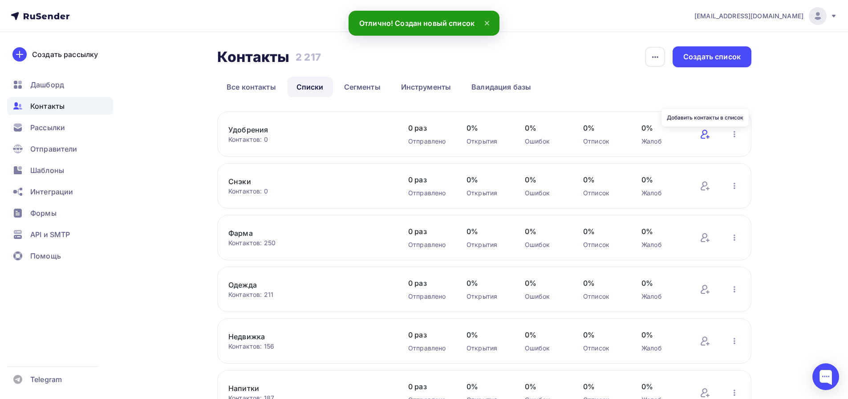
click at [703, 134] on icon at bounding box center [704, 134] width 7 height 9
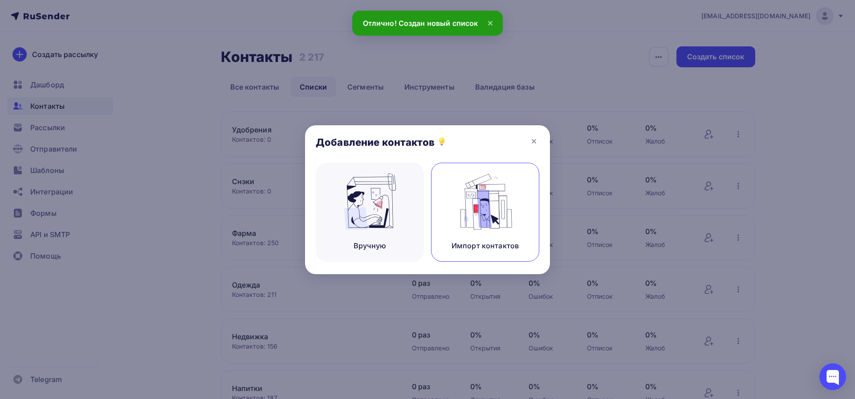
click at [479, 209] on img at bounding box center [486, 201] width 60 height 56
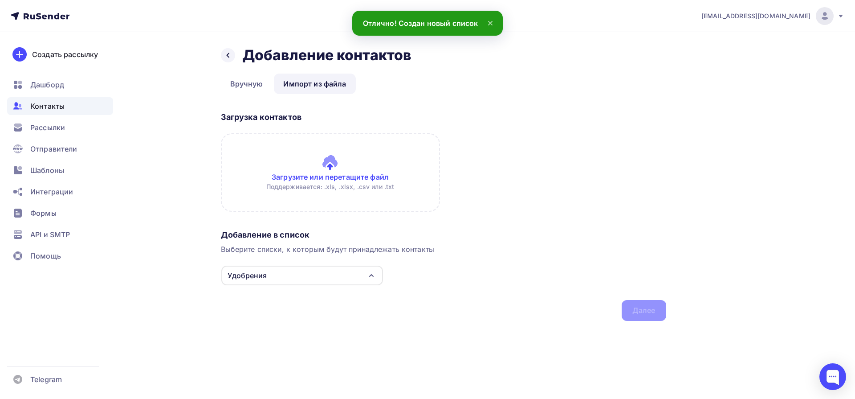
click at [340, 179] on input "file" at bounding box center [330, 172] width 219 height 78
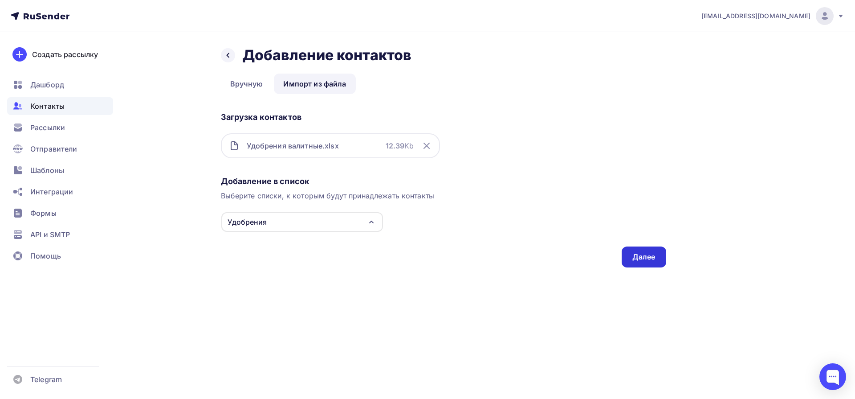
click at [656, 251] on div "Далее" at bounding box center [644, 256] width 45 height 21
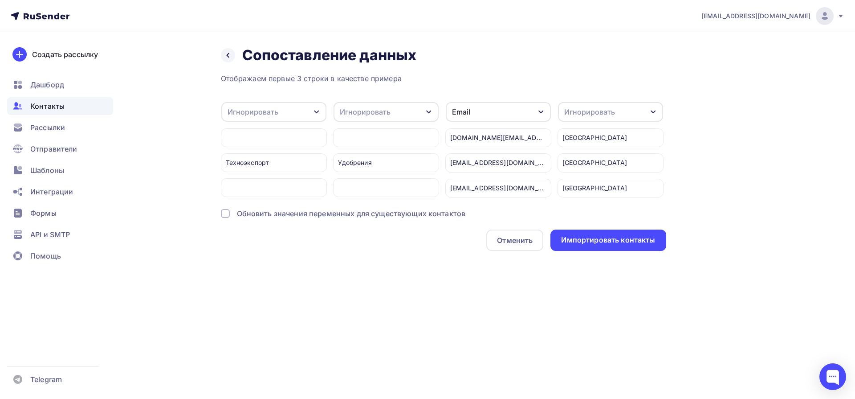
click at [269, 117] on div "Игнорировать" at bounding box center [253, 111] width 51 height 11
click at [261, 209] on div "Создать поле" at bounding box center [259, 203] width 62 height 22
type input "Компания"
drag, startPoint x: 261, startPoint y: 222, endPoint x: 306, endPoint y: 170, distance: 69.1
click at [261, 220] on ul "Игнорировать Имя Телефон Создать поле" at bounding box center [259, 172] width 73 height 93
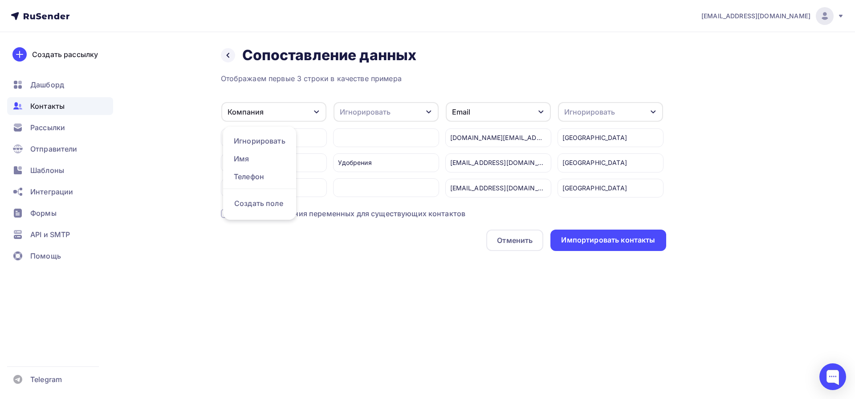
click at [353, 114] on div "Игнорировать" at bounding box center [365, 111] width 51 height 11
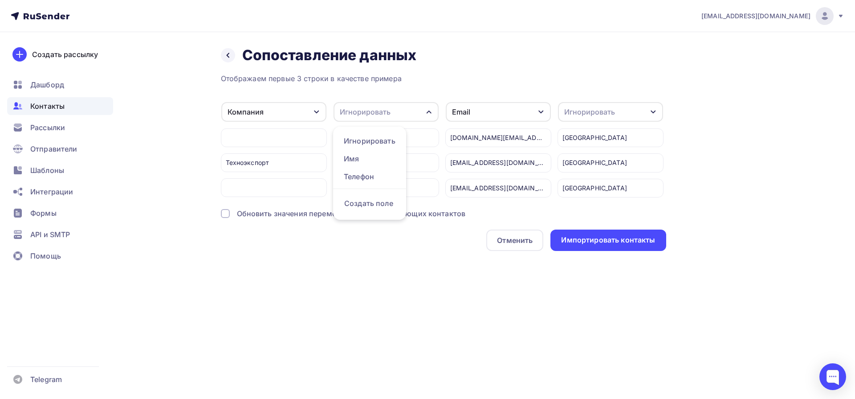
click at [355, 114] on div "Игнорировать" at bounding box center [365, 111] width 51 height 11
click at [354, 113] on div "Игнорировать" at bounding box center [365, 111] width 51 height 11
click at [374, 209] on div "Создать поле" at bounding box center [369, 203] width 62 height 22
type input "Категория"
click at [381, 223] on ul "Игнорировать Имя Телефон Категория Создать поле" at bounding box center [393, 182] width 120 height 112
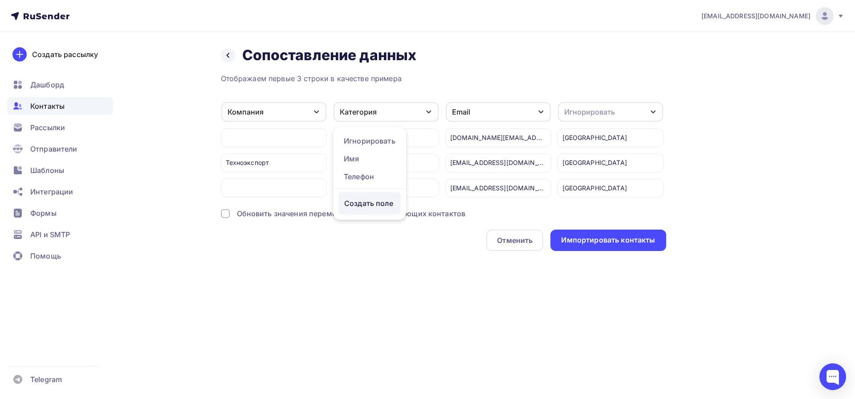
click at [375, 214] on div "Создать поле" at bounding box center [369, 203] width 62 height 22
drag, startPoint x: 407, startPoint y: 293, endPoint x: 556, endPoint y: 178, distance: 187.3
click at [407, 293] on div "vm@mediadiamond.ru Аккаунт Тарифы Выйти Создать рассылку Дашборд Контакты Рассы…" at bounding box center [427, 199] width 855 height 399
click at [623, 109] on div "Игнорировать" at bounding box center [610, 112] width 105 height 20
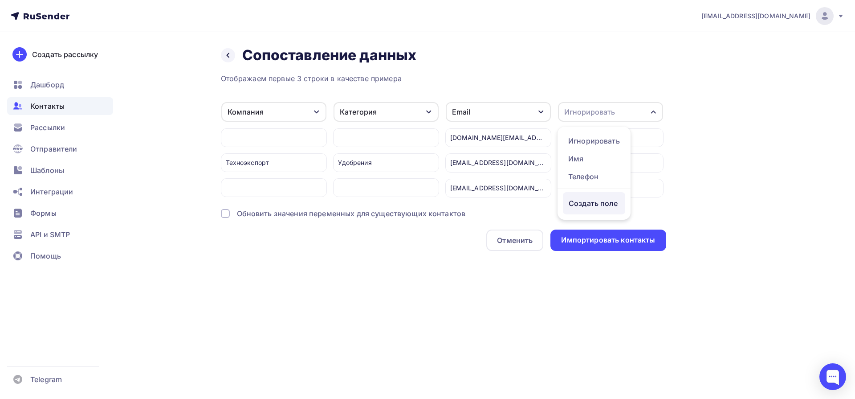
click at [593, 214] on div "Создать поле" at bounding box center [594, 203] width 62 height 22
type input "Город"
click at [643, 228] on div "Отображаем первые 3 строки в качестве примера Компания Игнорировать Имя Телефон…" at bounding box center [443, 162] width 445 height 178
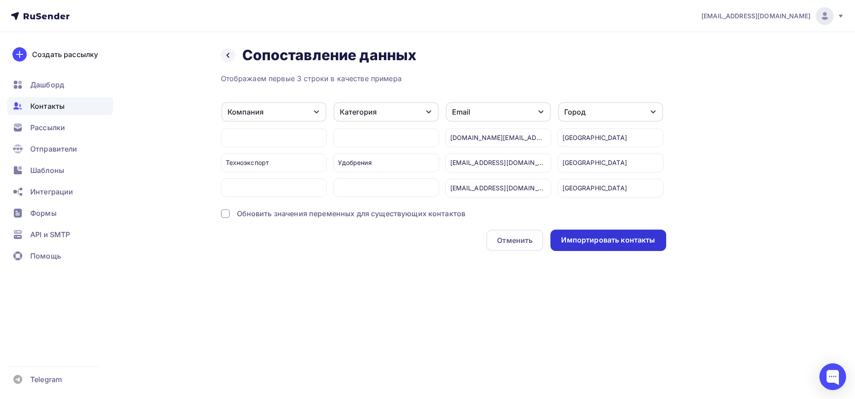
click at [615, 236] on div "Импортировать контакты" at bounding box center [608, 240] width 94 height 10
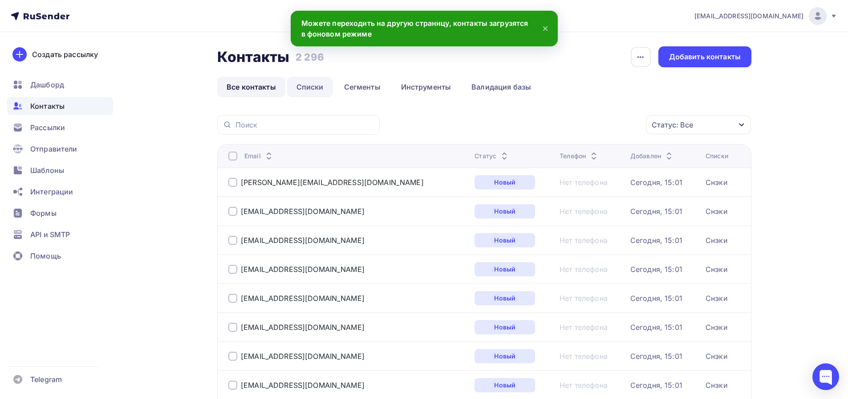
click at [311, 91] on link "Списки" at bounding box center [310, 87] width 46 height 20
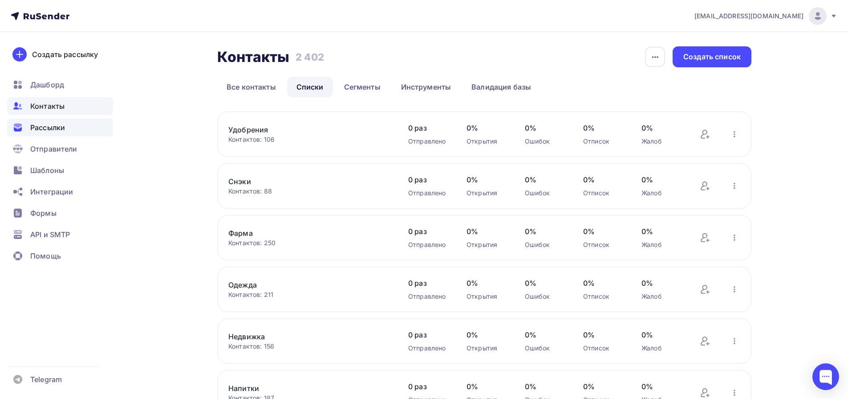
click at [59, 131] on span "Рассылки" at bounding box center [47, 127] width 35 height 11
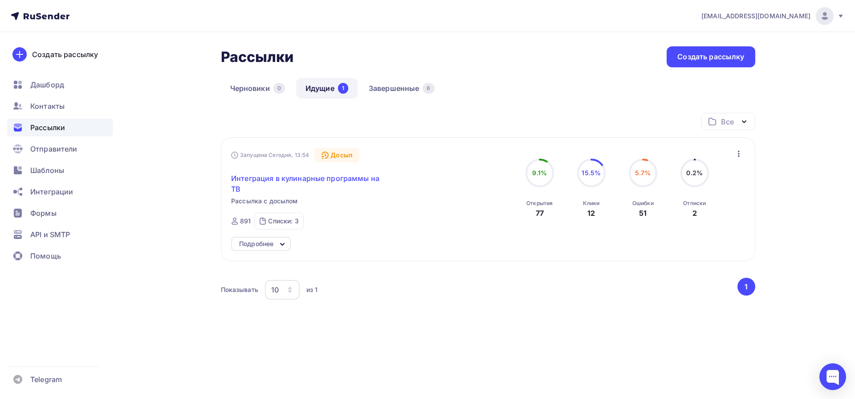
click at [340, 183] on span "Интеграция в кулинарные программы на ТВ" at bounding box center [307, 183] width 153 height 21
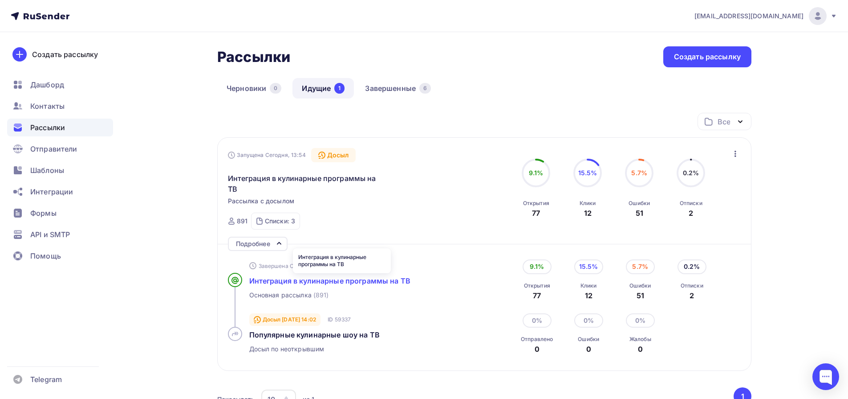
click at [326, 285] on span "Интеграция в кулинарные программы на ТВ" at bounding box center [329, 280] width 161 height 9
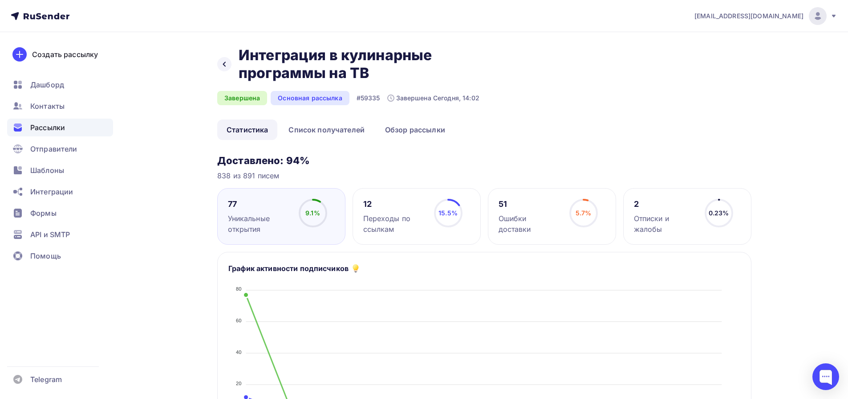
click at [248, 220] on div "Уникальные открытия" at bounding box center [259, 223] width 63 height 21
click at [318, 214] on span "9.1%" at bounding box center [312, 213] width 15 height 8
click at [286, 130] on link "Список получателей" at bounding box center [326, 129] width 95 height 20
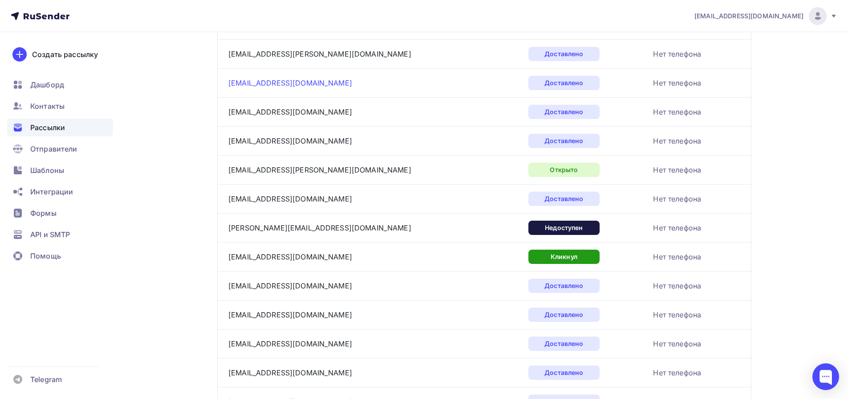
scroll to position [686, 0]
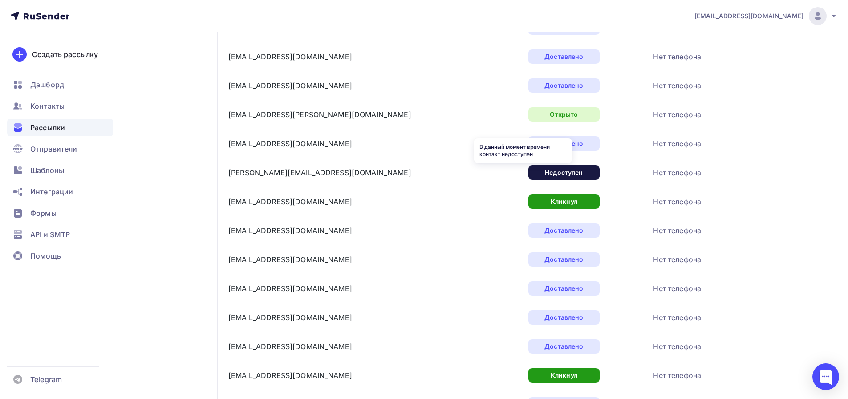
click at [529, 172] on div "Недоступен" at bounding box center [564, 172] width 71 height 14
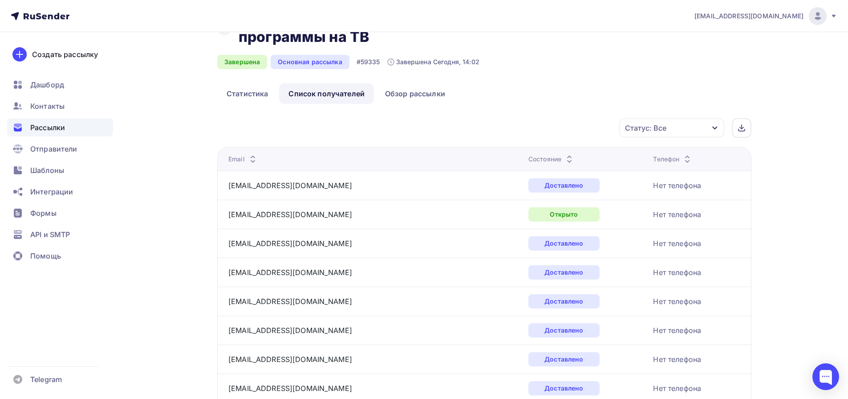
scroll to position [0, 0]
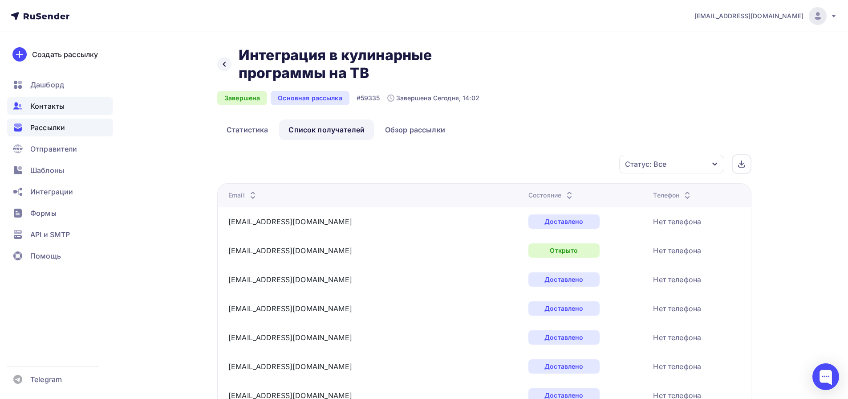
click at [38, 104] on span "Контакты" at bounding box center [47, 106] width 34 height 11
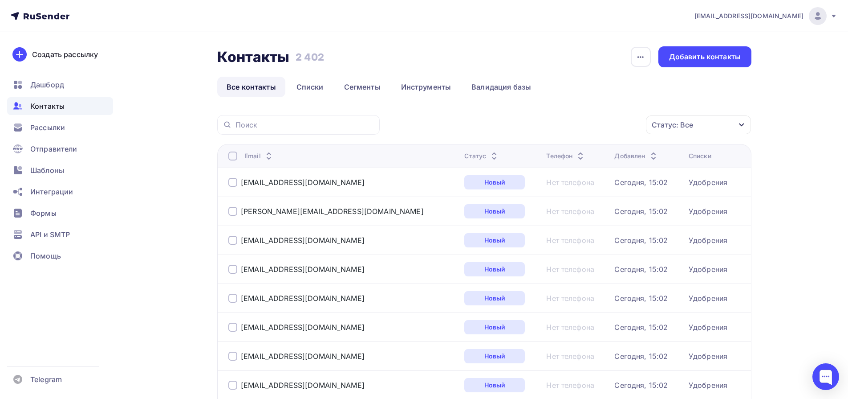
click at [464, 156] on div "Статус" at bounding box center [481, 155] width 35 height 9
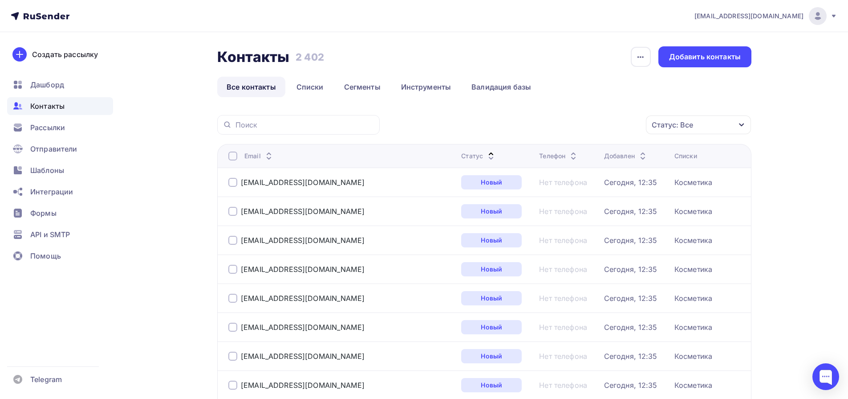
click at [461, 157] on div "Статус" at bounding box center [478, 155] width 35 height 9
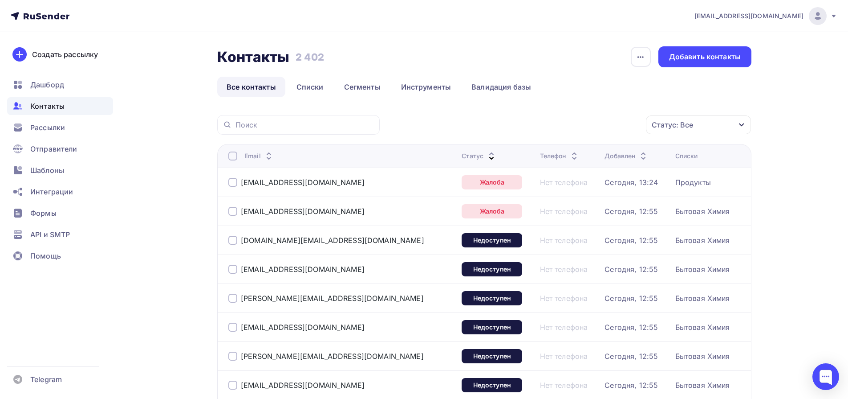
click at [232, 182] on div at bounding box center [232, 182] width 9 height 9
click at [232, 210] on div at bounding box center [232, 211] width 9 height 9
click at [234, 240] on div at bounding box center [232, 240] width 9 height 9
click at [234, 266] on div at bounding box center [232, 269] width 9 height 9
click at [230, 302] on div "[PERSON_NAME][EMAIL_ADDRESS][DOMAIN_NAME]" at bounding box center [339, 298] width 223 height 14
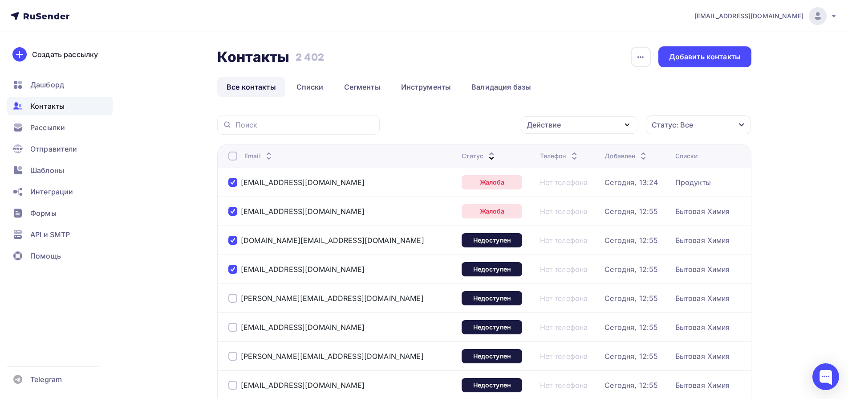
click at [232, 300] on div at bounding box center [232, 297] width 9 height 9
click at [232, 328] on div at bounding box center [232, 326] width 9 height 9
click at [232, 359] on div at bounding box center [232, 355] width 9 height 9
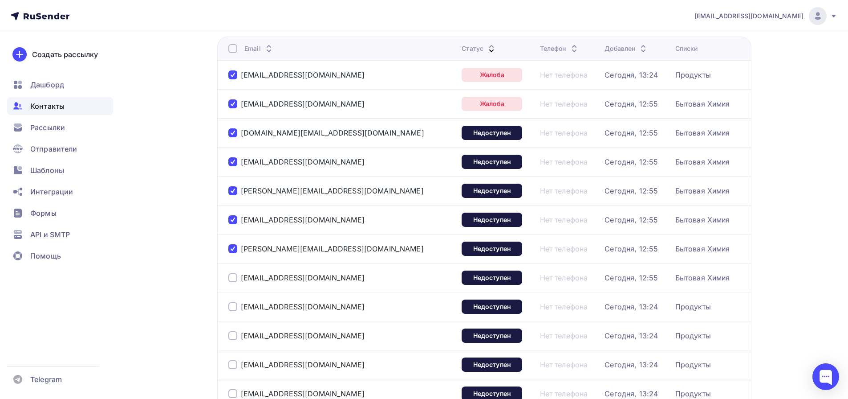
scroll to position [321, 0]
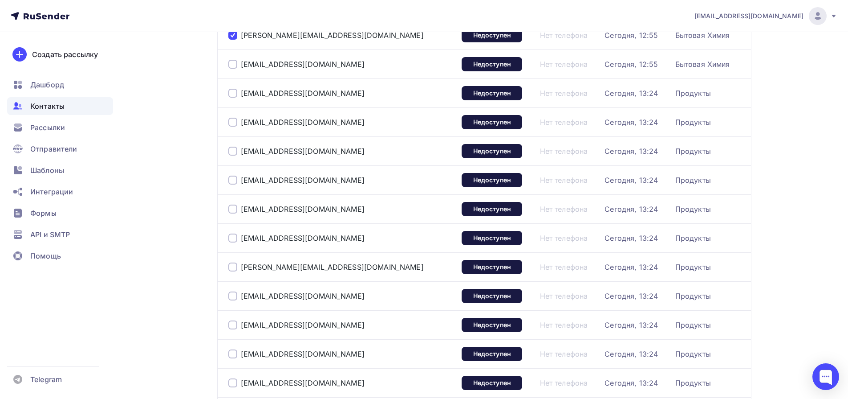
click at [233, 66] on div at bounding box center [232, 64] width 9 height 9
click at [236, 90] on div at bounding box center [232, 93] width 9 height 9
click at [235, 118] on div at bounding box center [232, 122] width 9 height 9
click at [232, 152] on div at bounding box center [232, 151] width 9 height 9
drag, startPoint x: 234, startPoint y: 177, endPoint x: 235, endPoint y: 183, distance: 5.8
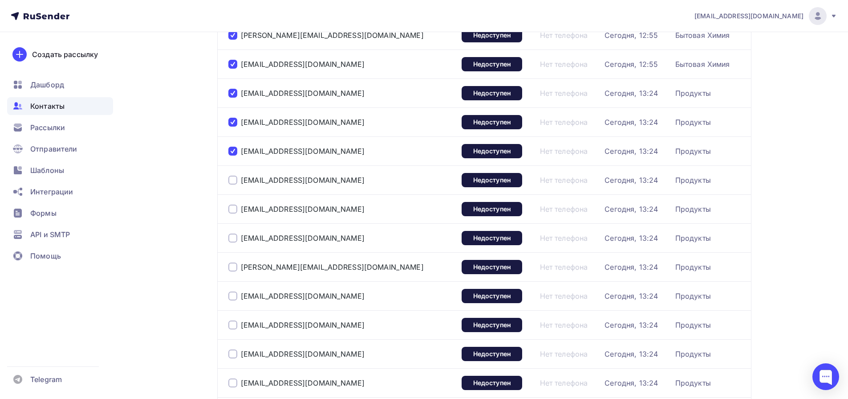
click at [234, 177] on div at bounding box center [232, 179] width 9 height 9
click at [236, 210] on div at bounding box center [232, 208] width 9 height 9
click at [233, 241] on div at bounding box center [232, 237] width 9 height 9
click at [234, 264] on div at bounding box center [232, 266] width 9 height 9
drag, startPoint x: 234, startPoint y: 299, endPoint x: 232, endPoint y: 313, distance: 13.9
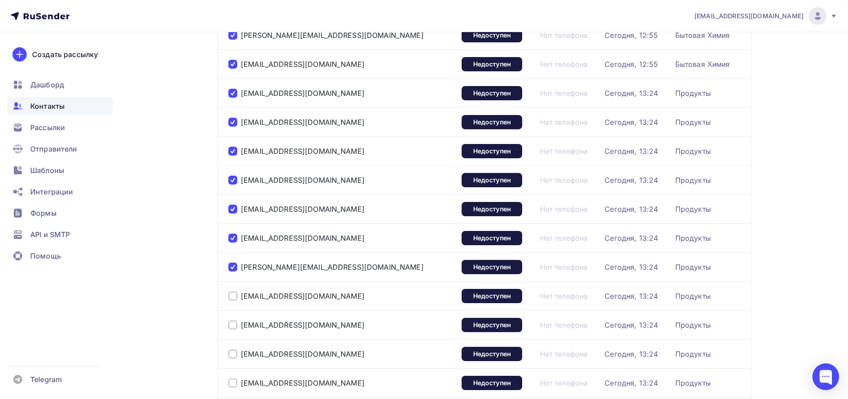
click at [234, 299] on div at bounding box center [232, 295] width 9 height 9
drag, startPoint x: 233, startPoint y: 324, endPoint x: 233, endPoint y: 337, distance: 12.9
click at [233, 324] on div at bounding box center [232, 324] width 9 height 9
drag, startPoint x: 233, startPoint y: 352, endPoint x: 234, endPoint y: 359, distance: 6.7
click at [234, 354] on div at bounding box center [232, 353] width 9 height 9
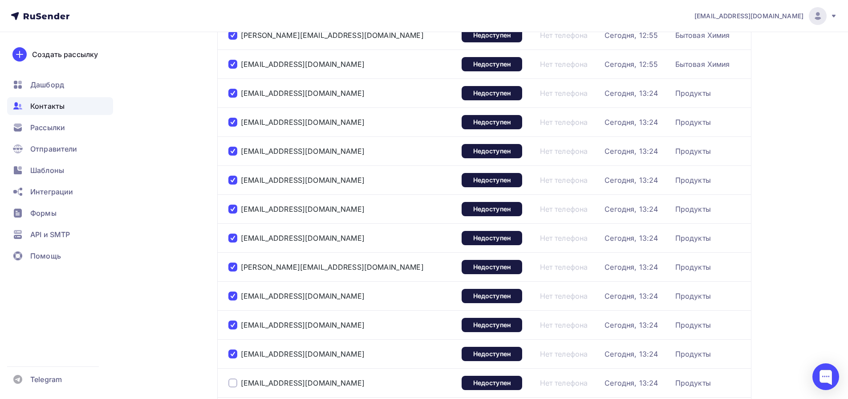
click at [234, 385] on div at bounding box center [232, 382] width 9 height 9
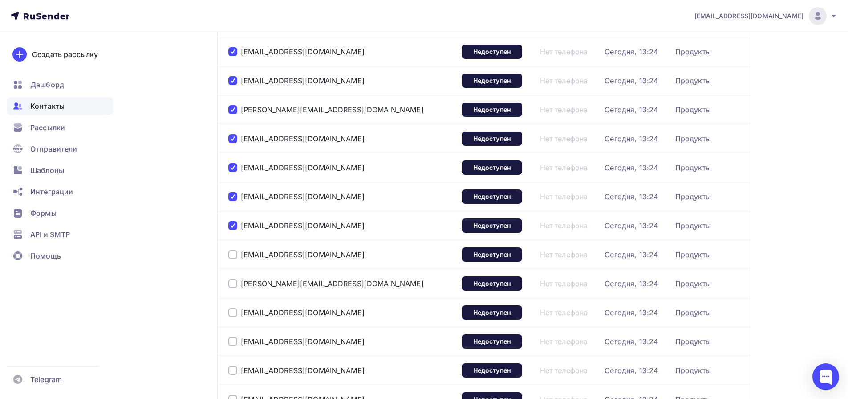
scroll to position [495, 0]
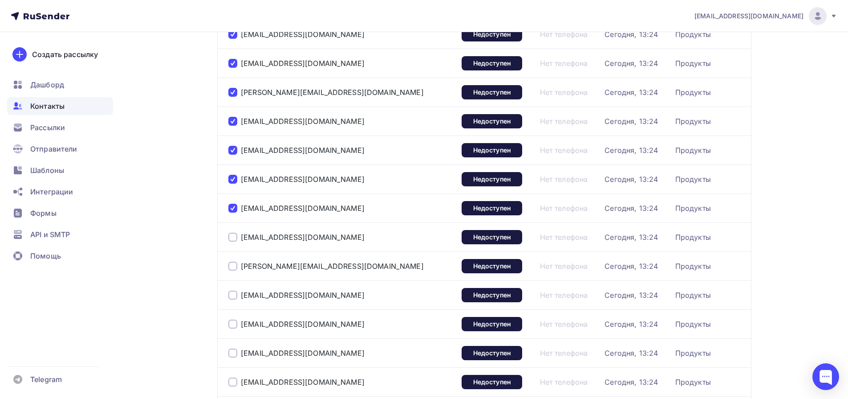
click at [236, 238] on div at bounding box center [232, 236] width 9 height 9
click at [234, 269] on div at bounding box center [232, 265] width 9 height 9
click at [232, 299] on div "[EMAIL_ADDRESS][DOMAIN_NAME]" at bounding box center [339, 295] width 223 height 14
click at [232, 297] on div at bounding box center [232, 294] width 9 height 9
click at [233, 326] on div at bounding box center [232, 323] width 9 height 9
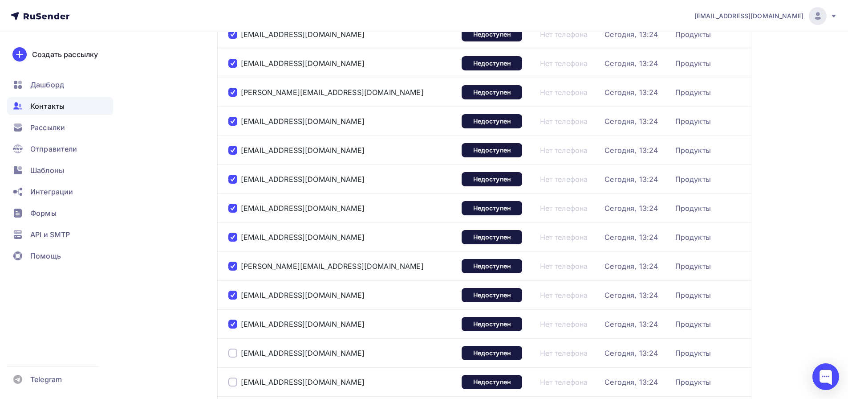
click at [232, 354] on div at bounding box center [232, 352] width 9 height 9
click at [234, 386] on div "[EMAIL_ADDRESS][DOMAIN_NAME]" at bounding box center [339, 382] width 223 height 14
click at [235, 384] on div at bounding box center [232, 381] width 9 height 9
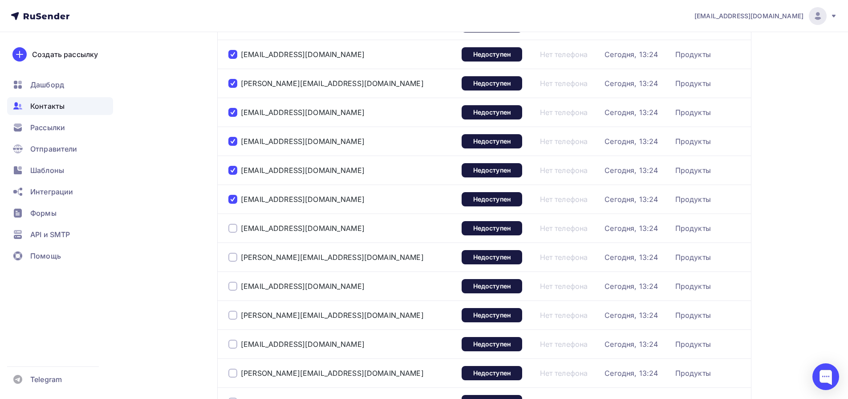
scroll to position [708, 0]
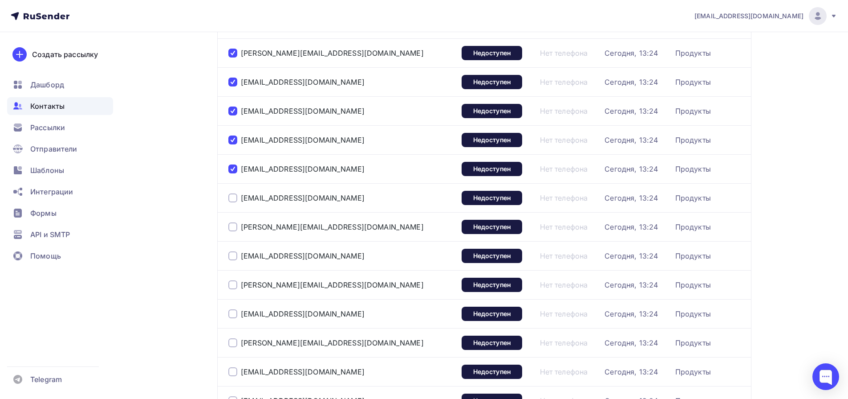
drag, startPoint x: 233, startPoint y: 200, endPoint x: 233, endPoint y: 208, distance: 7.6
click at [234, 200] on div at bounding box center [232, 197] width 9 height 9
click at [236, 227] on div at bounding box center [232, 226] width 9 height 9
click at [236, 258] on div at bounding box center [232, 255] width 9 height 9
click at [233, 288] on div at bounding box center [232, 284] width 9 height 9
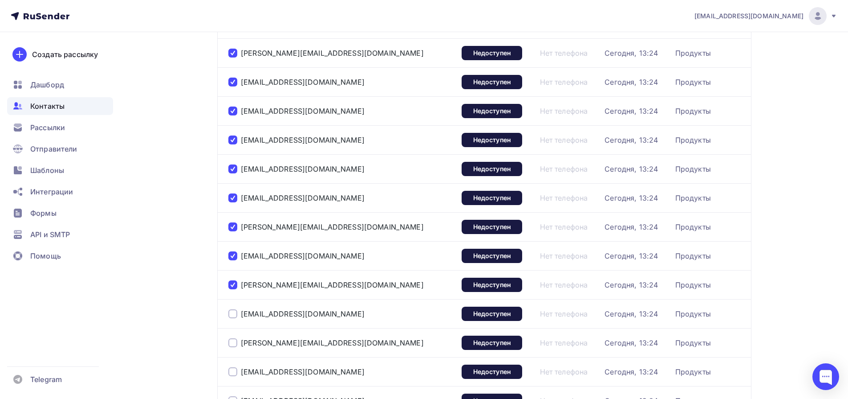
click at [233, 317] on div at bounding box center [232, 313] width 9 height 9
click at [233, 342] on div at bounding box center [232, 342] width 9 height 9
drag, startPoint x: 232, startPoint y: 373, endPoint x: 235, endPoint y: 365, distance: 8.8
click at [232, 374] on div at bounding box center [232, 371] width 9 height 9
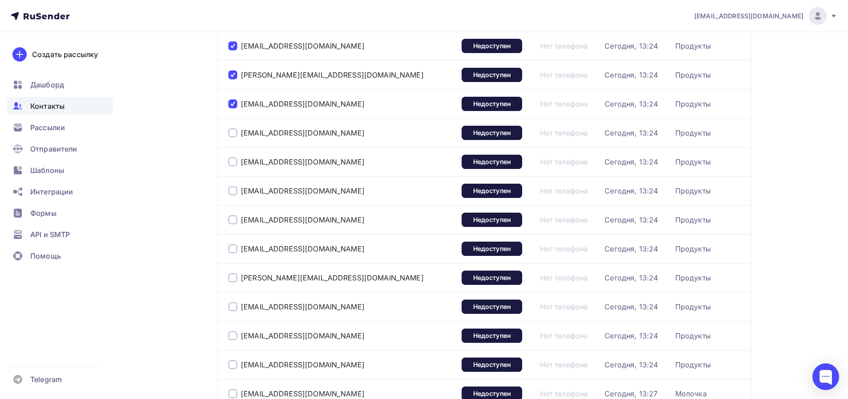
scroll to position [908, 0]
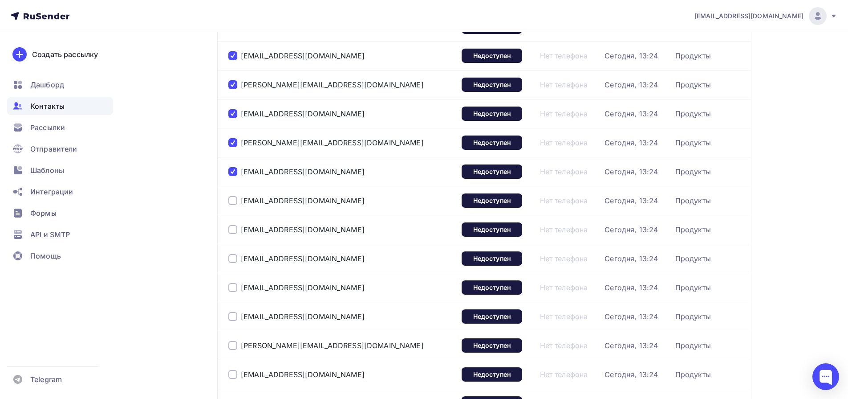
click at [234, 200] on div at bounding box center [232, 200] width 9 height 9
click at [234, 229] on div at bounding box center [232, 229] width 9 height 9
click at [231, 258] on div at bounding box center [232, 258] width 9 height 9
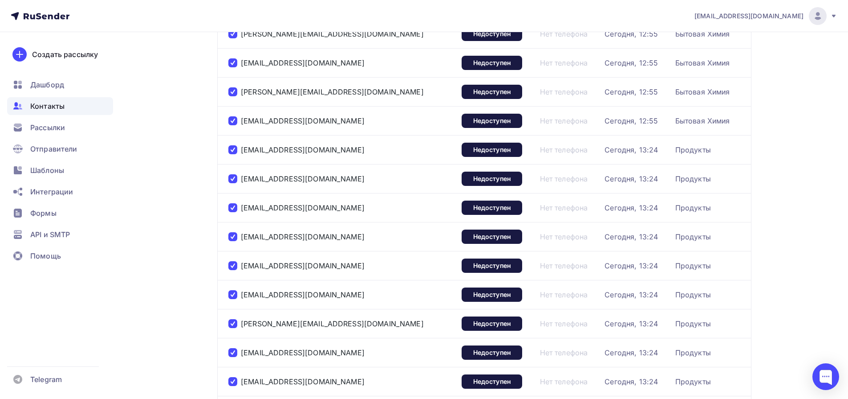
scroll to position [0, 0]
